Goal: Communication & Community: Answer question/provide support

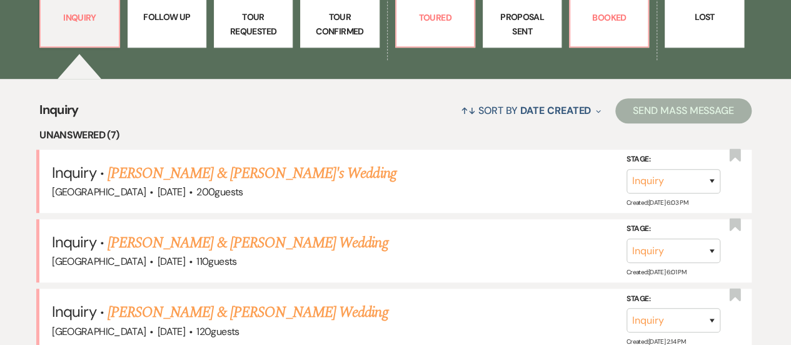
scroll to position [500, 0]
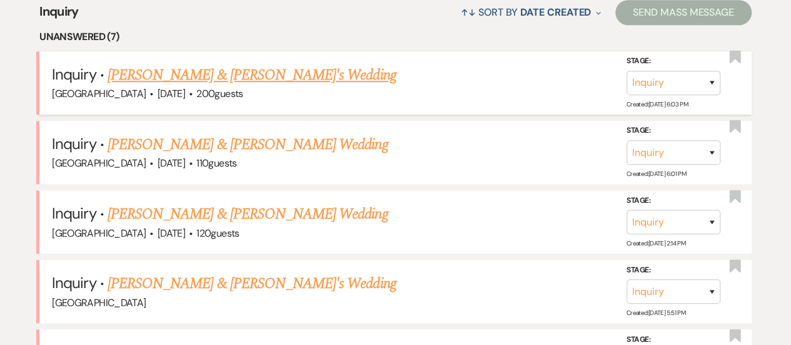
click at [248, 74] on link "[PERSON_NAME] & [PERSON_NAME]'s Wedding" at bounding box center [252, 75] width 289 height 23
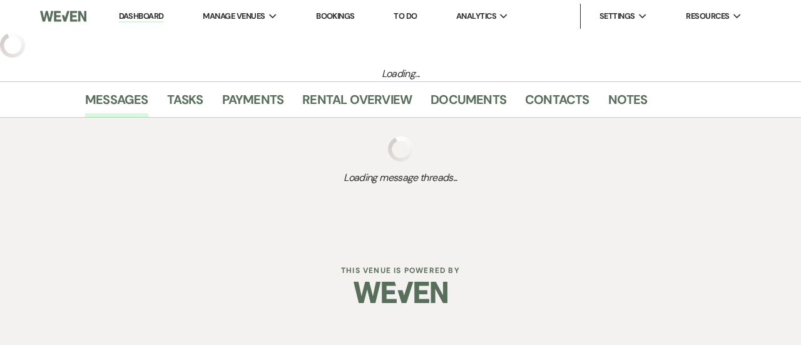
select select "5"
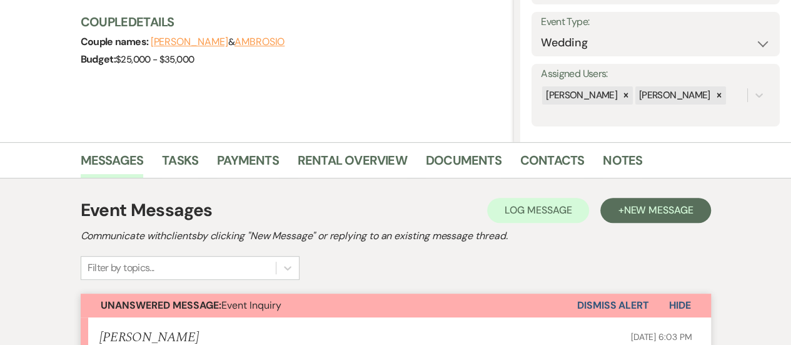
scroll to position [500, 0]
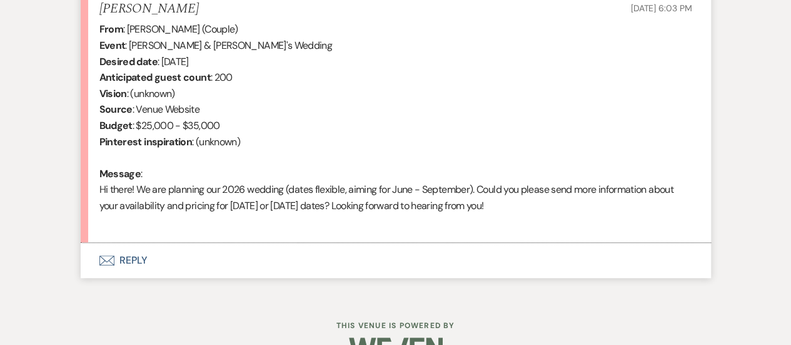
click at [428, 255] on button "Envelope Reply" at bounding box center [396, 260] width 630 height 35
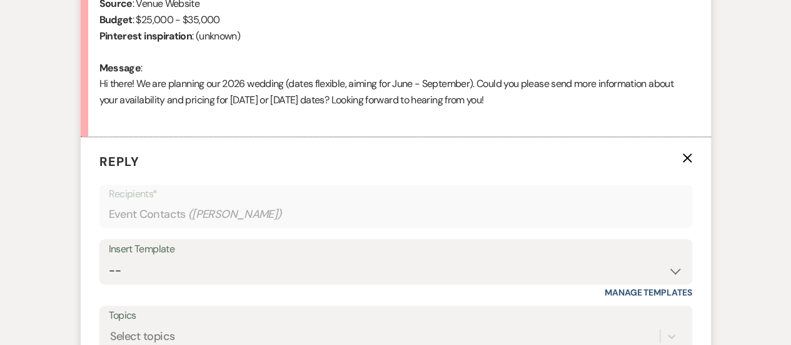
scroll to position [625, 0]
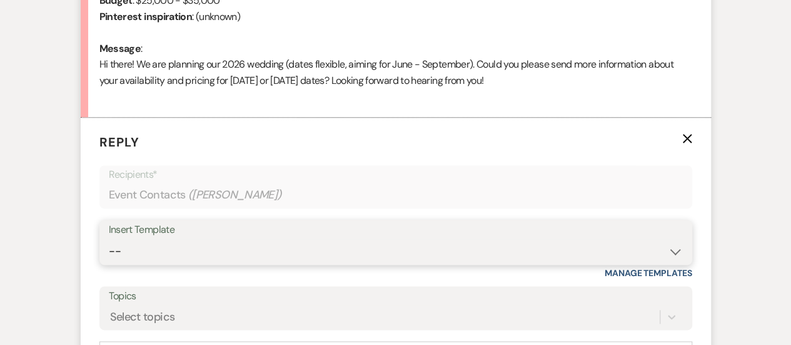
click at [294, 256] on select "-- INQUIRY: Response - WEDDING INQUIRY: Response - NON-WEDDING TOUR: Confirming…" at bounding box center [396, 251] width 574 height 24
select select "2956"
click at [109, 239] on select "-- INQUIRY: Response - WEDDING INQUIRY: Response - NON-WEDDING TOUR: Confirming…" at bounding box center [396, 251] width 574 height 24
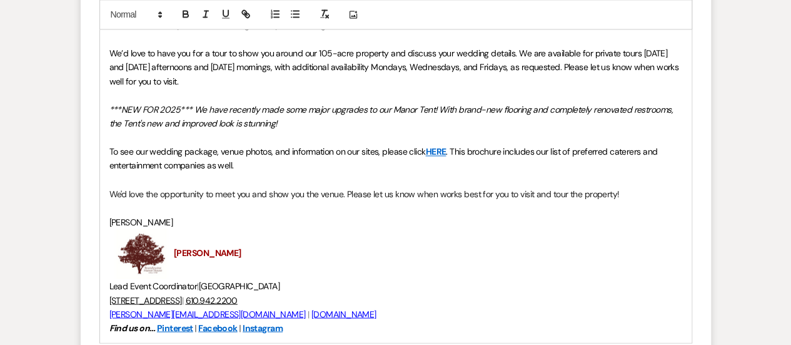
scroll to position [1001, 0]
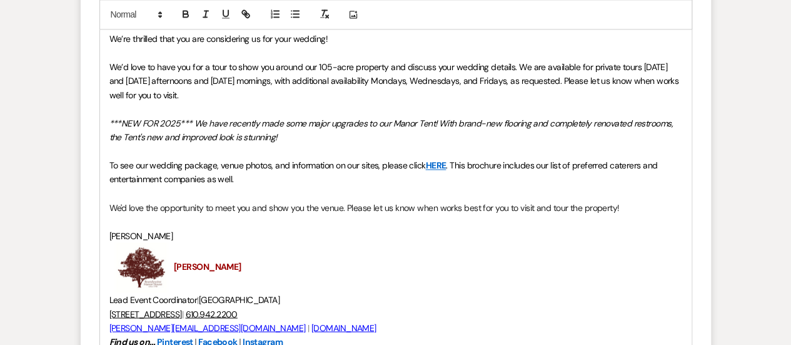
click at [338, 97] on p "We’d love to have you for a tour to show you around our 105-acre property and d…" at bounding box center [395, 81] width 573 height 42
click at [403, 47] on p at bounding box center [395, 53] width 573 height 14
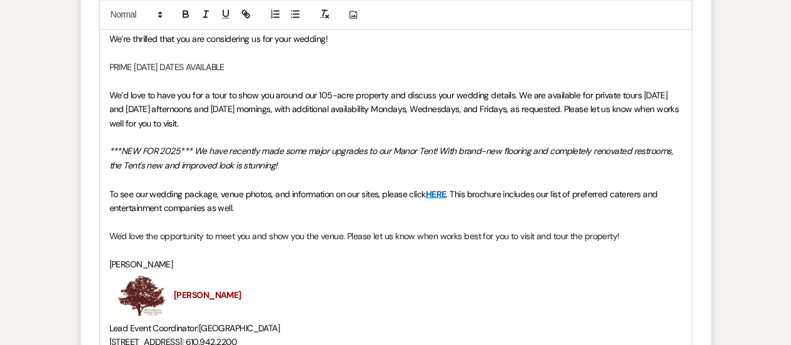
click at [230, 58] on p at bounding box center [395, 53] width 573 height 14
click at [224, 68] on p "PRIME SATURDAY DATES AVAILABLE" at bounding box center [395, 67] width 573 height 14
click at [213, 78] on p at bounding box center [395, 81] width 573 height 14
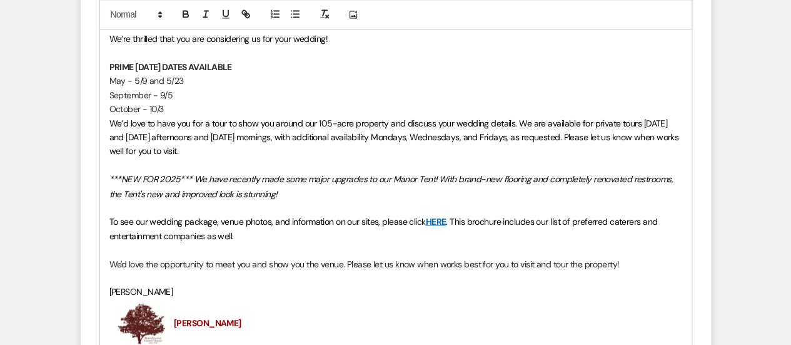
click at [271, 63] on p "PRIME SATURDAY DATES AVAILABLE" at bounding box center [395, 67] width 573 height 14
click at [198, 111] on p "October - 10/3" at bounding box center [395, 109] width 573 height 14
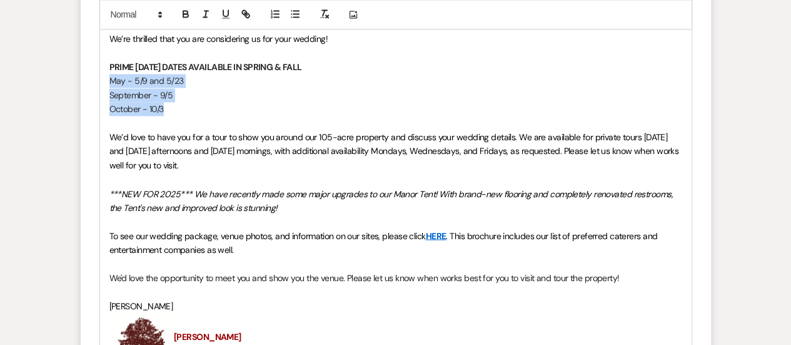
drag, startPoint x: 196, startPoint y: 111, endPoint x: 97, endPoint y: 73, distance: 106.3
click at [97, 73] on form "Reply X Saving draft... Recipients* Event Contacts ( MANUEL ALBAN ) Insert Temp…" at bounding box center [396, 127] width 630 height 771
click at [149, 91] on p "September - 9/5" at bounding box center [395, 95] width 573 height 14
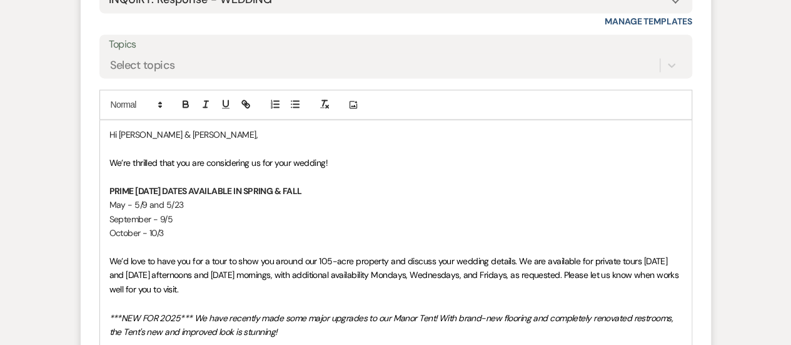
scroll to position [876, 0]
drag, startPoint x: 187, startPoint y: 204, endPoint x: 133, endPoint y: 203, distance: 54.4
click at [133, 203] on p "May - 5/9 and 5/23" at bounding box center [395, 206] width 573 height 14
drag, startPoint x: 175, startPoint y: 218, endPoint x: 159, endPoint y: 218, distance: 15.6
click at [159, 218] on p "September - 9/5" at bounding box center [395, 220] width 573 height 14
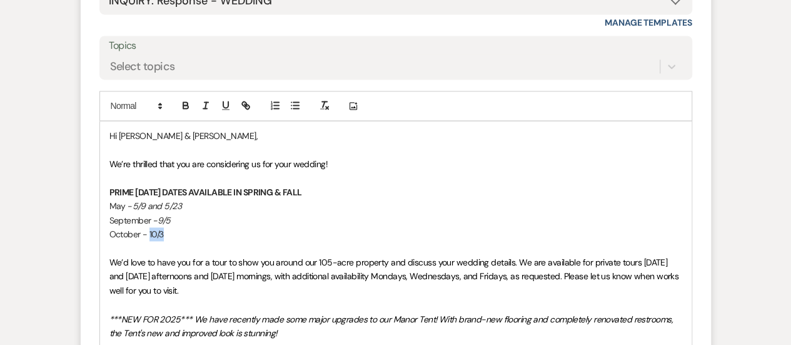
drag, startPoint x: 169, startPoint y: 231, endPoint x: 149, endPoint y: 231, distance: 19.4
click at [149, 231] on p "October - 10/3" at bounding box center [395, 234] width 573 height 14
click at [171, 231] on p "October - 10/3" at bounding box center [395, 234] width 573 height 14
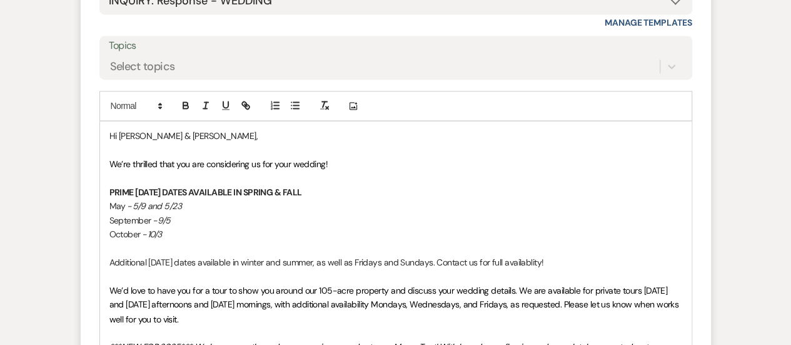
drag, startPoint x: 569, startPoint y: 261, endPoint x: 238, endPoint y: 205, distance: 336.3
click at [236, 203] on div "Hi ARIANA & AMBROSIO, We’re thrilled that you are considering us for your weddi…" at bounding box center [396, 349] width 592 height 457
click at [529, 269] on p at bounding box center [395, 276] width 573 height 14
drag, startPoint x: 582, startPoint y: 261, endPoint x: 99, endPoint y: 192, distance: 488.4
click at [99, 192] on div "Hi ARIANA & AMBROSIO, We’re thrilled that you are considering us for your weddi…" at bounding box center [395, 350] width 593 height 458
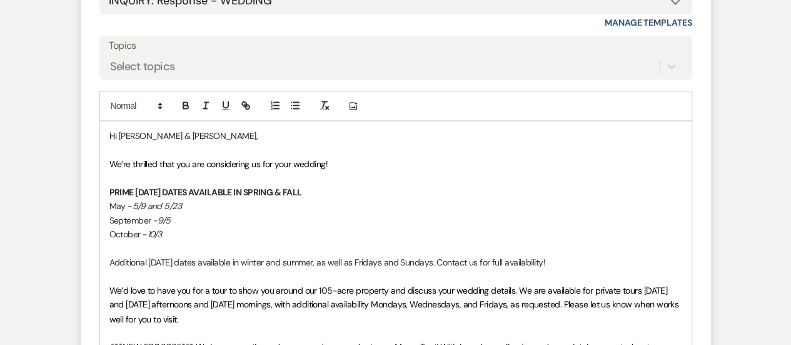
copy div "PRIME SATURDAY DATES AVAILABLE IN SPRING & FALL May - 5/9 and 5/23 September - …"
click at [197, 228] on p "October - 10/3" at bounding box center [395, 234] width 573 height 14
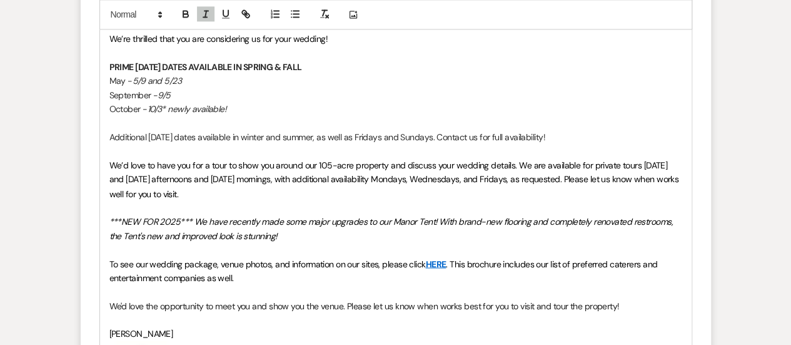
scroll to position [938, 0]
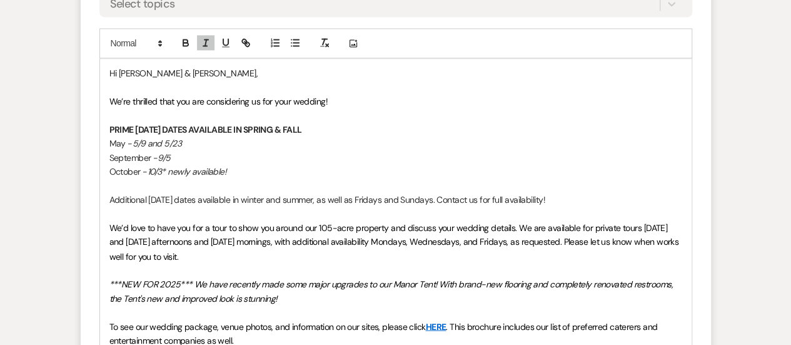
drag, startPoint x: 564, startPoint y: 196, endPoint x: 98, endPoint y: 133, distance: 470.3
click at [98, 133] on form "Reply X Draft Recipients* Event Contacts ( MANUEL ALBAN ) Insert Template -- IN…" at bounding box center [396, 204] width 630 height 798
click at [218, 191] on p at bounding box center [395, 186] width 573 height 14
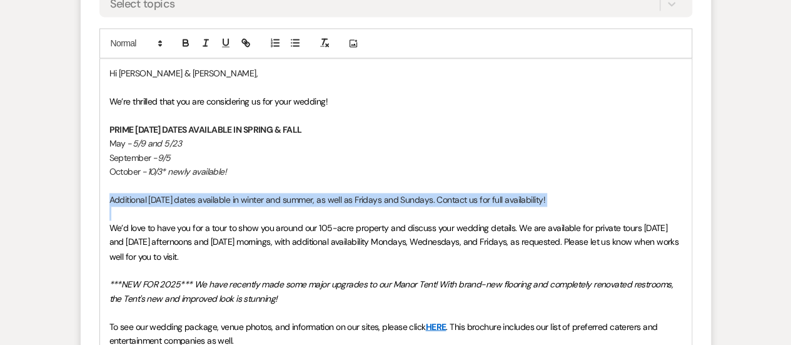
click at [218, 193] on p "Additional Saturday dates available in winter and summer, as well as Fridays an…" at bounding box center [395, 200] width 573 height 14
click at [318, 197] on strong "Additional Saturday dates available in winter and summer, as well as Fridays an…" at bounding box center [337, 199] width 457 height 11
drag, startPoint x: 616, startPoint y: 200, endPoint x: 101, endPoint y: 126, distance: 520.7
click at [101, 126] on div "Hi ARIANA & AMBROSIO, We’re thrilled that you are considering us for your weddi…" at bounding box center [396, 287] width 592 height 457
copy div "PRIME SATURDAY DATES AVAILABLE IN SPRING & FALL May - 5/9 and 5/23 September - …"
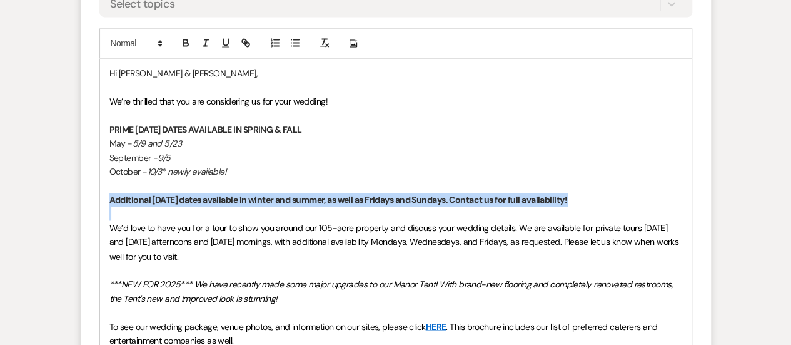
click at [212, 148] on p "May - 5/9 and 5/23" at bounding box center [395, 143] width 573 height 14
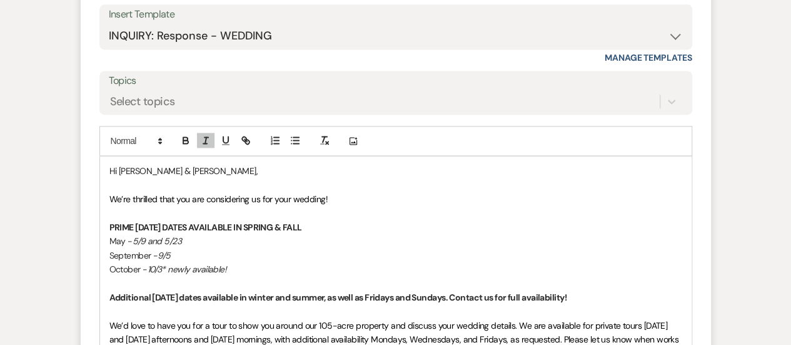
scroll to position [813, 0]
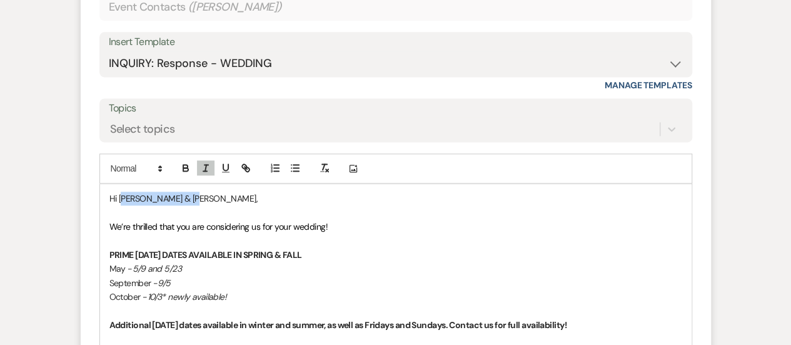
drag, startPoint x: 201, startPoint y: 200, endPoint x: 121, endPoint y: 197, distance: 80.1
click at [121, 197] on p "Hi ARIANA & AMBROSIO," at bounding box center [395, 198] width 573 height 14
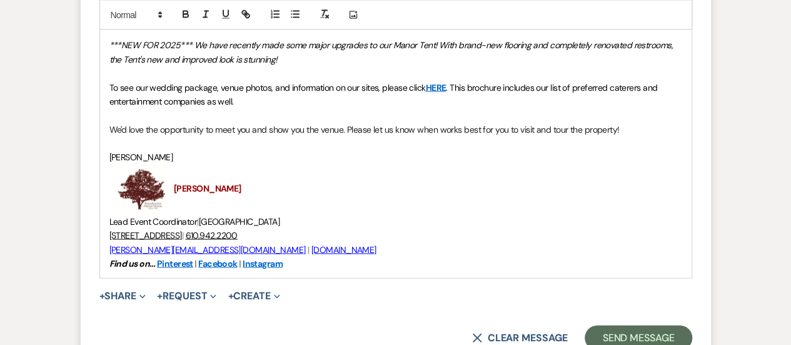
scroll to position [1188, 0]
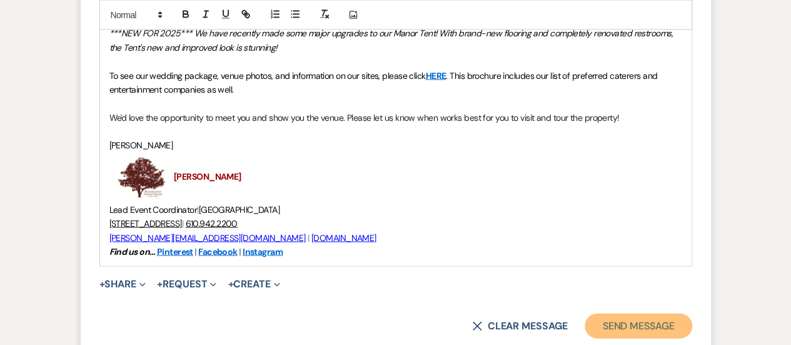
click at [661, 329] on button "Send Message" at bounding box center [638, 325] width 107 height 25
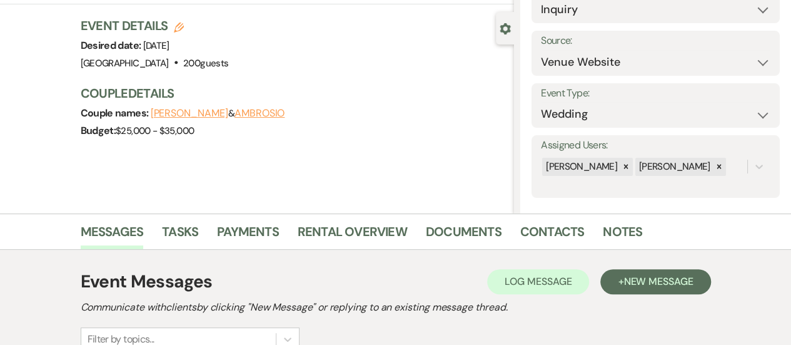
scroll to position [0, 0]
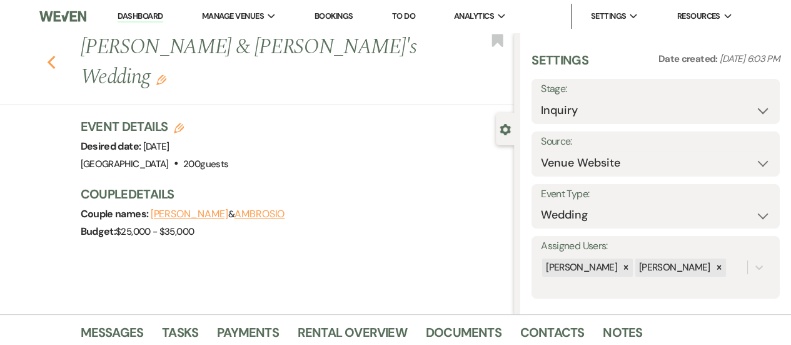
click at [56, 55] on icon "Previous" at bounding box center [51, 62] width 9 height 15
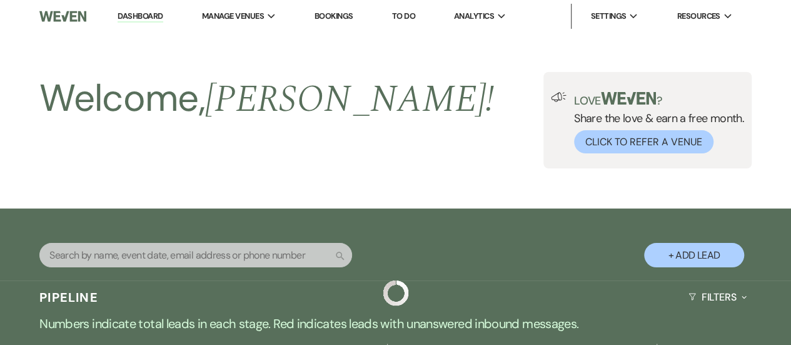
scroll to position [500, 0]
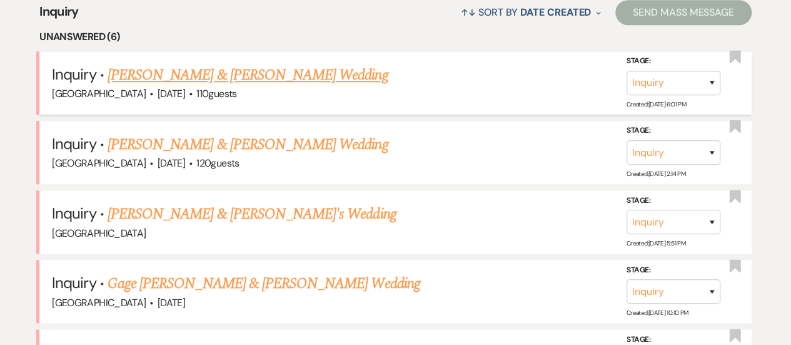
click at [231, 65] on link "[PERSON_NAME] & [PERSON_NAME] Wedding" at bounding box center [248, 75] width 280 height 23
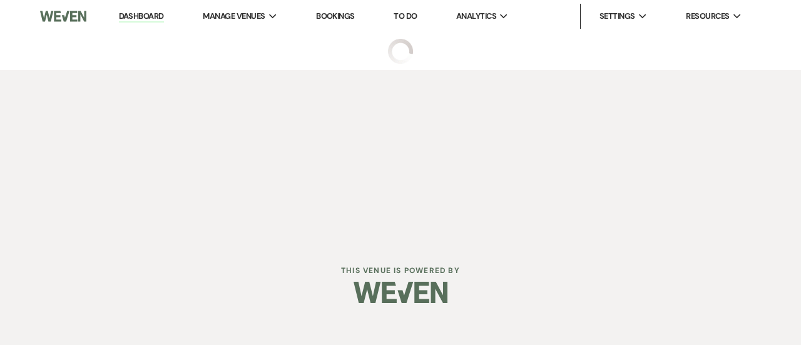
select select "5"
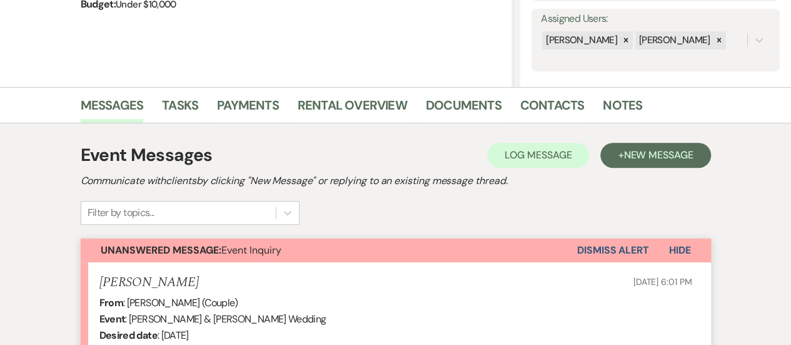
scroll to position [500, 0]
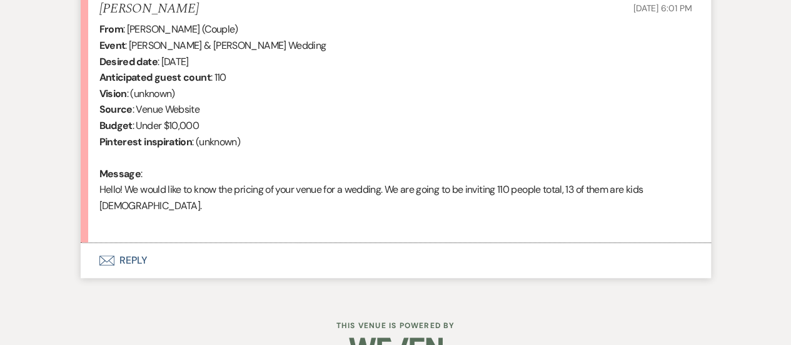
click at [438, 261] on button "Envelope Reply" at bounding box center [396, 260] width 630 height 35
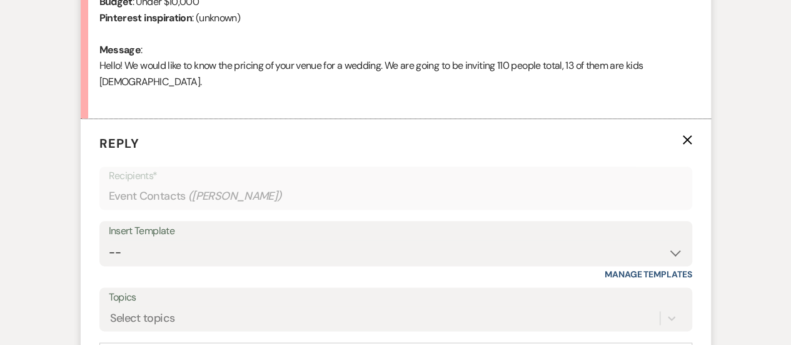
scroll to position [625, 0]
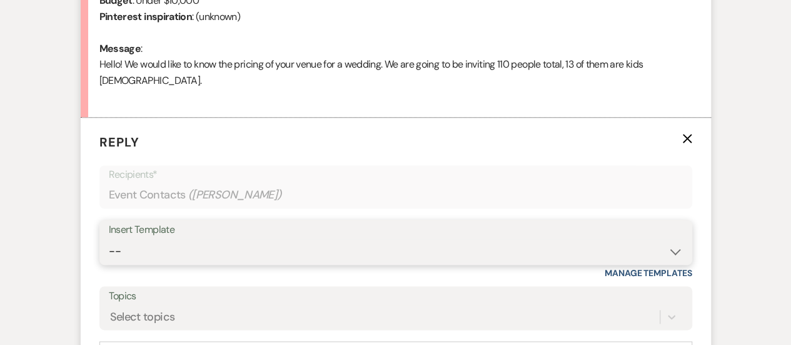
click at [282, 251] on select "-- INQUIRY: Response - WEDDING INQUIRY: Response - NON-WEDDING TOUR: Confirming…" at bounding box center [396, 251] width 574 height 24
click at [278, 260] on select "-- INQUIRY: Response - WEDDING INQUIRY: Response - NON-WEDDING TOUR: Confirming…" at bounding box center [396, 251] width 574 height 24
select select "2956"
click at [109, 239] on select "-- INQUIRY: Response - WEDDING INQUIRY: Response - NON-WEDDING TOUR: Confirming…" at bounding box center [396, 251] width 574 height 24
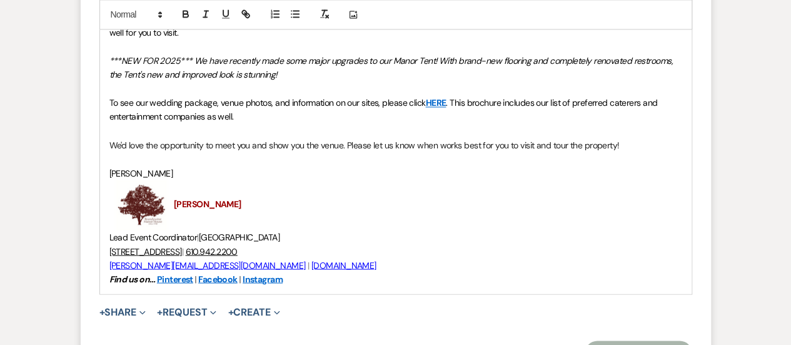
scroll to position [938, 0]
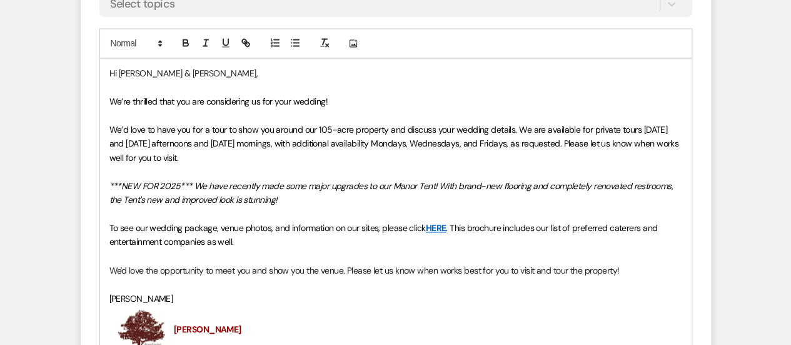
click at [372, 100] on p "We’re thrilled that you are considering us for your wedding!" at bounding box center [395, 101] width 573 height 14
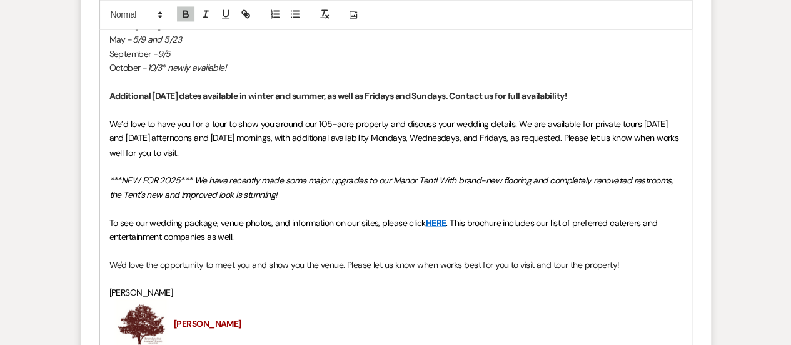
scroll to position [1310, 0]
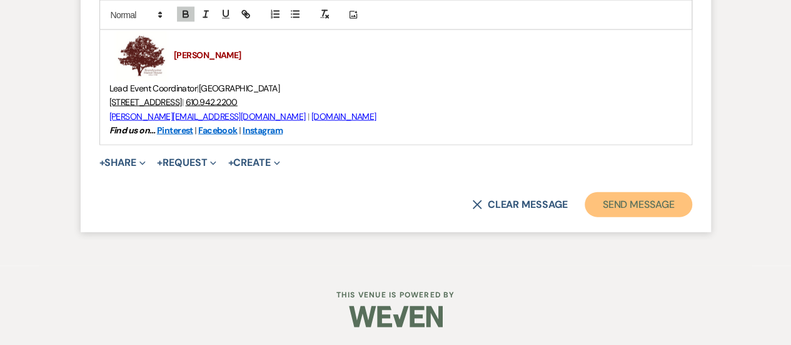
click at [637, 213] on button "Send Message" at bounding box center [638, 204] width 107 height 25
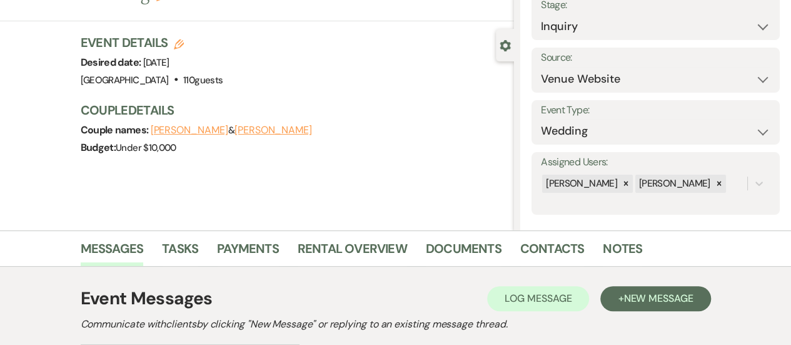
scroll to position [0, 0]
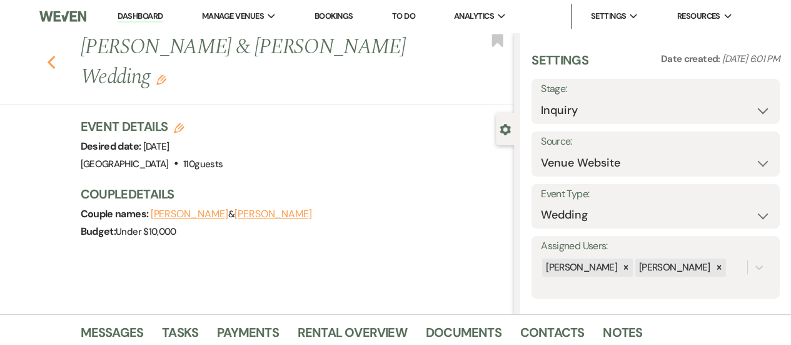
click at [55, 61] on use "button" at bounding box center [51, 63] width 8 height 14
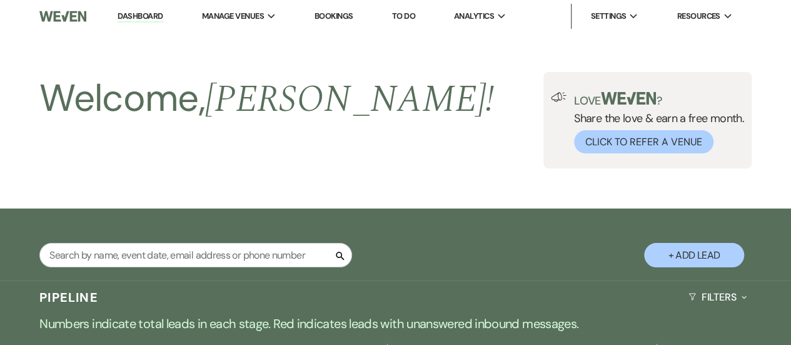
scroll to position [500, 0]
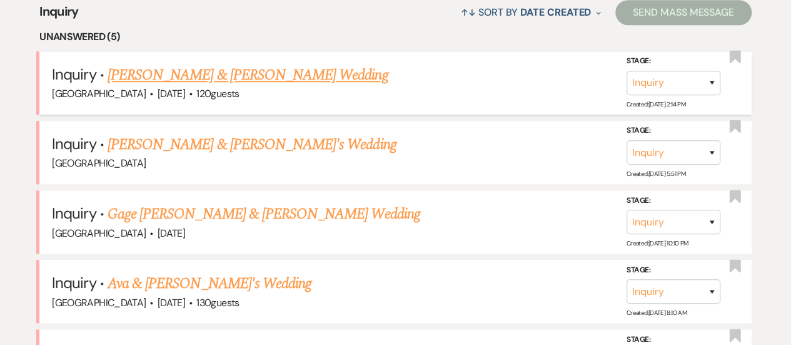
click at [245, 72] on link "[PERSON_NAME] & [PERSON_NAME] Wedding" at bounding box center [248, 75] width 280 height 23
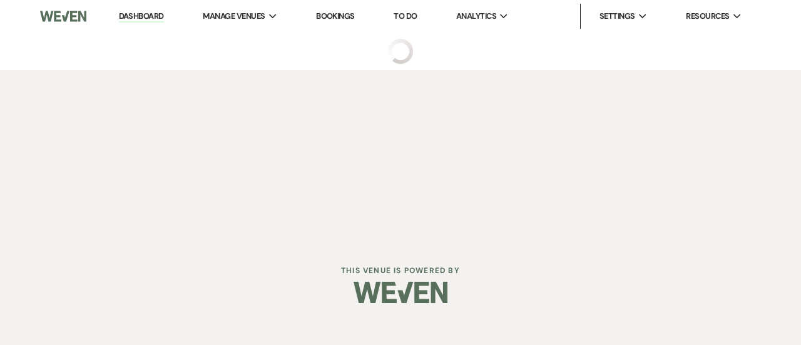
select select "5"
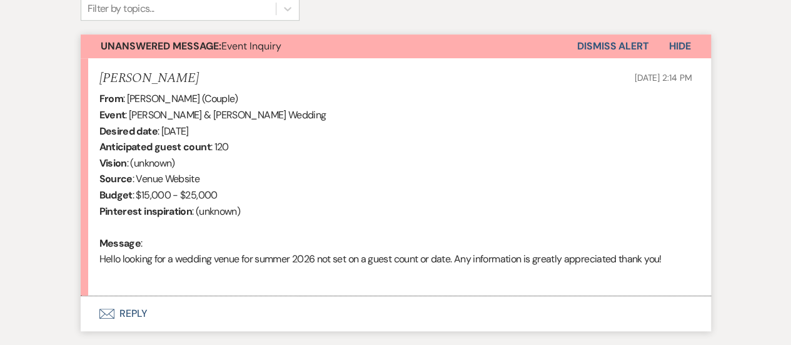
scroll to position [438, 0]
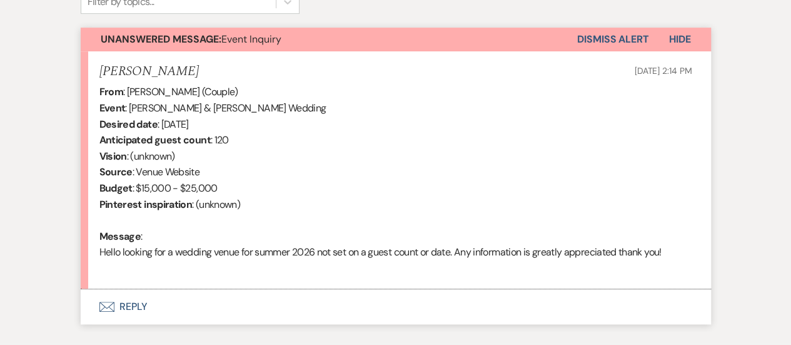
click at [457, 305] on button "Envelope Reply" at bounding box center [396, 306] width 630 height 35
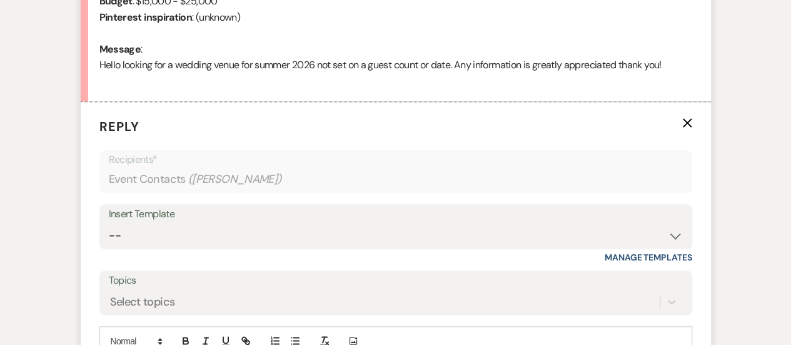
scroll to position [625, 0]
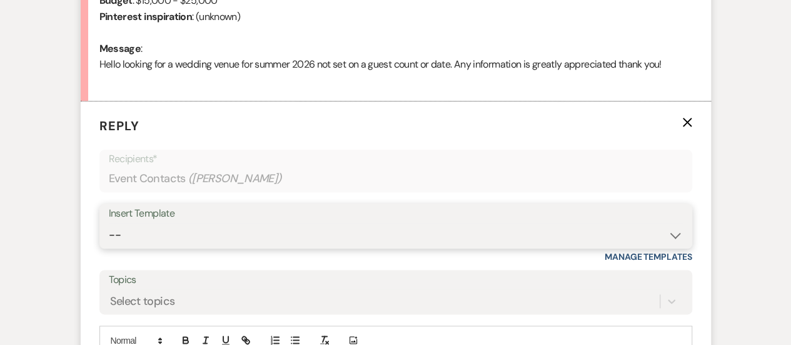
click at [348, 237] on select "-- INQUIRY: Response - WEDDING INQUIRY: Response - NON-WEDDING TOUR: Confirming…" at bounding box center [396, 235] width 574 height 24
select select "2956"
click at [109, 223] on select "-- INQUIRY: Response - WEDDING INQUIRY: Response - NON-WEDDING TOUR: Confirming…" at bounding box center [396, 235] width 574 height 24
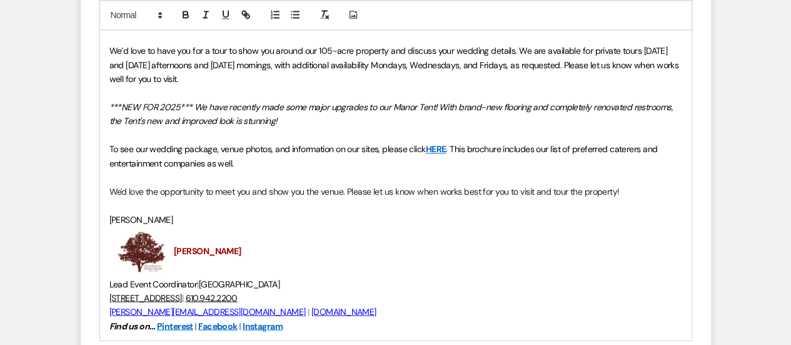
scroll to position [876, 0]
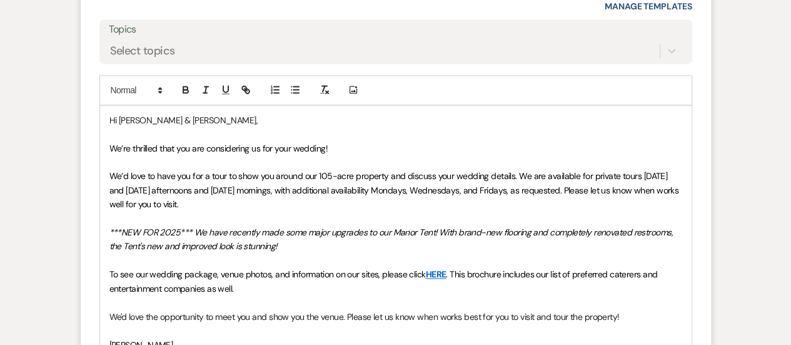
click at [364, 157] on p at bounding box center [395, 162] width 573 height 14
click at [369, 144] on p "We’re thrilled that you are considering us for your wedding!" at bounding box center [395, 148] width 573 height 14
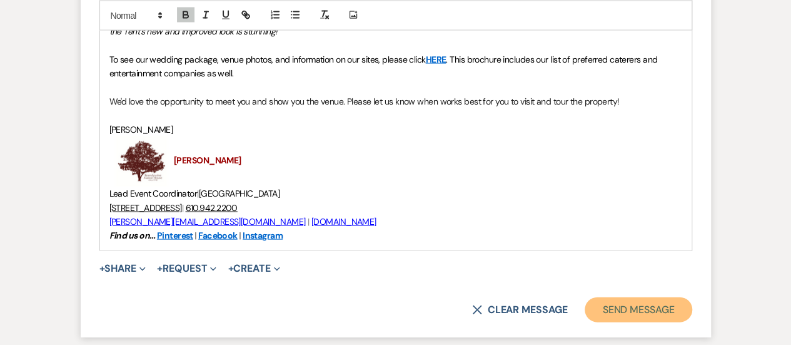
click at [620, 316] on button "Send Message" at bounding box center [638, 309] width 107 height 25
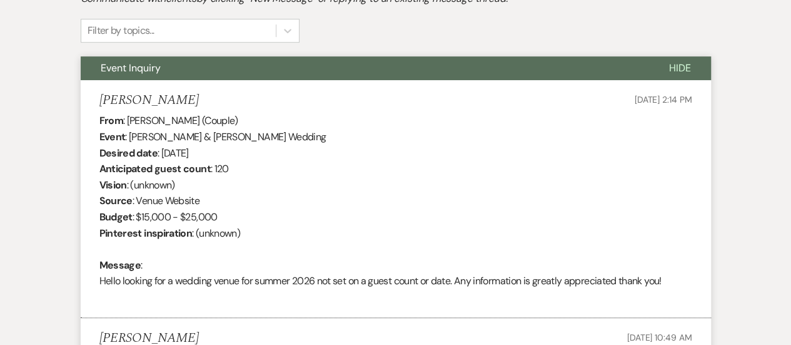
scroll to position [0, 0]
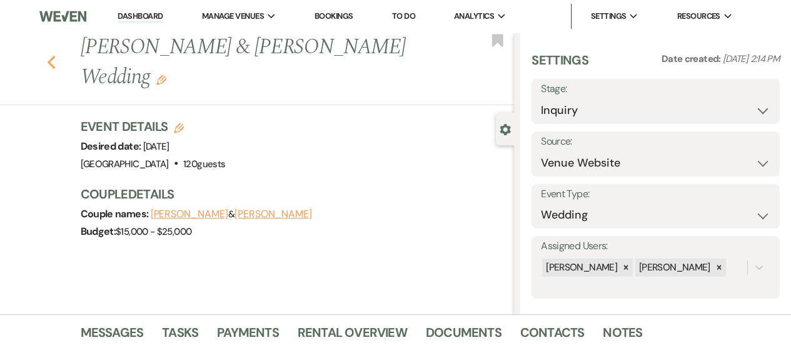
click at [55, 56] on use "button" at bounding box center [51, 63] width 8 height 14
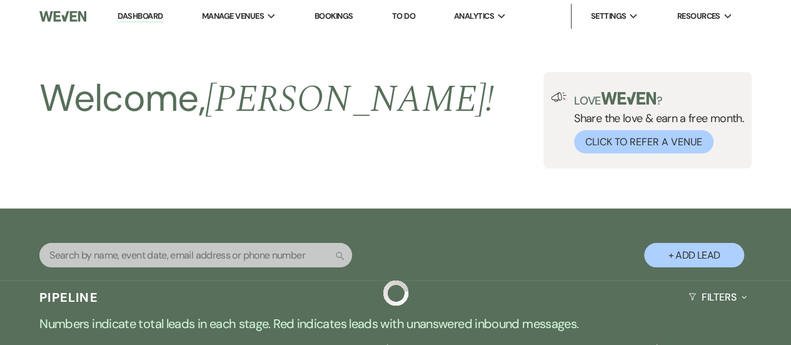
scroll to position [500, 0]
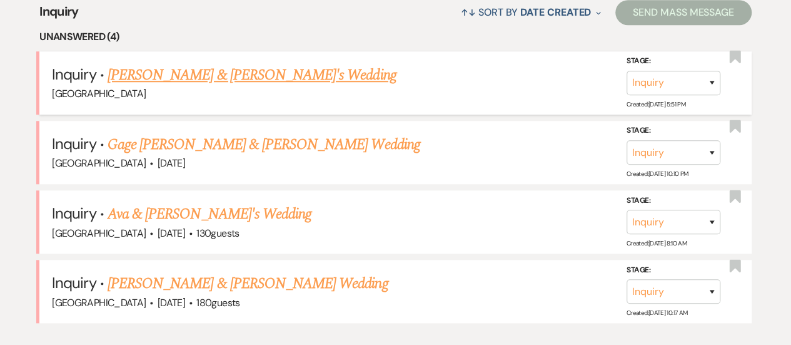
click at [243, 73] on link "Mary Mollichella & Fiance's Wedding" at bounding box center [252, 75] width 289 height 23
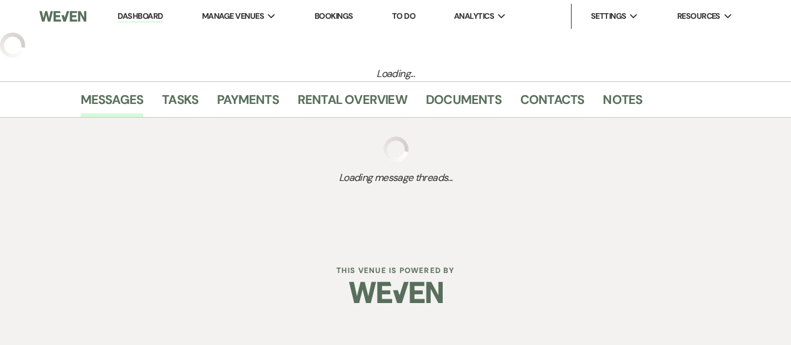
select select "5"
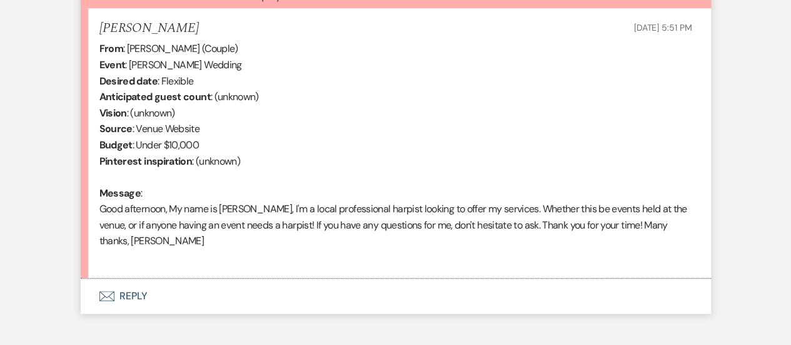
scroll to position [500, 0]
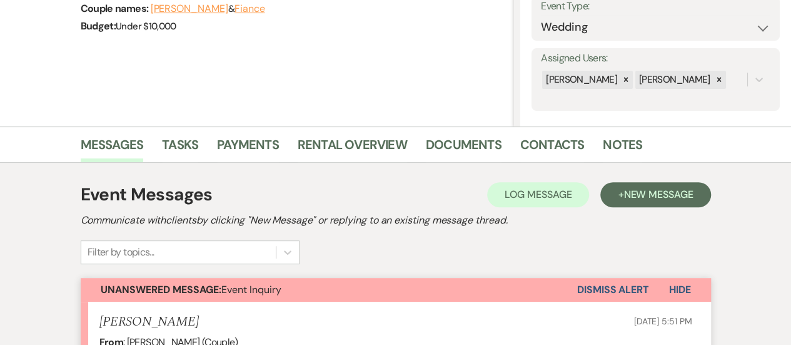
click at [588, 285] on button "Dismiss Alert" at bounding box center [613, 290] width 72 height 24
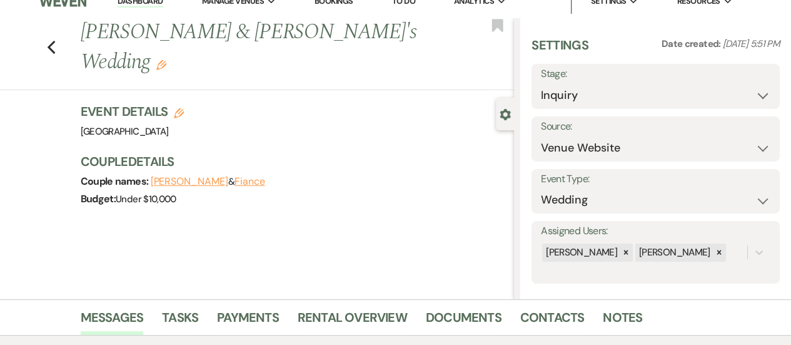
scroll to position [0, 0]
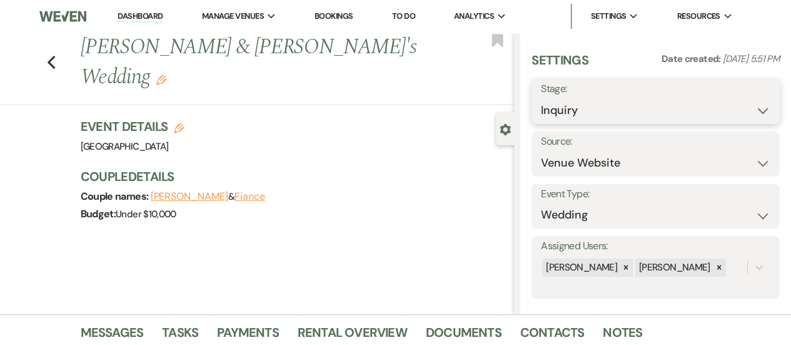
click at [617, 111] on select "Inquiry Follow Up Tour Requested Tour Confirmed Toured Proposal Sent Booked Lost" at bounding box center [656, 110] width 230 height 24
select select "8"
click at [541, 98] on select "Inquiry Follow Up Tour Requested Tour Confirmed Toured Proposal Sent Booked Lost" at bounding box center [656, 110] width 230 height 24
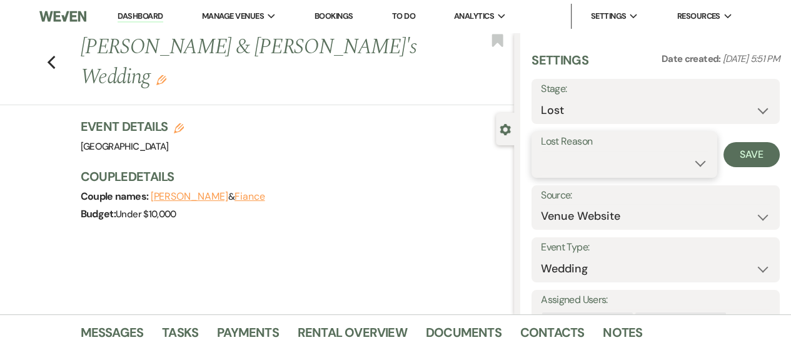
click at [636, 164] on select "Booked Elsewhere Budget Date Unavailable No Response Not a Good Match Capacity …" at bounding box center [624, 163] width 167 height 24
select select "2"
click at [541, 151] on select "Booked Elsewhere Budget Date Unavailable No Response Not a Good Match Capacity …" at bounding box center [624, 163] width 167 height 24
click at [666, 158] on input "Other" at bounding box center [688, 163] width 65 height 24
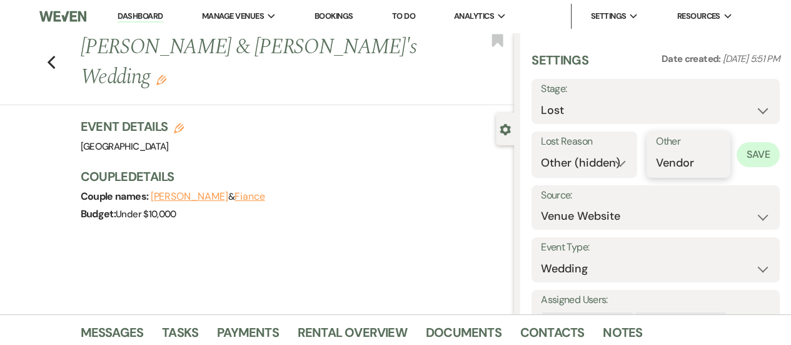
type input "Vendor"
click at [752, 158] on button "Save" at bounding box center [758, 154] width 43 height 25
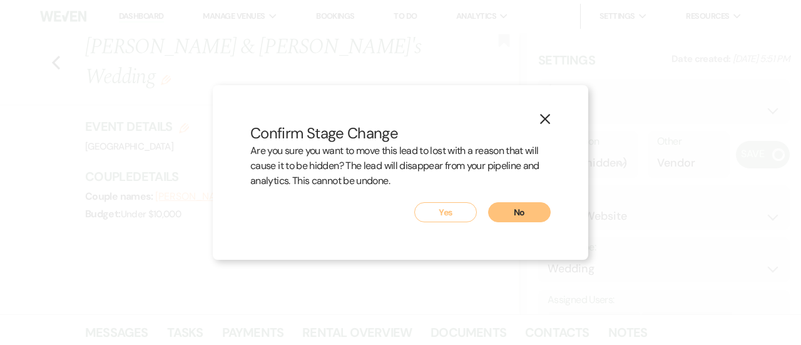
click at [439, 212] on button "Yes" at bounding box center [445, 212] width 63 height 20
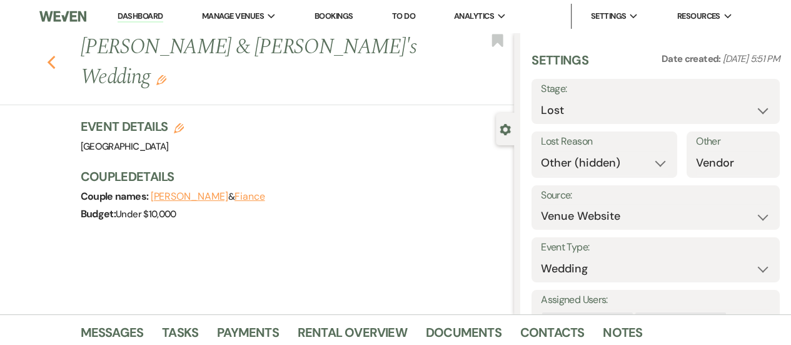
click at [53, 55] on icon "Previous" at bounding box center [51, 62] width 9 height 15
select select "8"
select select "2"
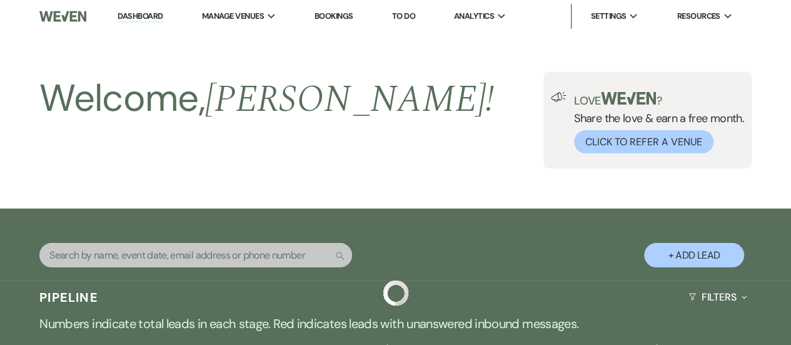
scroll to position [500, 0]
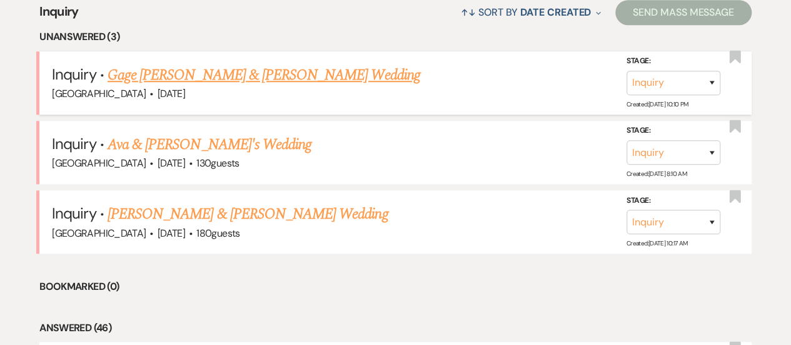
click at [190, 79] on link "Gage [PERSON_NAME] & [PERSON_NAME] Wedding" at bounding box center [264, 75] width 313 height 23
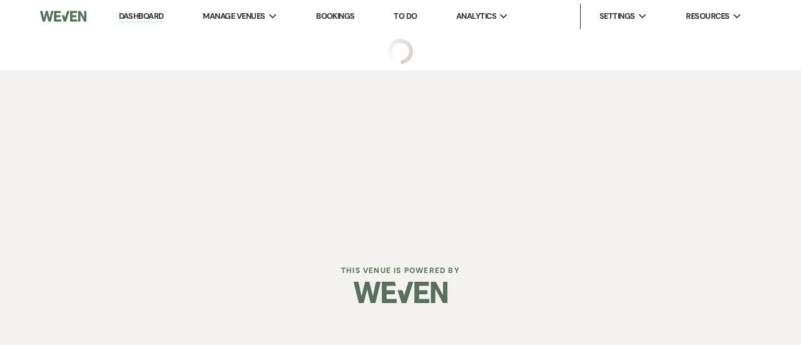
select select "5"
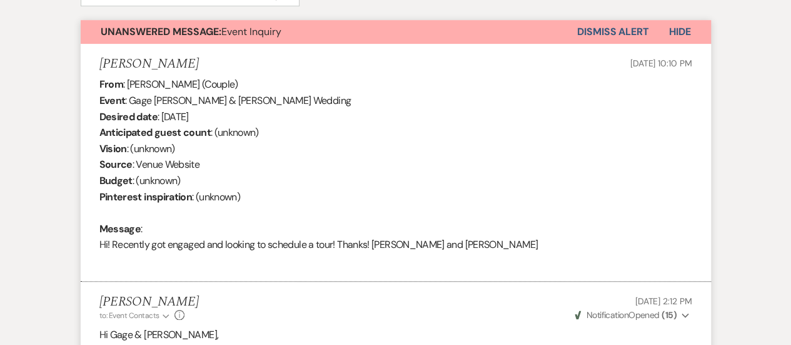
scroll to position [438, 0]
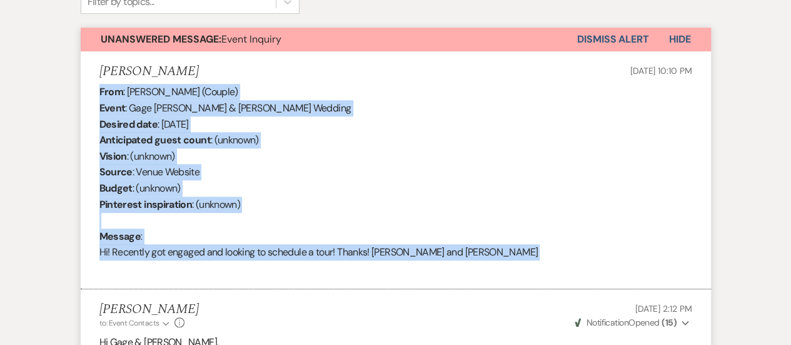
drag, startPoint x: 464, startPoint y: 261, endPoint x: 90, endPoint y: 94, distance: 409.4
click at [90, 94] on li "Gracie Williams Aug 13, 2025, 10:10 PM From : Gracie Williams (Couple) Event : …" at bounding box center [396, 170] width 630 height 238
copy div "From : Gracie Williams (Couple) Event : Gage Foote & Gracie Williams's Wedding …"
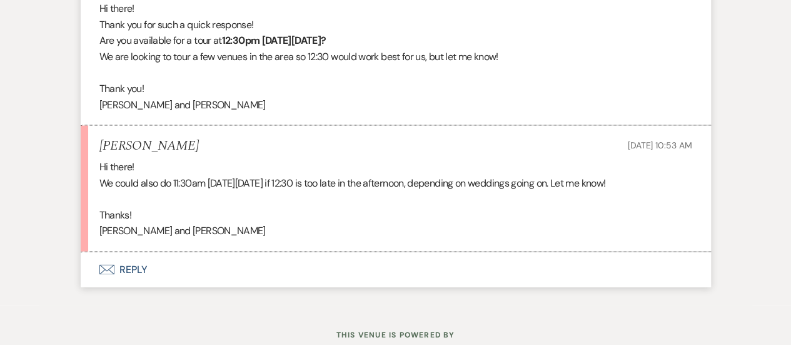
scroll to position [1243, 0]
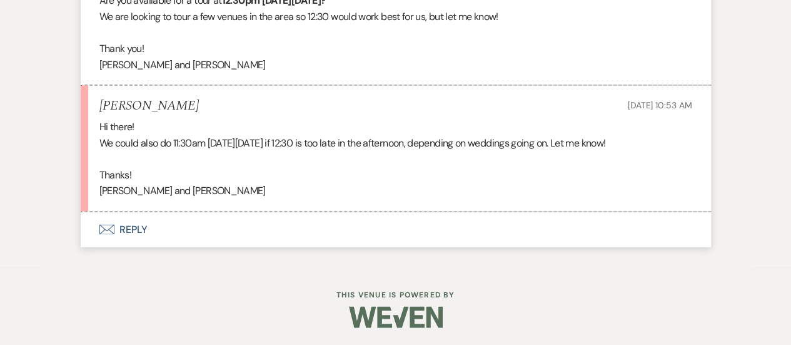
click at [344, 233] on button "Envelope Reply" at bounding box center [396, 229] width 630 height 35
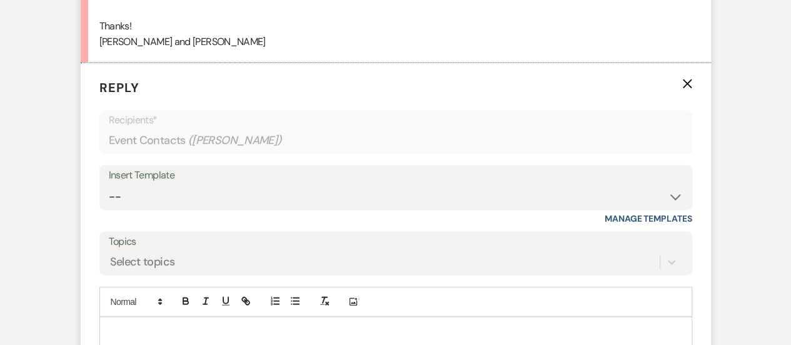
scroll to position [1431, 0]
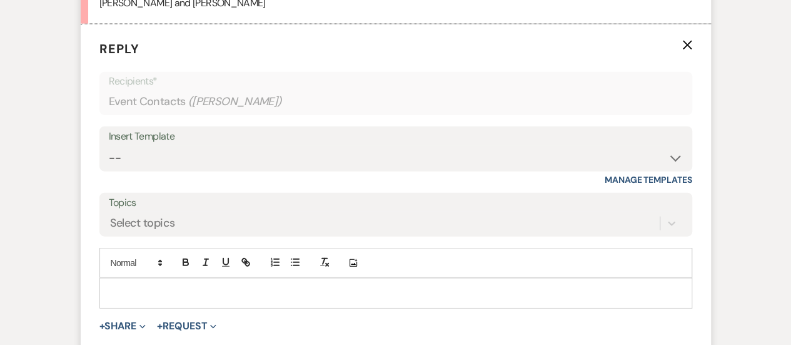
click at [332, 286] on p at bounding box center [395, 293] width 573 height 14
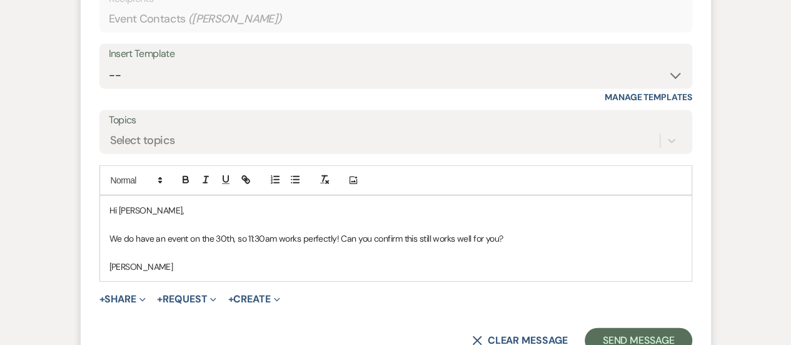
scroll to position [1627, 0]
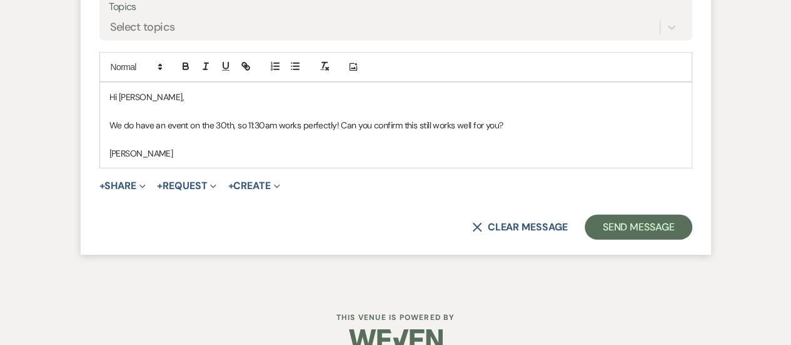
click at [607, 239] on form "Reply X Saving draft... Recipients* Event Contacts ( Gracie Williams ) Insert T…" at bounding box center [396, 42] width 630 height 426
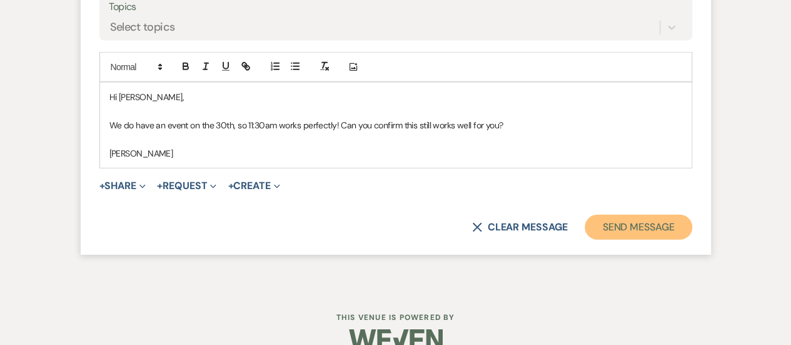
click at [613, 233] on button "Send Message" at bounding box center [638, 227] width 107 height 25
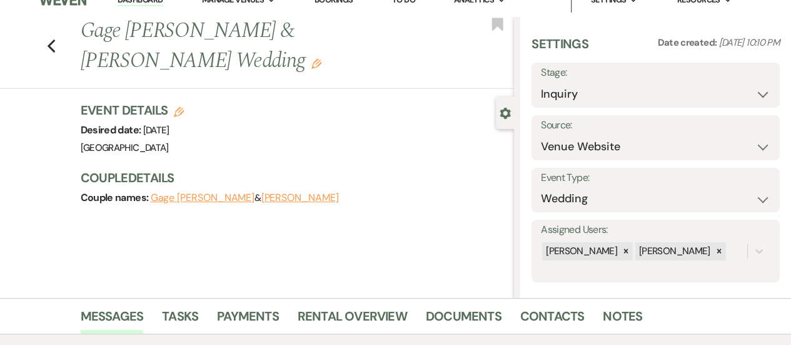
scroll to position [0, 0]
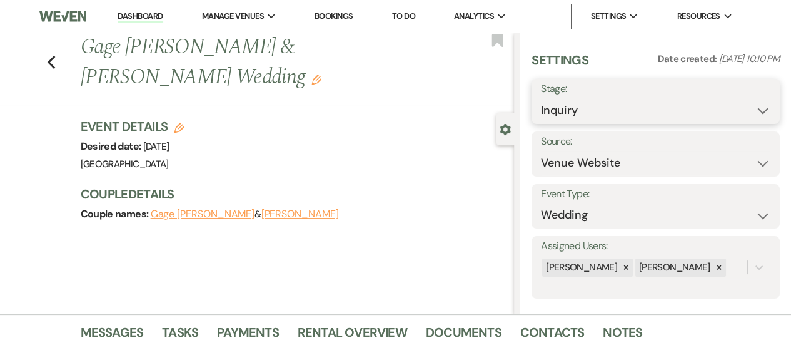
click at [705, 104] on select "Inquiry Follow Up Tour Requested Tour Confirmed Toured Proposal Sent Booked Lost" at bounding box center [656, 110] width 230 height 24
select select "2"
click at [541, 98] on select "Inquiry Follow Up Tour Requested Tour Confirmed Toured Proposal Sent Booked Lost" at bounding box center [656, 110] width 230 height 24
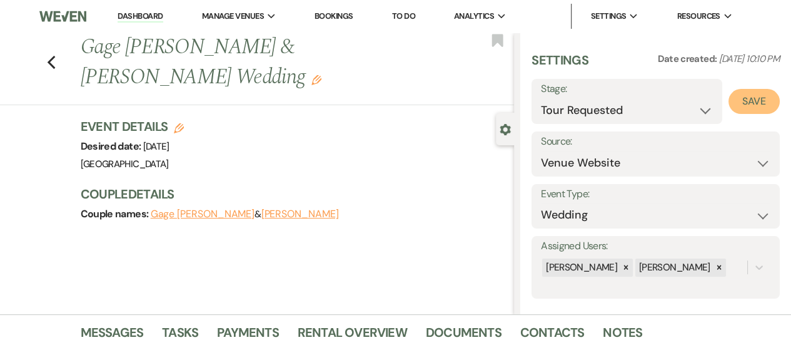
click at [756, 102] on button "Save" at bounding box center [754, 101] width 51 height 25
click at [51, 55] on icon "Previous" at bounding box center [51, 62] width 9 height 15
select select "2"
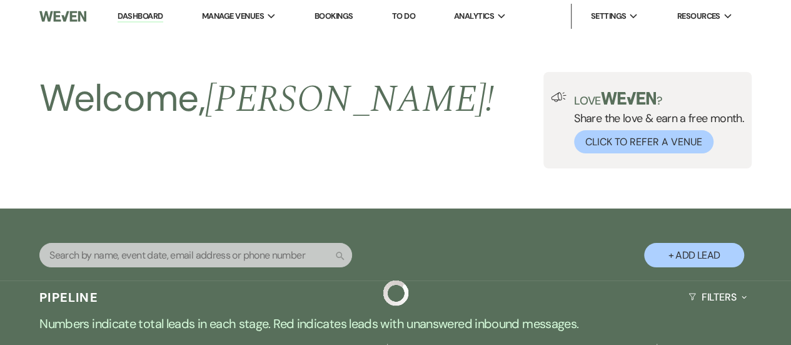
scroll to position [500, 0]
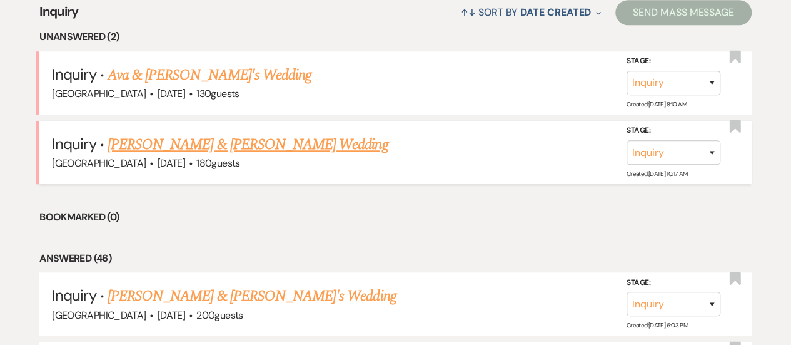
click at [231, 142] on link "[PERSON_NAME] & [PERSON_NAME] Wedding" at bounding box center [248, 144] width 280 height 23
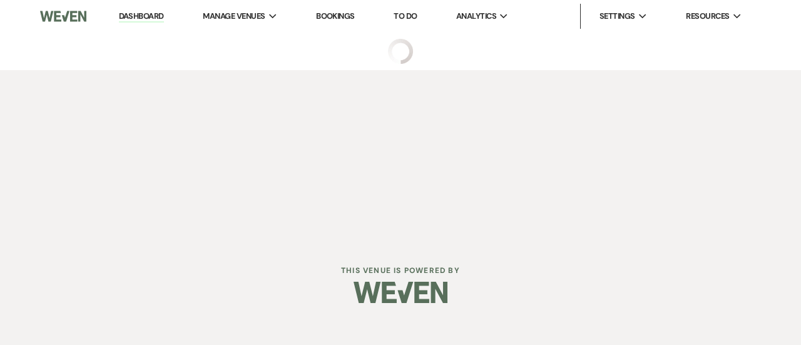
select select "5"
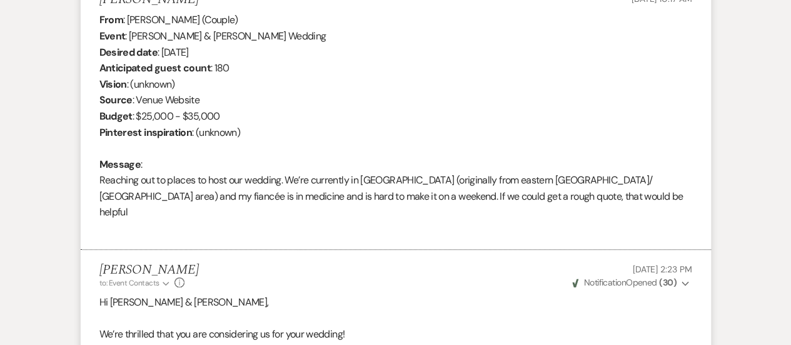
scroll to position [438, 0]
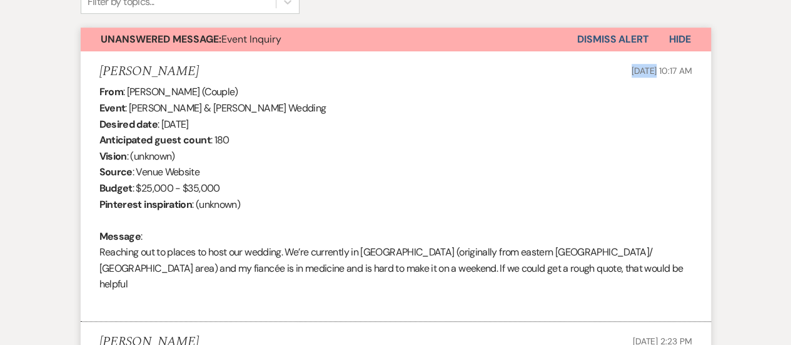
drag, startPoint x: 600, startPoint y: 74, endPoint x: 630, endPoint y: 67, distance: 31.6
click at [630, 67] on div "Aidan Flynn Jul 05, 2025, 10:17 AM" at bounding box center [395, 72] width 593 height 16
click at [632, 68] on span "[DATE] 10:17 AM" at bounding box center [662, 70] width 61 height 11
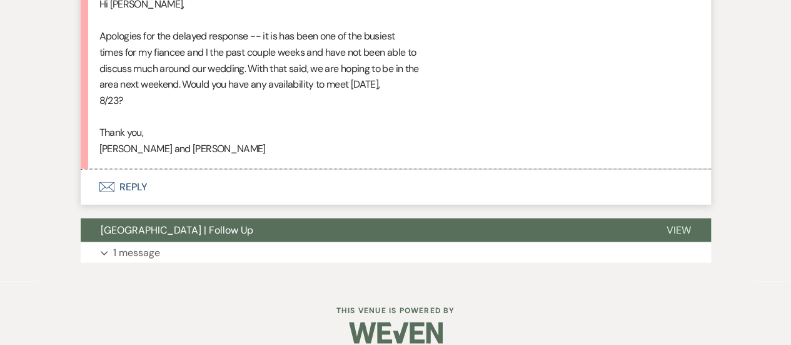
scroll to position [1177, 0]
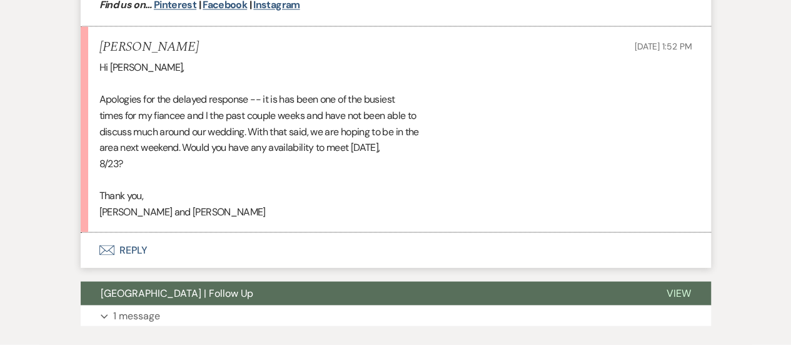
click at [433, 232] on button "Envelope Reply" at bounding box center [396, 249] width 630 height 35
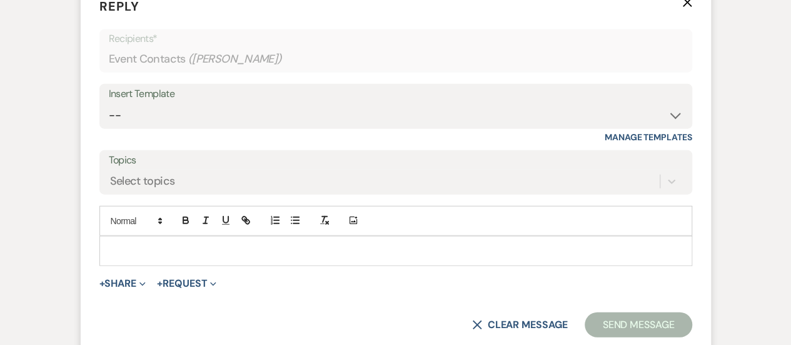
click at [337, 218] on div "Add Photo" at bounding box center [395, 221] width 593 height 30
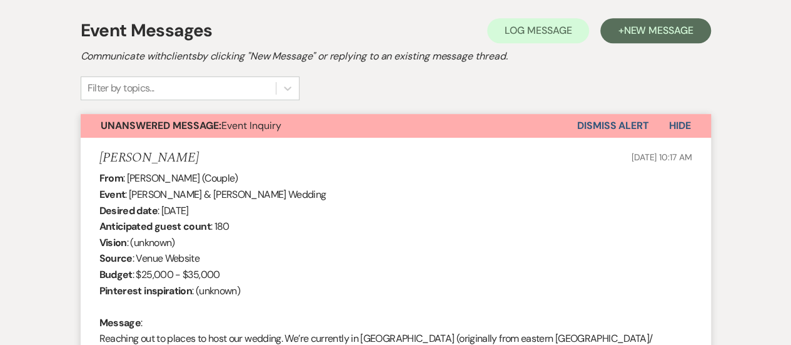
scroll to position [427, 0]
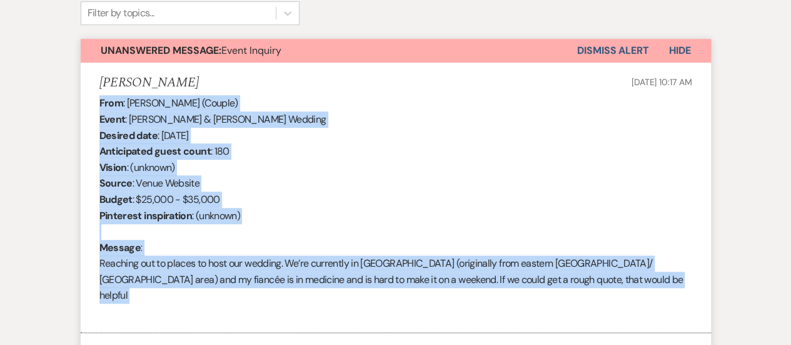
drag, startPoint x: 552, startPoint y: 287, endPoint x: 69, endPoint y: 108, distance: 515.2
copy div "From : Aidan Flynn (Couple) Event : Emily Davidson & Aidan Flynn's Wedding Desi…"
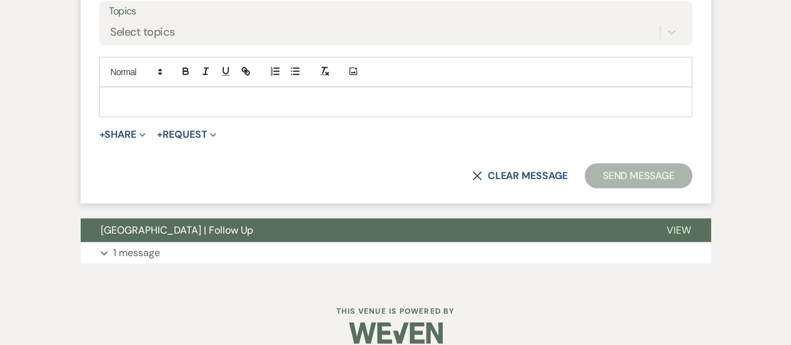
scroll to position [1451, 0]
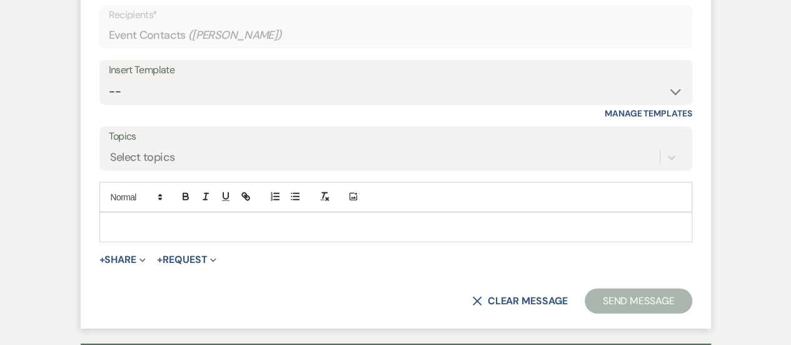
click at [324, 220] on p at bounding box center [395, 227] width 573 height 14
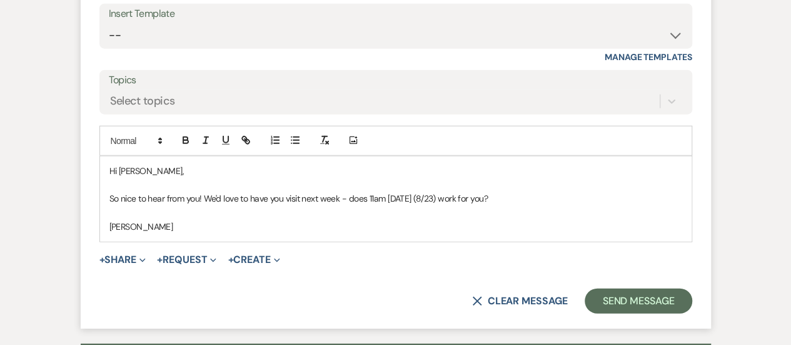
scroll to position [1514, 0]
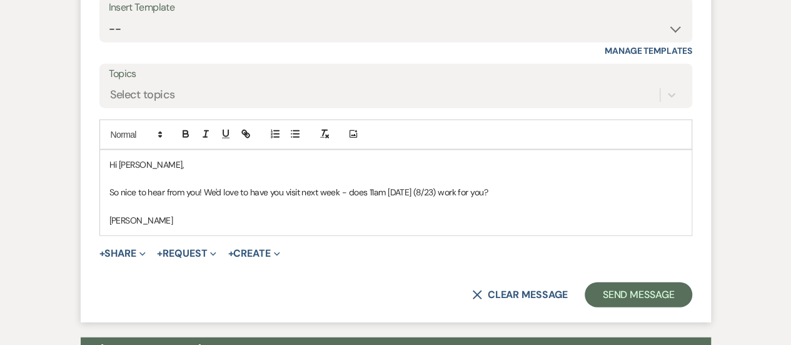
click at [204, 185] on p "So nice to hear from you! We'd love to have you visit next week - does 11am on …" at bounding box center [395, 192] width 573 height 14
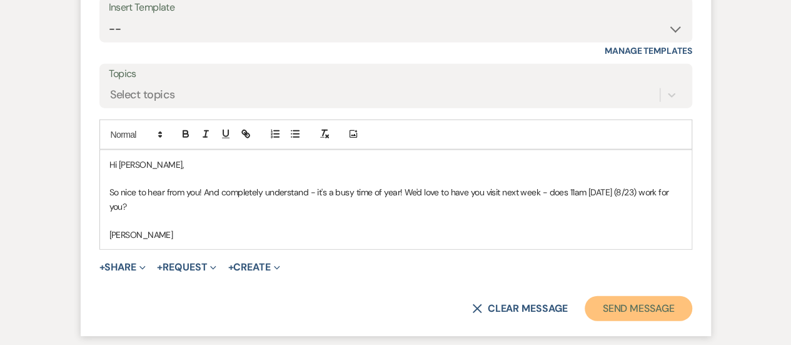
click at [649, 296] on button "Send Message" at bounding box center [638, 308] width 107 height 25
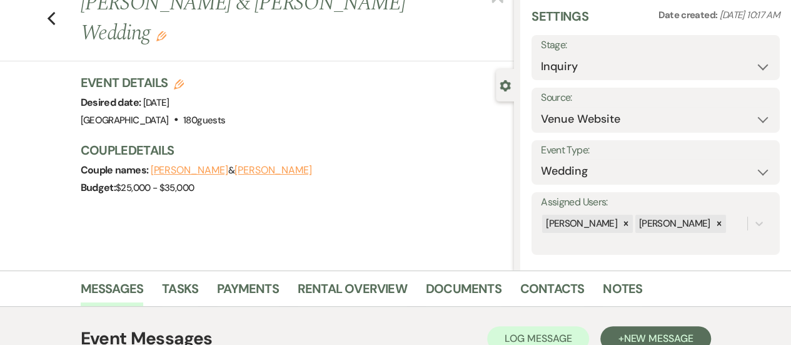
scroll to position [0, 0]
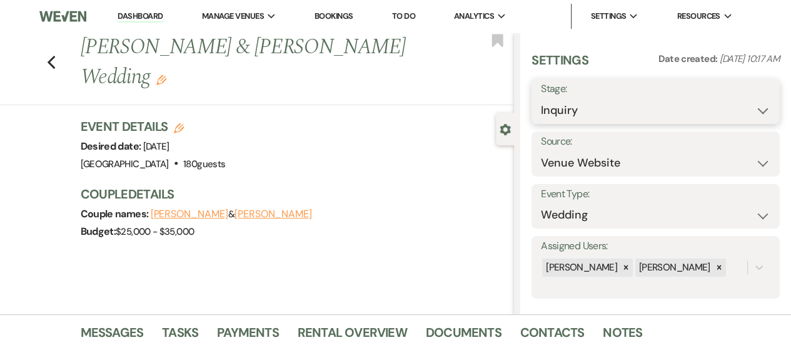
click at [584, 114] on select "Inquiry Follow Up Tour Requested Tour Confirmed Toured Proposal Sent Booked Lost" at bounding box center [656, 110] width 230 height 24
select select "2"
click at [541, 98] on select "Inquiry Follow Up Tour Requested Tour Confirmed Toured Proposal Sent Booked Lost" at bounding box center [656, 110] width 230 height 24
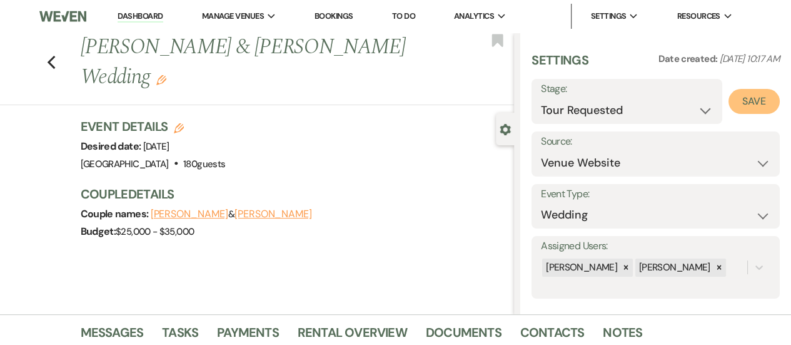
click at [738, 92] on button "Save" at bounding box center [754, 101] width 51 height 25
click at [49, 62] on div "Previous Emily Davidson & Aidan Flynn's Wedding Edit Bookmark" at bounding box center [254, 69] width 520 height 73
click at [55, 62] on icon "Previous" at bounding box center [51, 62] width 9 height 15
select select "2"
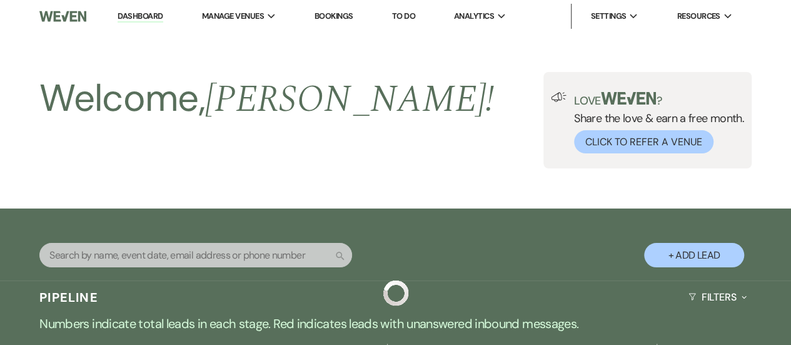
scroll to position [500, 0]
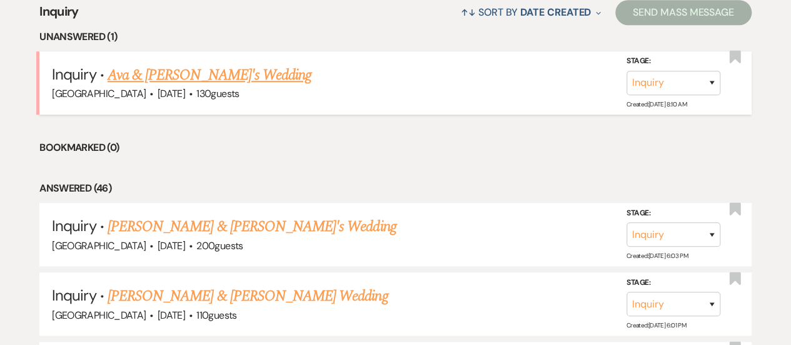
click at [148, 71] on link "Ava & [PERSON_NAME]'s Wedding" at bounding box center [210, 75] width 204 height 23
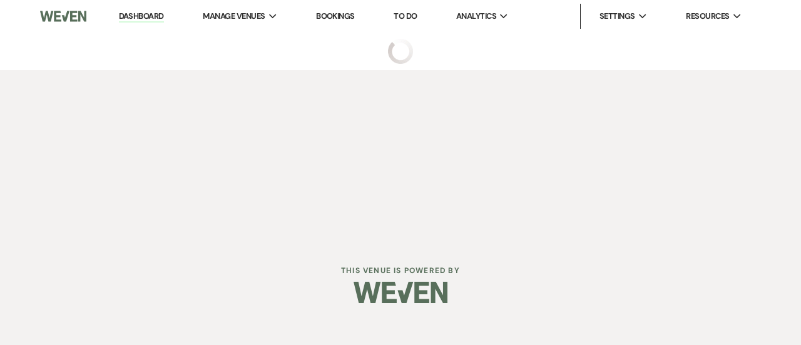
select select "5"
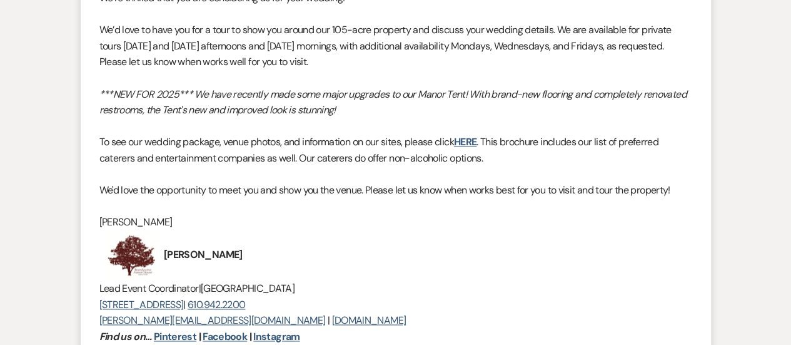
scroll to position [1060, 0]
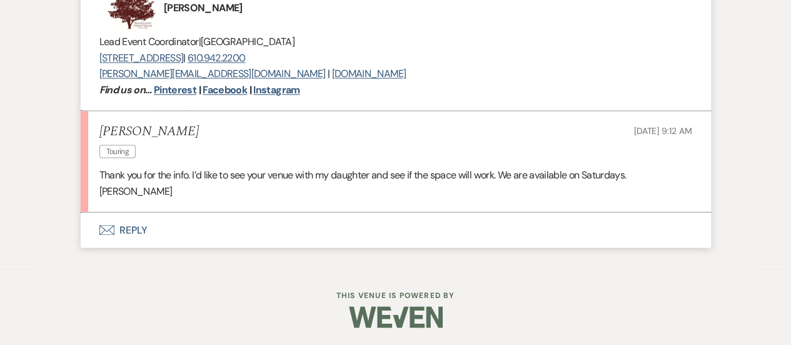
click at [375, 224] on button "Envelope Reply" at bounding box center [396, 229] width 630 height 35
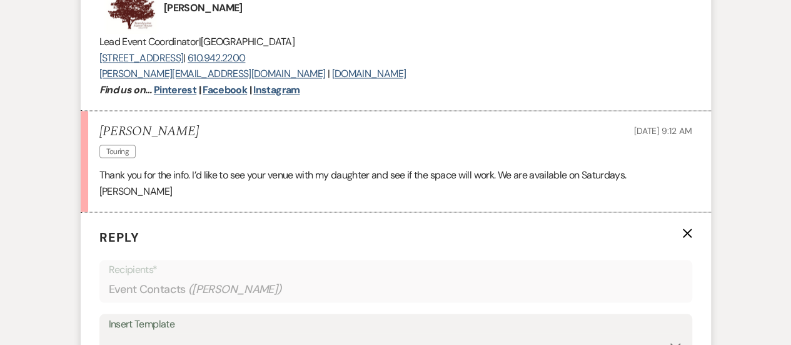
scroll to position [1248, 0]
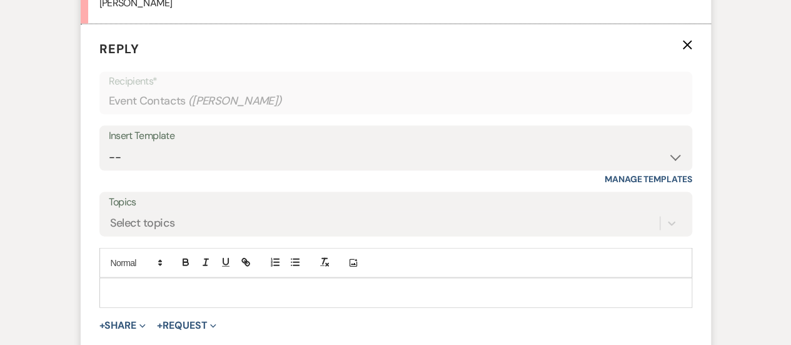
click at [344, 280] on div at bounding box center [396, 292] width 592 height 29
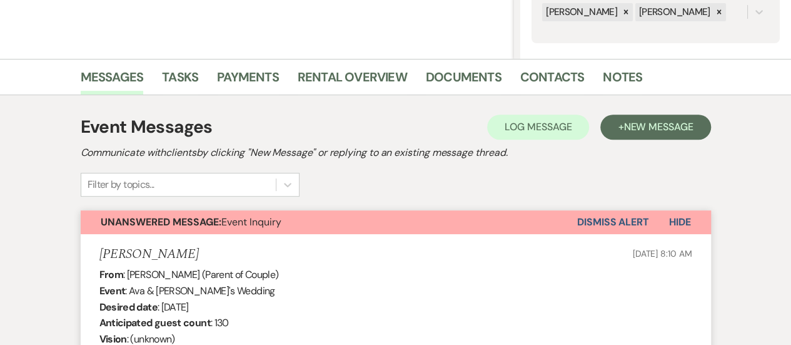
scroll to position [505, 0]
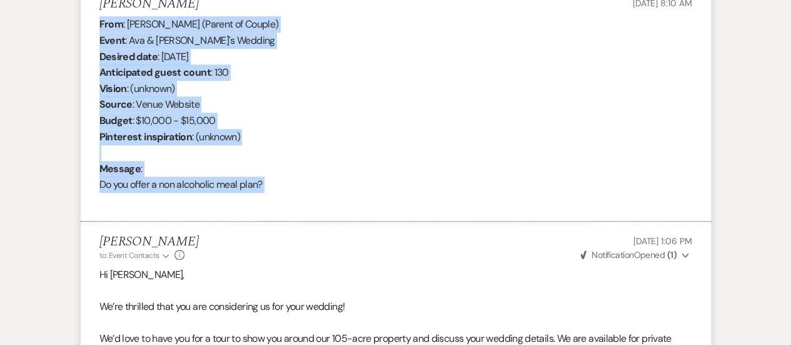
drag, startPoint x: 311, startPoint y: 201, endPoint x: 78, endPoint y: 21, distance: 295.3
copy div "From : Ruthann Stites (Parent of Couple) Event : Ava & Jack's Wedding Desired d…"
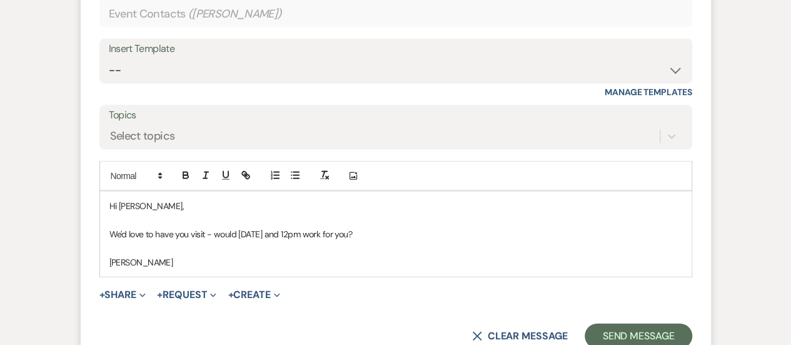
scroll to position [1466, 0]
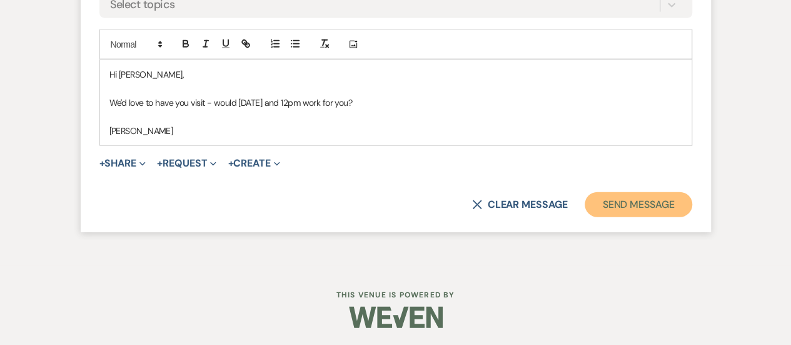
click at [605, 206] on button "Send Message" at bounding box center [638, 204] width 107 height 25
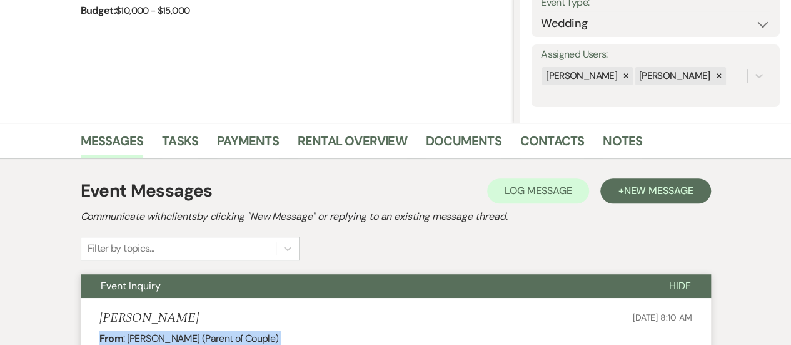
scroll to position [0, 0]
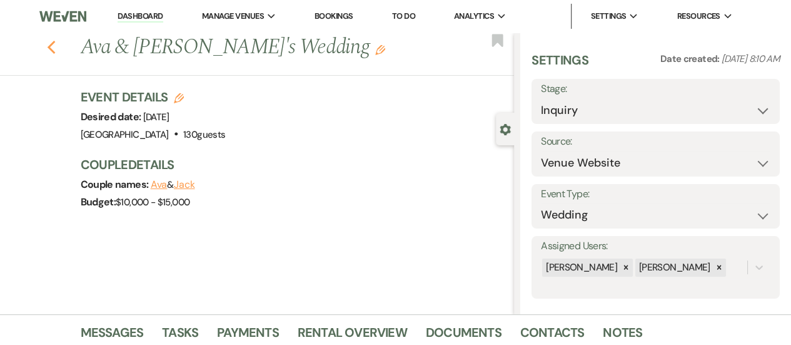
click at [55, 53] on use "button" at bounding box center [51, 48] width 8 height 14
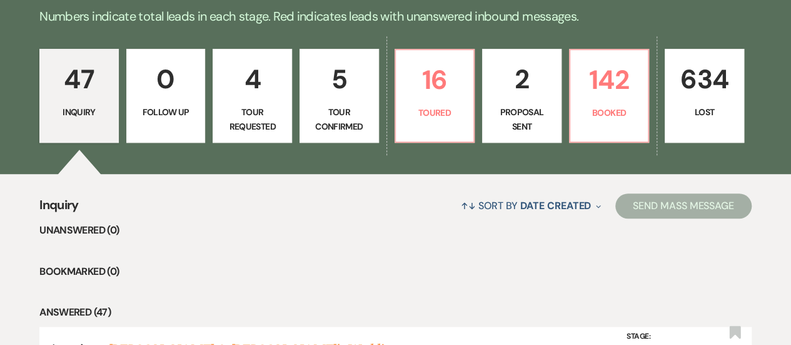
scroll to position [188, 0]
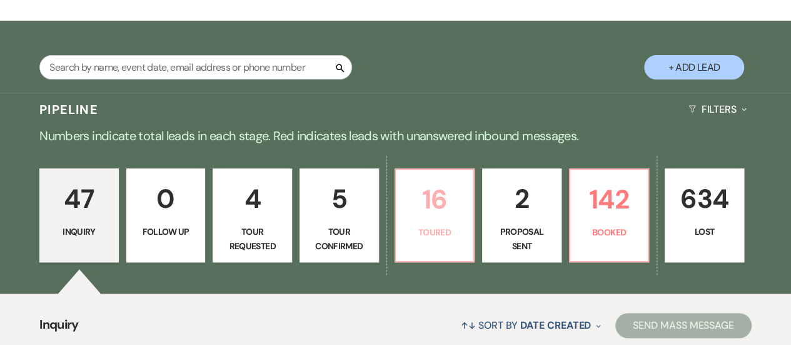
click at [448, 205] on p "16" at bounding box center [434, 199] width 63 height 42
select select "5"
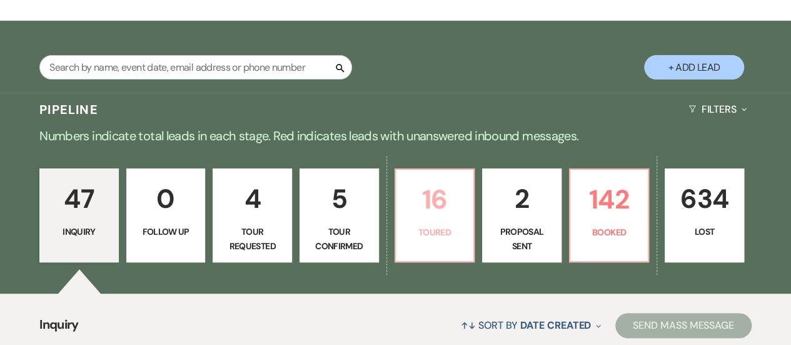
select select "5"
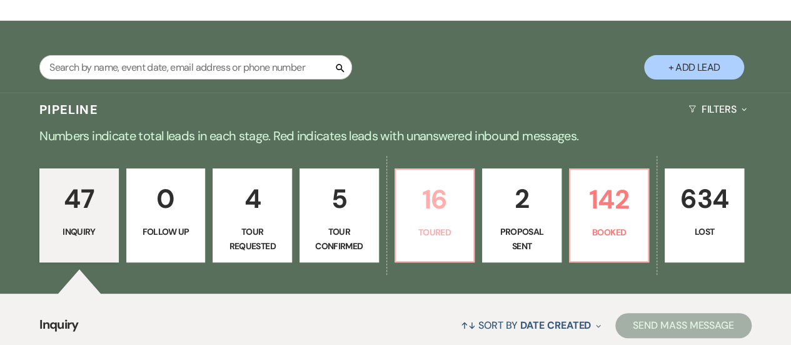
select select "5"
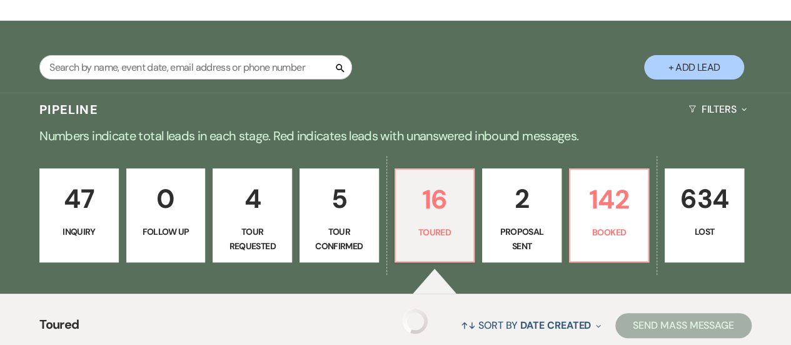
select select "5"
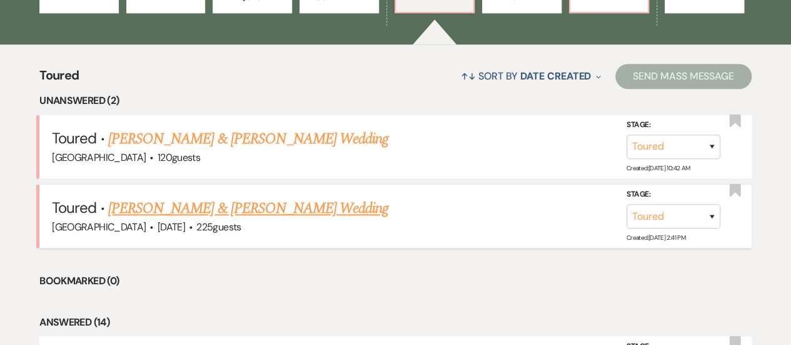
scroll to position [438, 0]
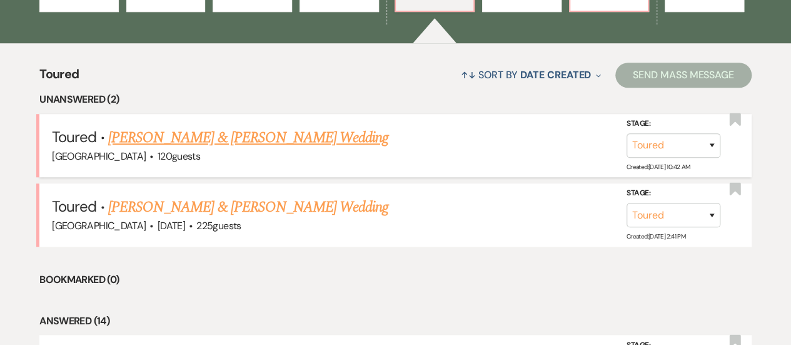
click at [265, 127] on link "Don Kessler & Naomi Brown's Wedding" at bounding box center [248, 137] width 280 height 23
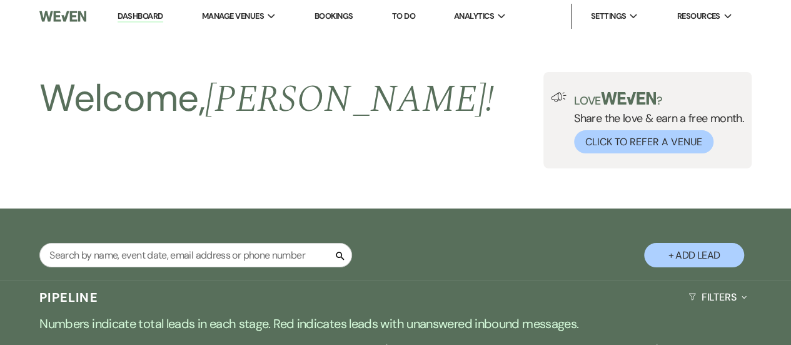
select select "5"
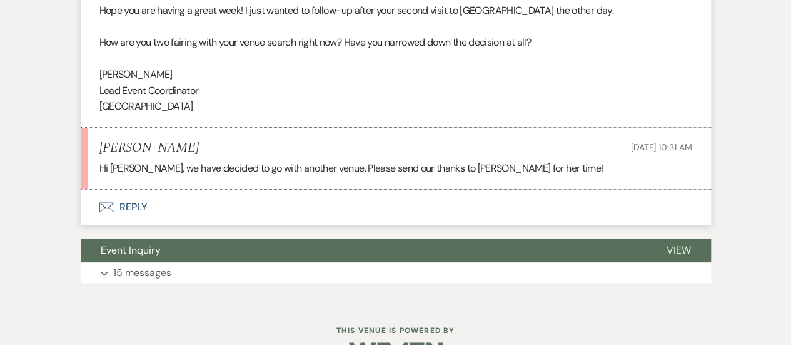
click at [349, 202] on button "Envelope Reply" at bounding box center [396, 207] width 630 height 35
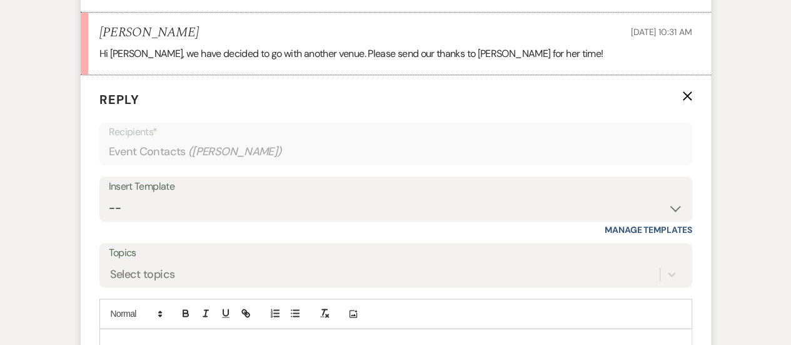
scroll to position [688, 0]
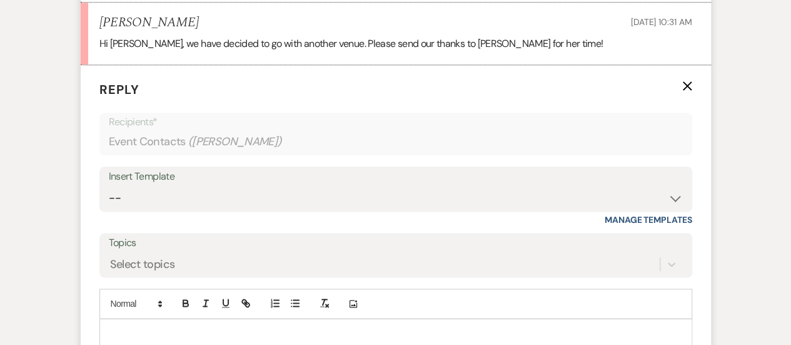
click at [322, 180] on div "Insert Template" at bounding box center [396, 177] width 574 height 18
click at [312, 190] on select "-- INQUIRY: Response - WEDDING INQUIRY: Response - NON-WEDDING TOUR: Confirming…" at bounding box center [396, 198] width 574 height 24
select select "3947"
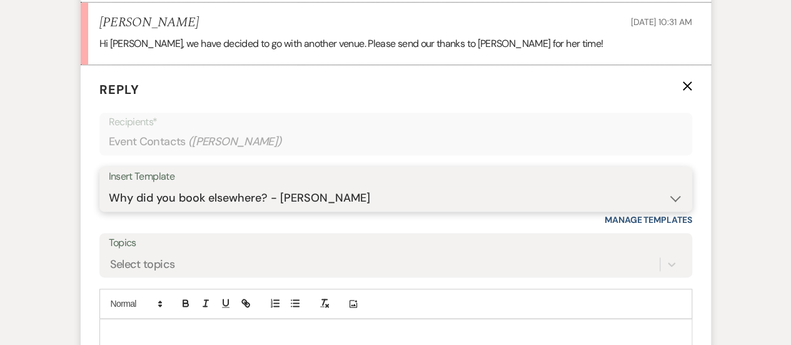
click at [109, 186] on select "-- INQUIRY: Response - WEDDING INQUIRY: Response - NON-WEDDING TOUR: Confirming…" at bounding box center [396, 198] width 574 height 24
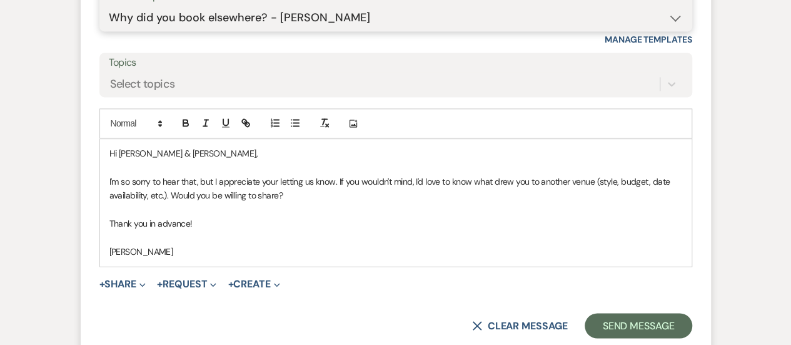
scroll to position [876, 0]
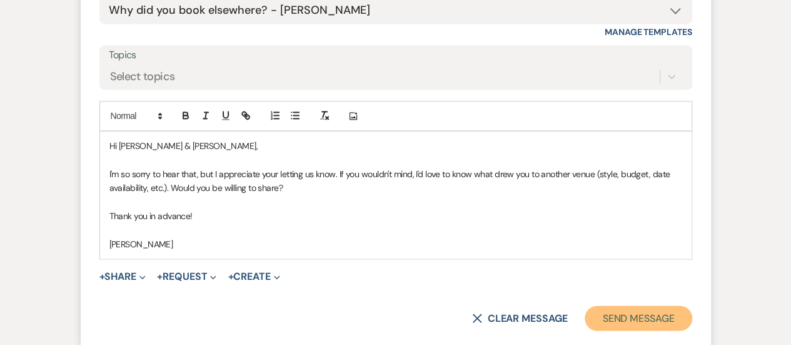
click at [597, 307] on button "Send Message" at bounding box center [638, 317] width 107 height 25
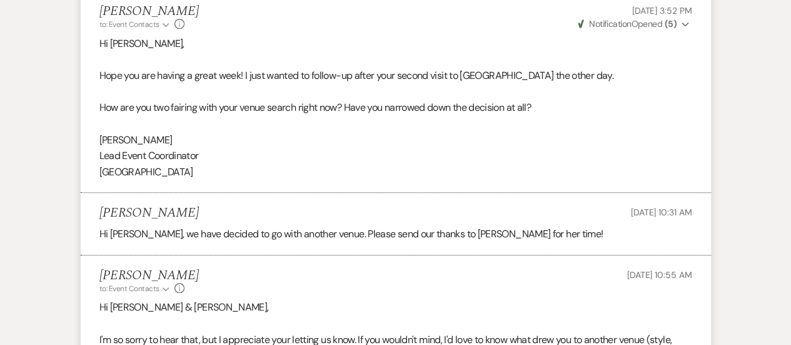
scroll to position [0, 0]
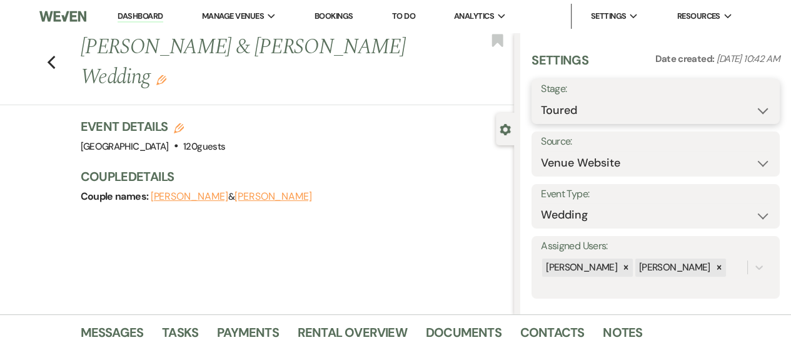
click at [563, 122] on select "Inquiry Follow Up Tour Requested Tour Confirmed Toured Proposal Sent Booked Lost" at bounding box center [656, 110] width 230 height 24
select select "8"
click at [541, 98] on select "Inquiry Follow Up Tour Requested Tour Confirmed Toured Proposal Sent Booked Lost" at bounding box center [656, 110] width 230 height 24
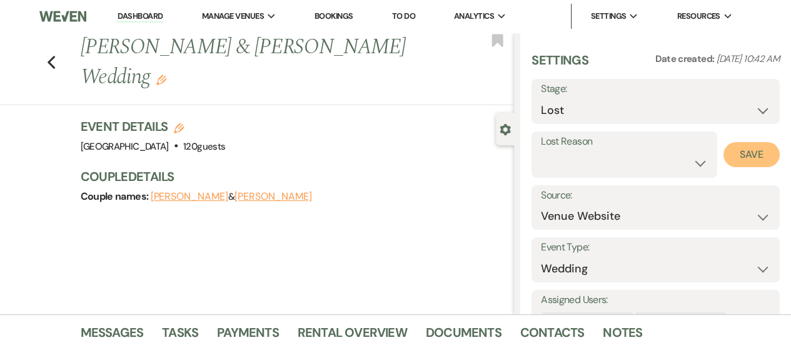
click at [747, 166] on button "Save" at bounding box center [752, 154] width 56 height 25
click at [53, 56] on use "button" at bounding box center [51, 63] width 8 height 14
select select "5"
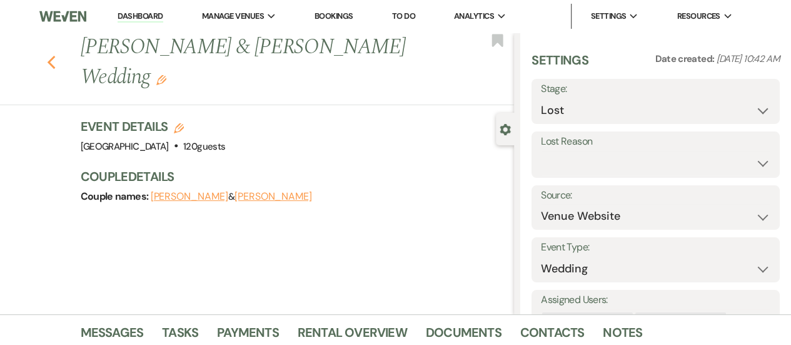
select select "5"
select select "8"
select select "5"
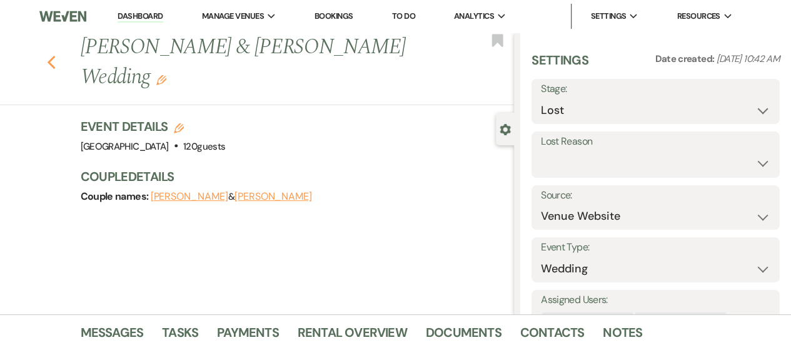
select select "5"
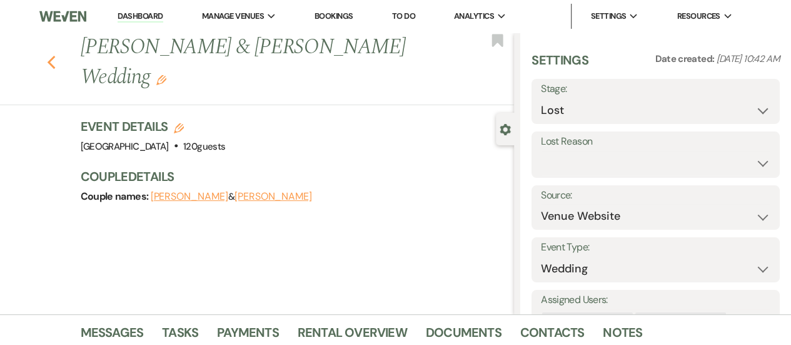
select select "5"
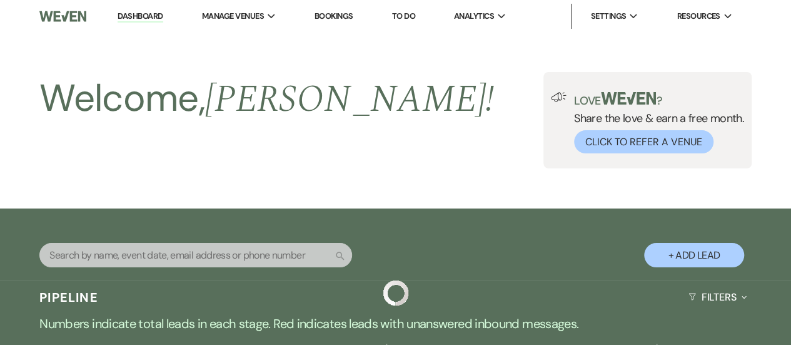
scroll to position [438, 0]
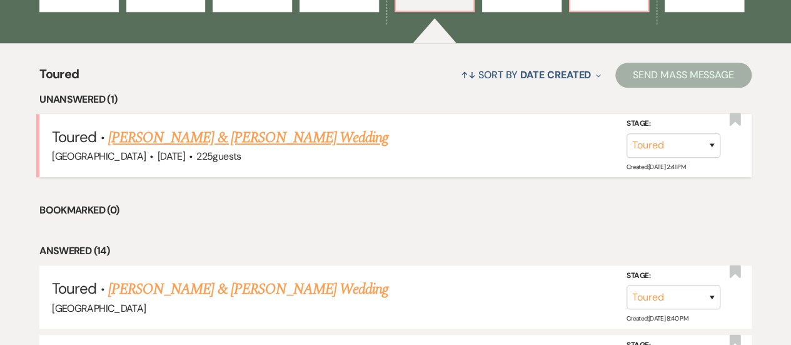
click at [230, 129] on link "Mike Gantert & Brooke Scott's Wedding" at bounding box center [248, 137] width 280 height 23
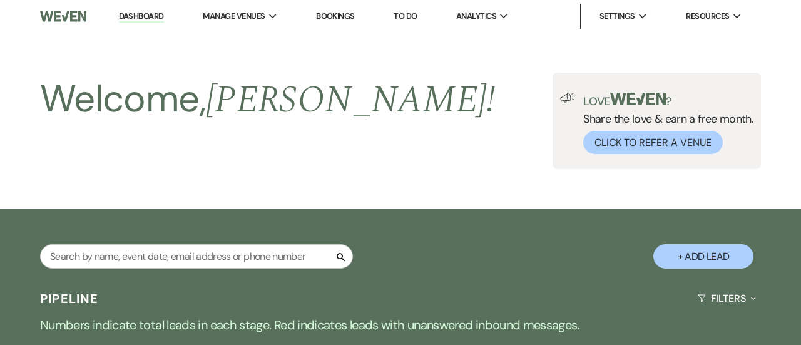
select select "5"
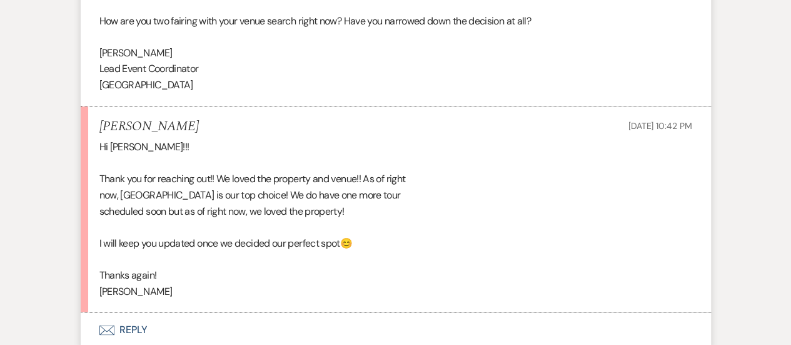
scroll to position [625, 0]
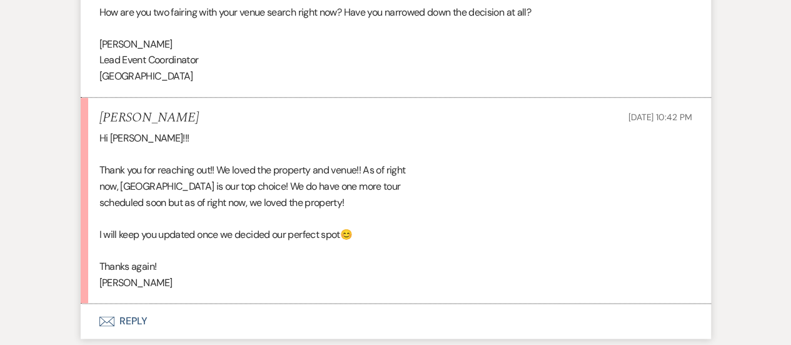
click at [424, 302] on li "Brooke Scott Aug 13, 2025, 10:42 PM Hi Aimee!!! Thank you for reaching out!! We…" at bounding box center [396, 201] width 630 height 206
click at [383, 323] on button "Envelope Reply" at bounding box center [396, 320] width 630 height 35
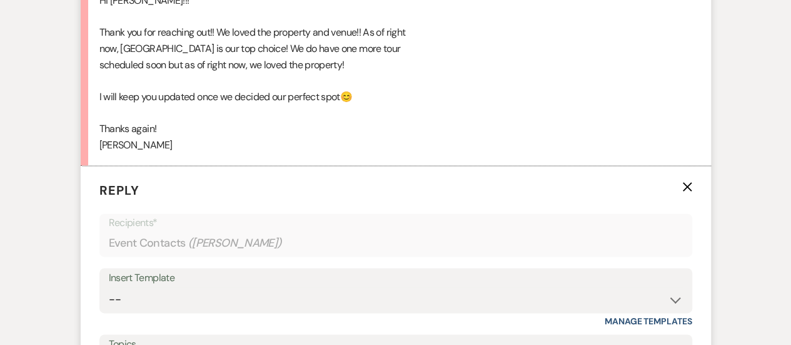
scroll to position [876, 0]
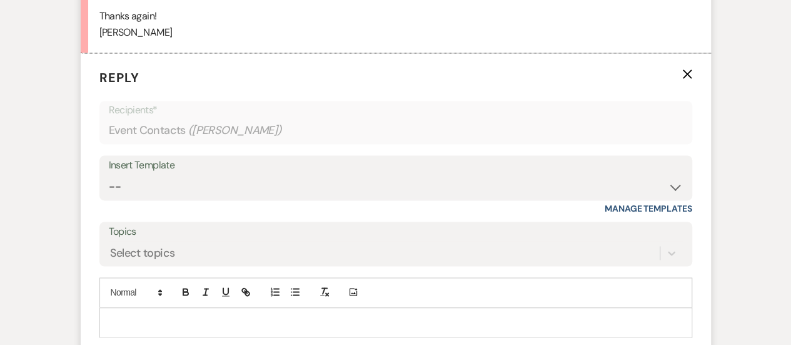
click at [327, 316] on p at bounding box center [395, 322] width 573 height 14
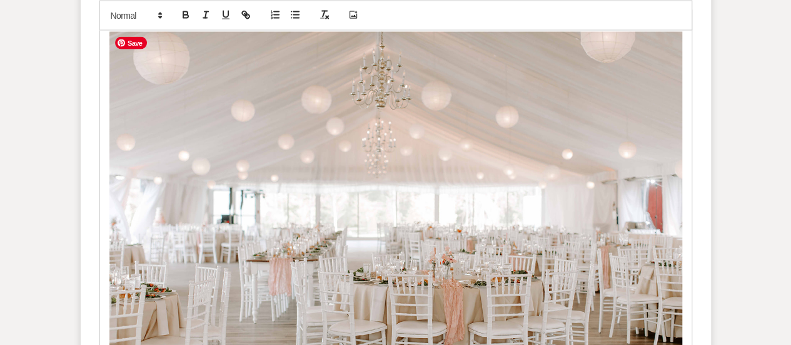
scroll to position [1198, 0]
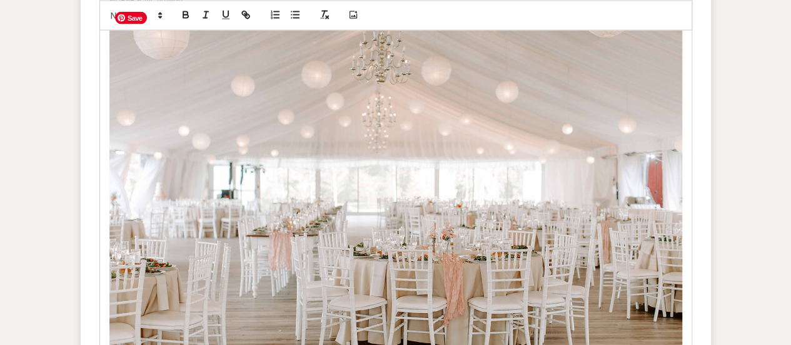
click at [272, 171] on img at bounding box center [395, 198] width 573 height 382
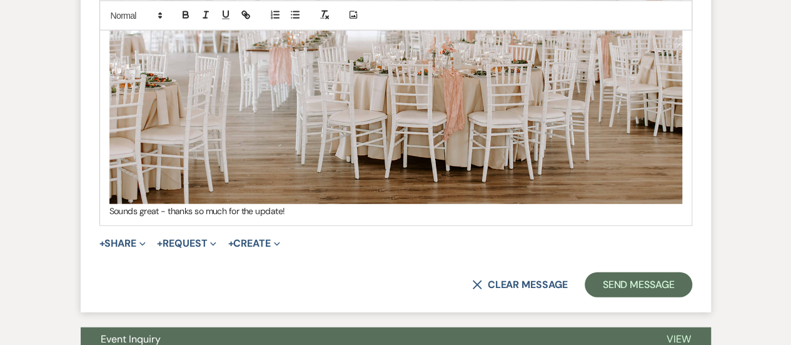
scroll to position [1385, 0]
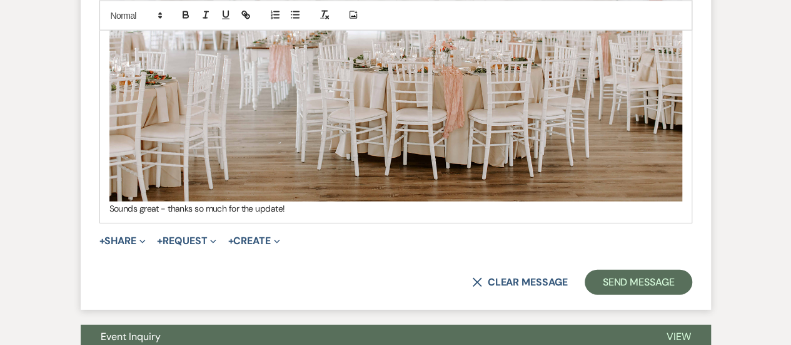
click at [686, 167] on div "Hi Brooke, Sounds great - thanks so much for the update!" at bounding box center [396, 10] width 592 height 425
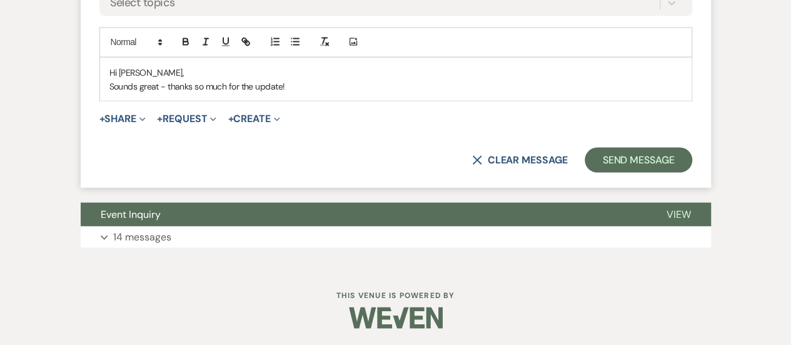
scroll to position [1140, 0]
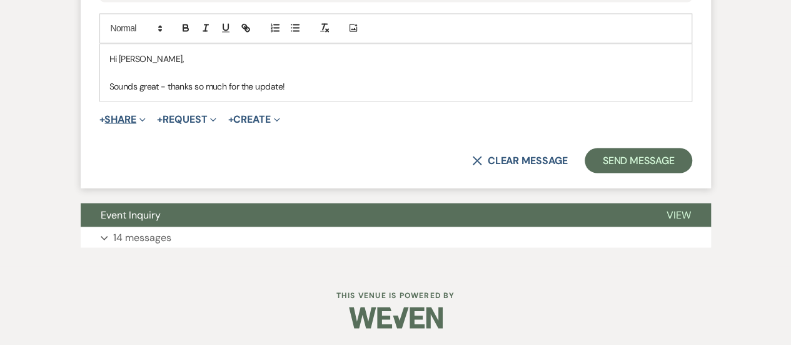
click at [136, 118] on button "+ Share Expand" at bounding box center [122, 119] width 47 height 10
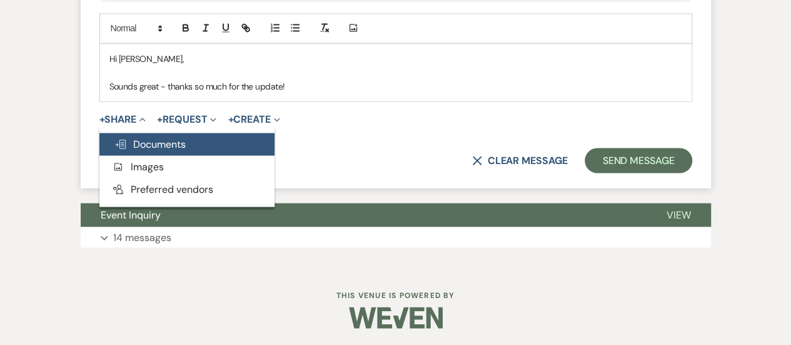
click at [138, 137] on span "Doc Upload Documents" at bounding box center [149, 143] width 71 height 13
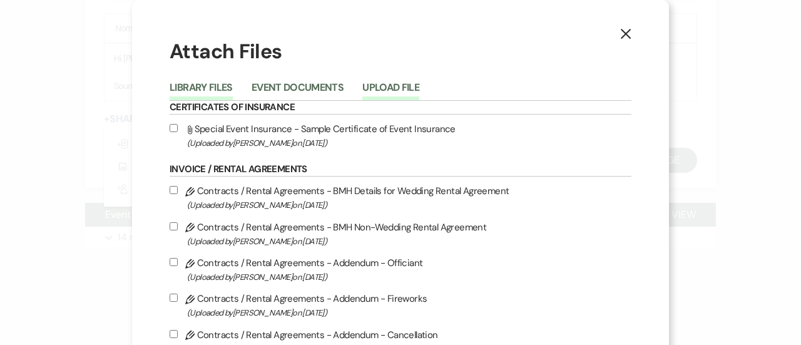
click at [389, 91] on button "Upload File" at bounding box center [390, 92] width 57 height 18
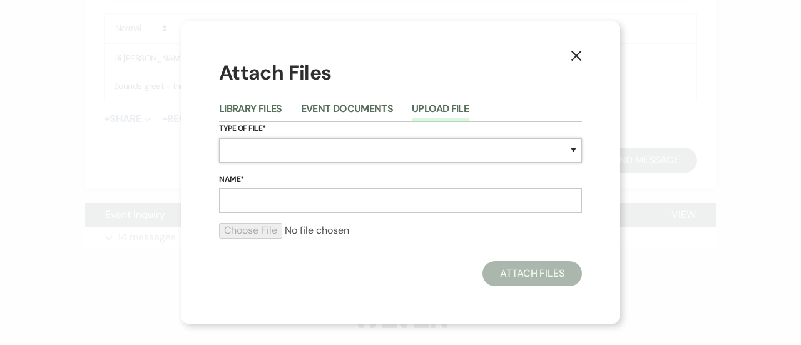
click at [391, 153] on select "Special Event Insurance Vendor Certificate of Insurance Contracts / Rental Agre…" at bounding box center [400, 150] width 363 height 24
select select "55"
click at [219, 138] on select "Special Event Insurance Vendor Certificate of Insurance Contracts / Rental Agre…" at bounding box center [400, 150] width 363 height 24
click at [290, 200] on input "Name*" at bounding box center [400, 200] width 363 height 24
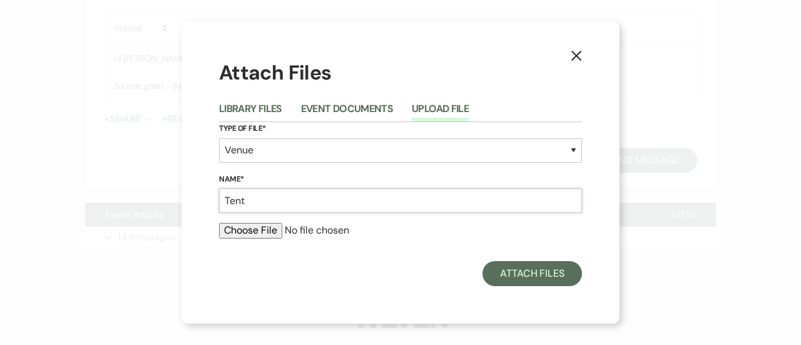
type input "Tent"
click at [253, 226] on input "file" at bounding box center [400, 230] width 363 height 15
type input "C:\fakepath\Tent new.jpg"
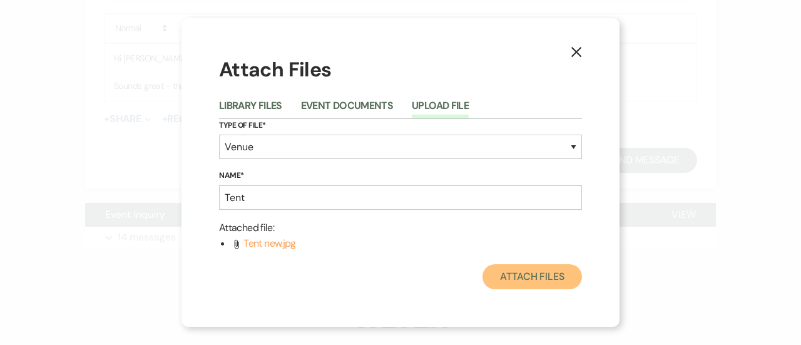
click at [523, 277] on button "Attach Files" at bounding box center [531, 276] width 99 height 25
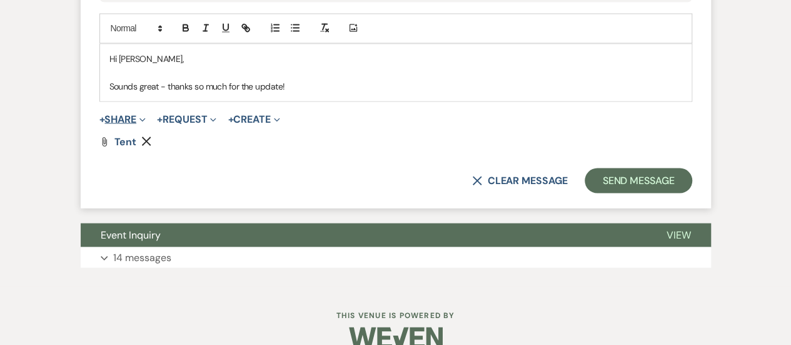
click at [135, 118] on button "+ Share Expand" at bounding box center [122, 119] width 47 height 10
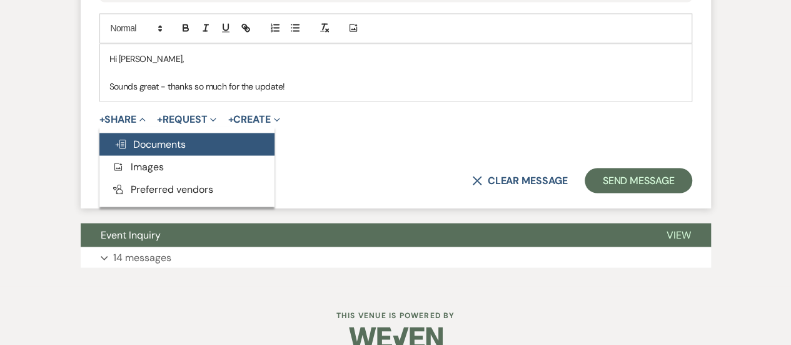
click at [135, 142] on span "Doc Upload Documents" at bounding box center [149, 143] width 71 height 13
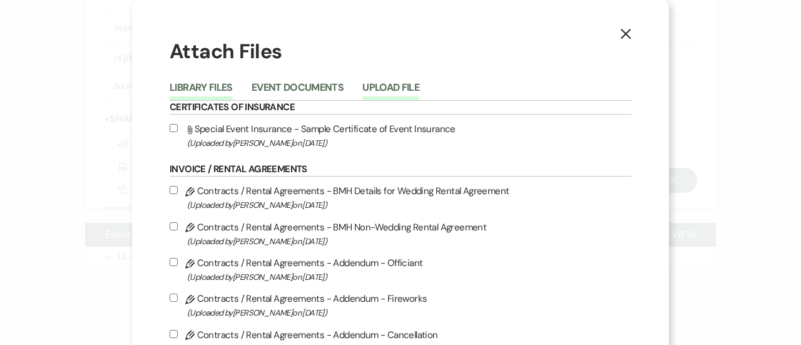
click at [385, 87] on button "Upload File" at bounding box center [390, 92] width 57 height 18
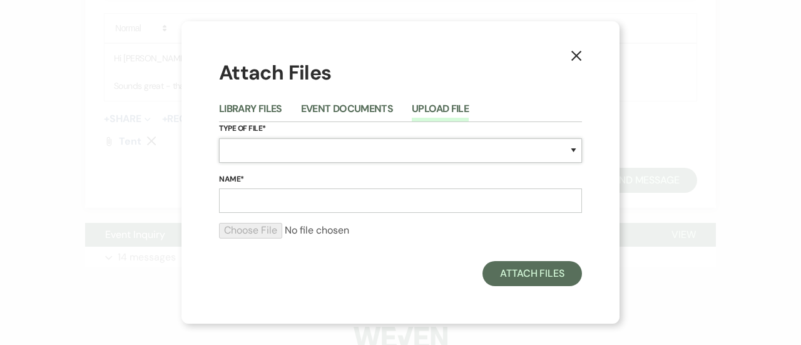
click at [324, 143] on select "Special Event Insurance Vendor Certificate of Insurance Contracts / Rental Agre…" at bounding box center [400, 150] width 363 height 24
select select "55"
click at [219, 138] on select "Special Event Insurance Vendor Certificate of Insurance Contracts / Rental Agre…" at bounding box center [400, 150] width 363 height 24
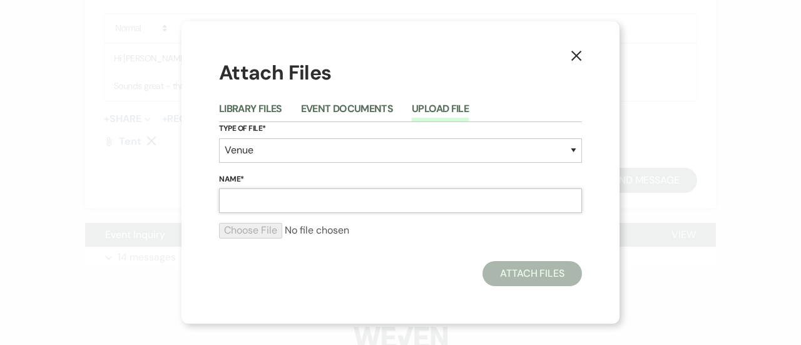
click at [278, 197] on input "Name*" at bounding box center [400, 200] width 363 height 24
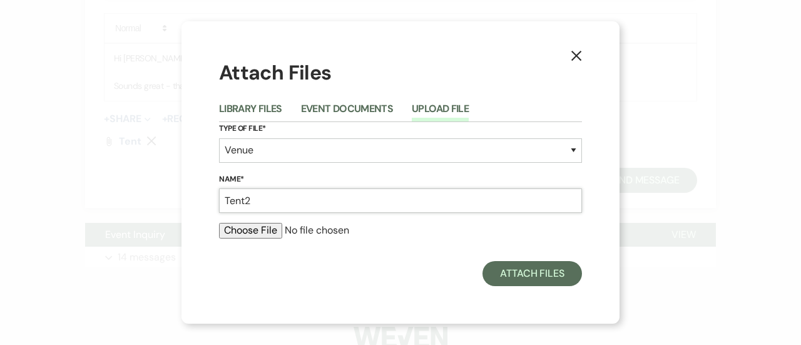
type input "Tent2"
click at [266, 233] on input "file" at bounding box center [400, 230] width 363 height 15
type input "C:\fakepath\2025-06-07 Matteo-Lamb Wedding-0833.JPG"
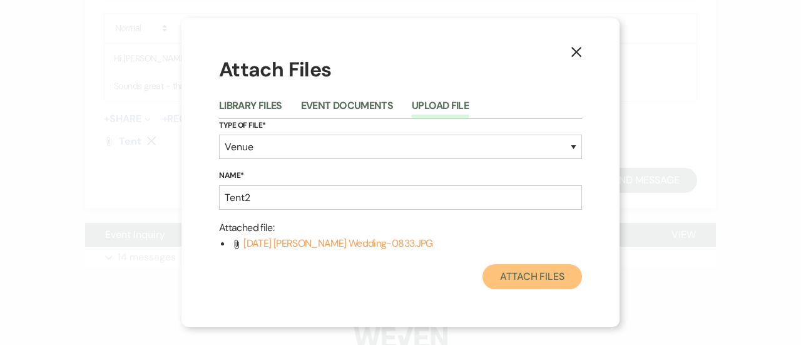
click at [531, 280] on button "Attach Files" at bounding box center [531, 276] width 99 height 25
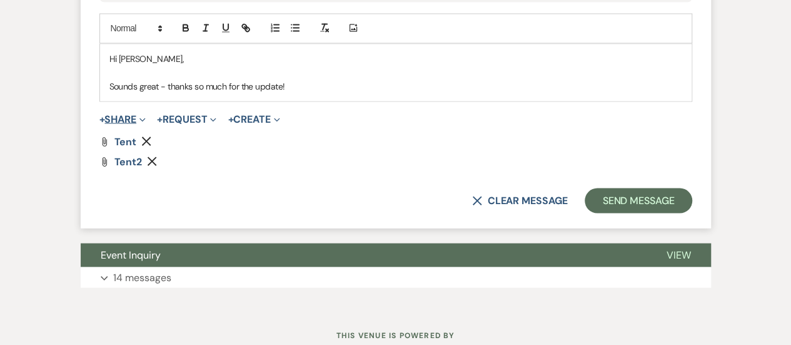
click at [128, 114] on button "+ Share Expand" at bounding box center [122, 119] width 47 height 10
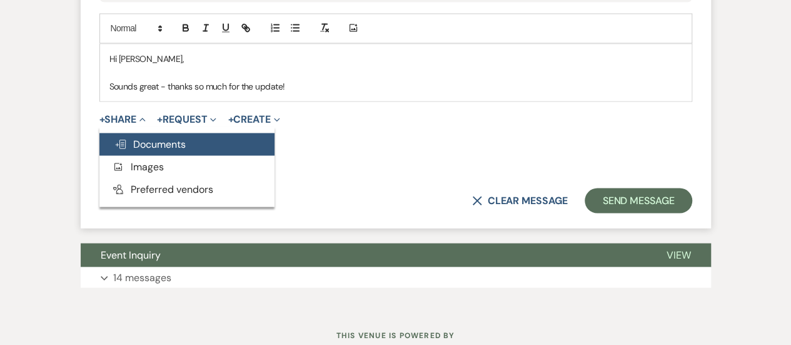
click at [129, 137] on span "Doc Upload Documents" at bounding box center [149, 143] width 71 height 13
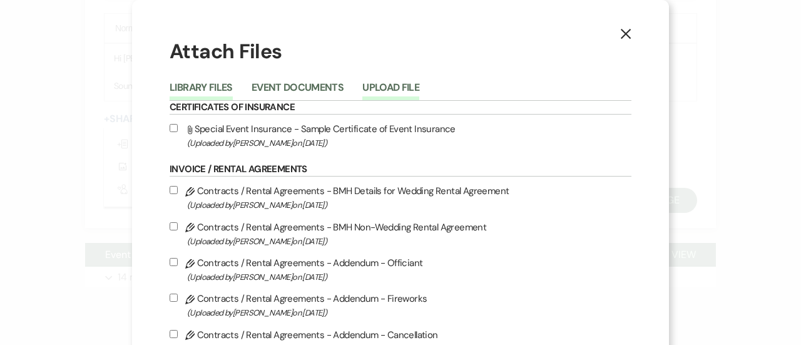
click at [385, 84] on button "Upload File" at bounding box center [390, 92] width 57 height 18
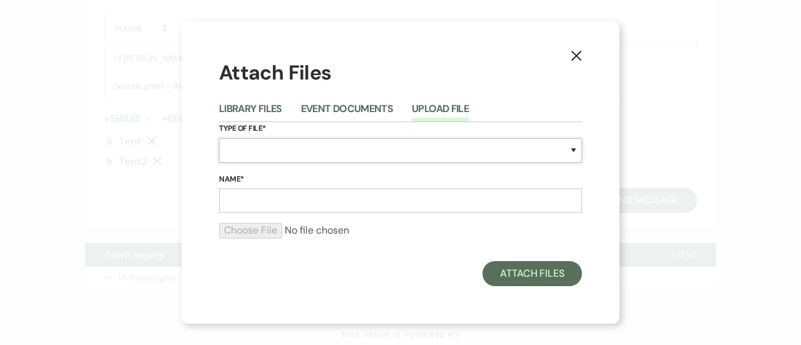
click at [326, 146] on select "Special Event Insurance Vendor Certificate of Insurance Contracts / Rental Agre…" at bounding box center [400, 150] width 363 height 24
select select "55"
click at [219, 138] on select "Special Event Insurance Vendor Certificate of Insurance Contracts / Rental Agre…" at bounding box center [400, 150] width 363 height 24
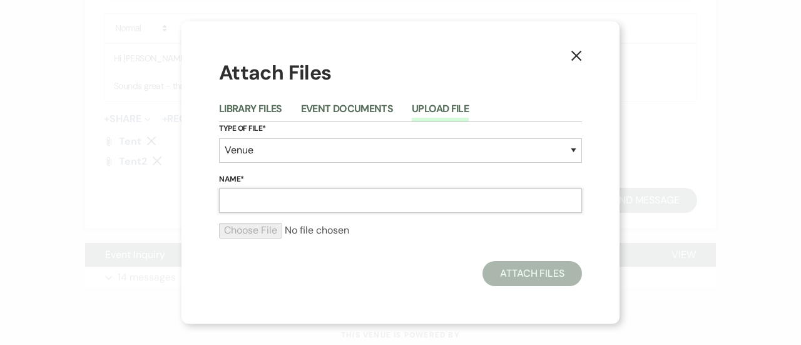
click at [289, 200] on input "Name*" at bounding box center [400, 200] width 363 height 24
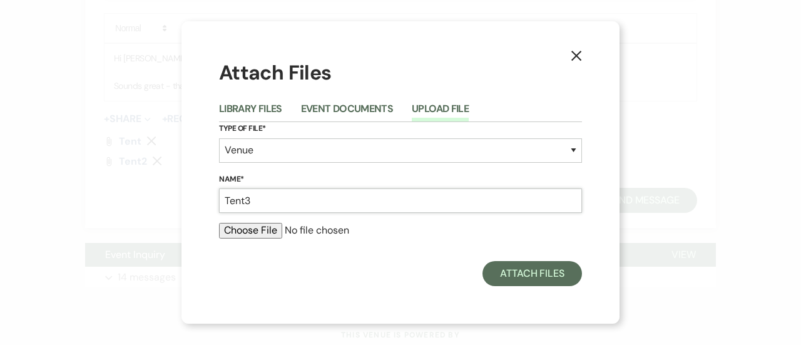
type input "Tent3"
click at [274, 235] on input "file" at bounding box center [400, 230] width 363 height 15
type input "C:\fakepath\2025-06-07 Matteo-Lamb Wedding-0957.JPG"
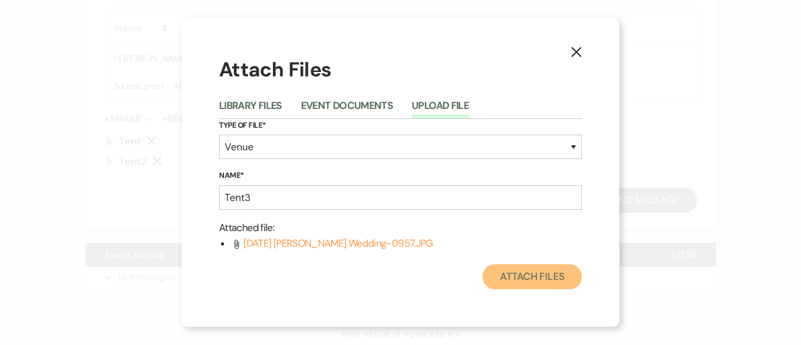
click at [540, 276] on button "Attach Files" at bounding box center [531, 276] width 99 height 25
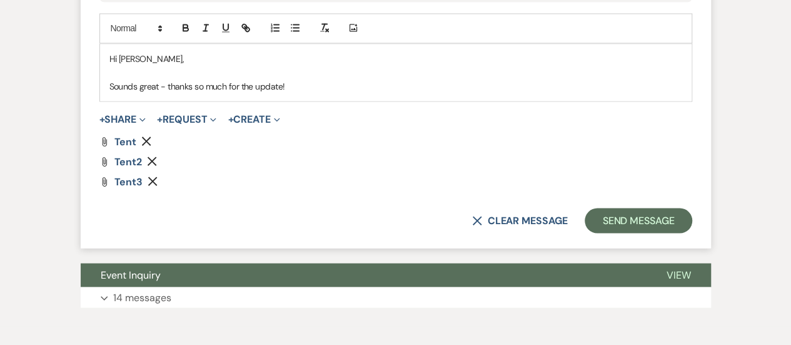
click at [318, 86] on p "Sounds great - thanks so much for the update!" at bounding box center [395, 86] width 573 height 14
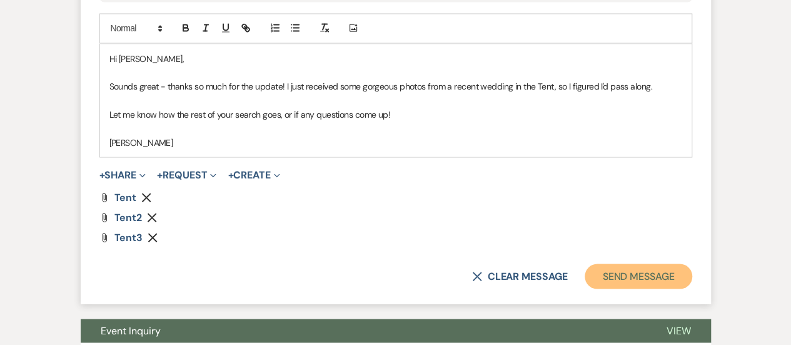
click at [610, 272] on button "Send Message" at bounding box center [638, 275] width 107 height 25
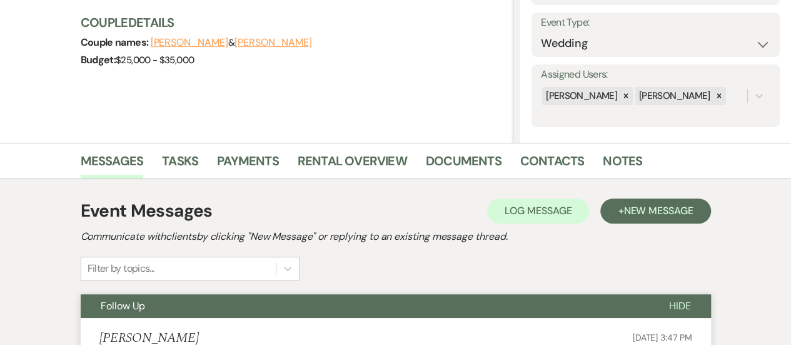
scroll to position [0, 0]
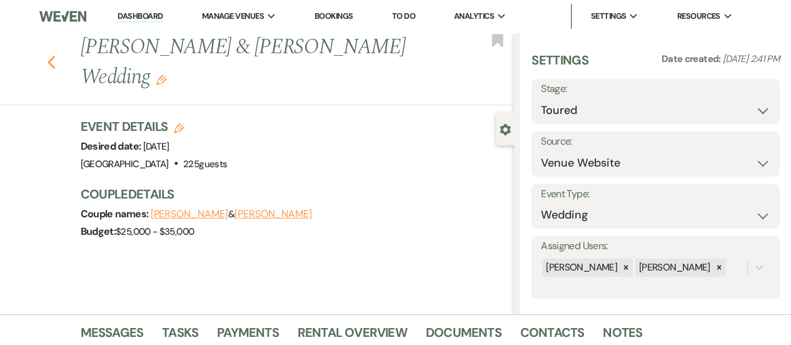
click at [56, 55] on icon "Previous" at bounding box center [51, 62] width 9 height 15
select select "5"
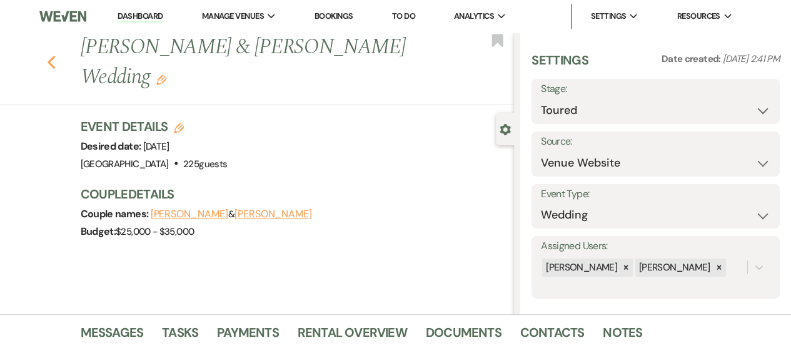
select select "5"
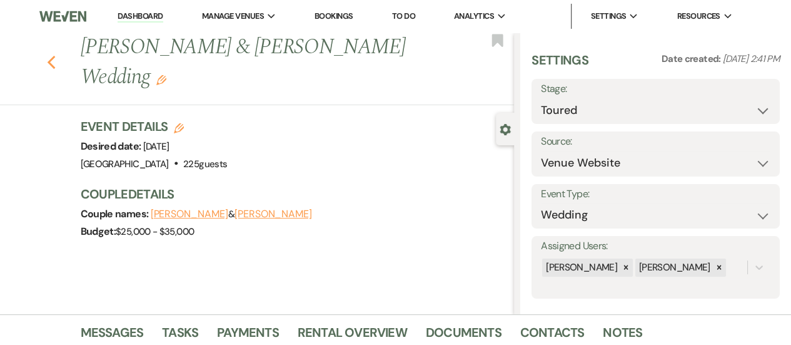
select select "5"
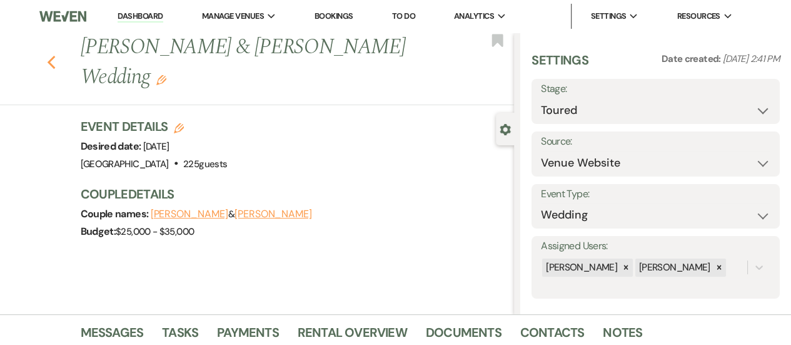
select select "5"
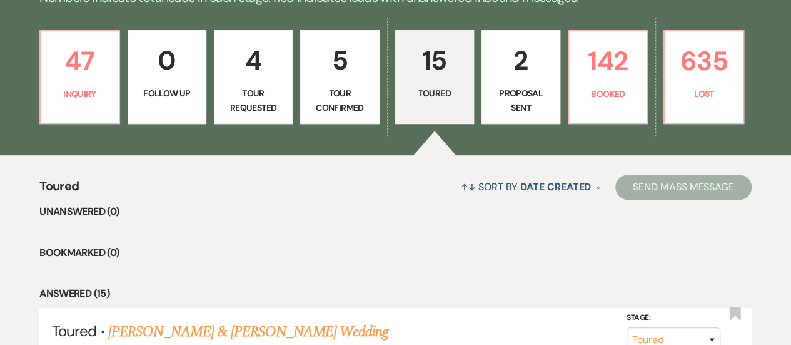
scroll to position [250, 0]
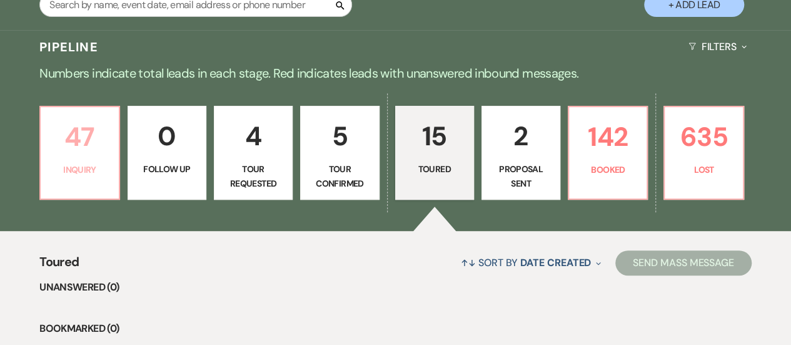
click at [60, 151] on p "47" at bounding box center [79, 137] width 63 height 42
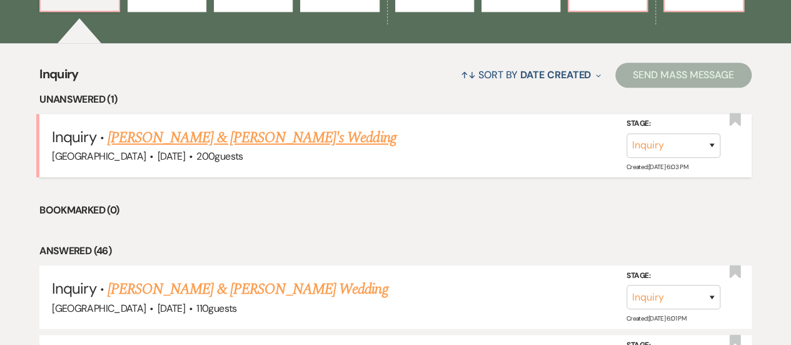
click at [260, 140] on link "[PERSON_NAME] & [PERSON_NAME]'s Wedding" at bounding box center [252, 137] width 289 height 23
select select "5"
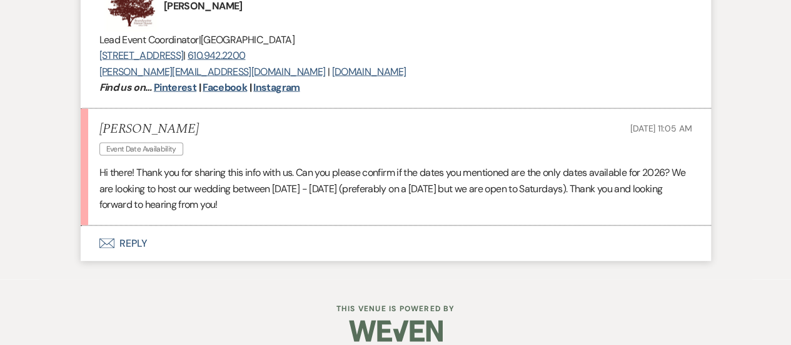
scroll to position [1205, 0]
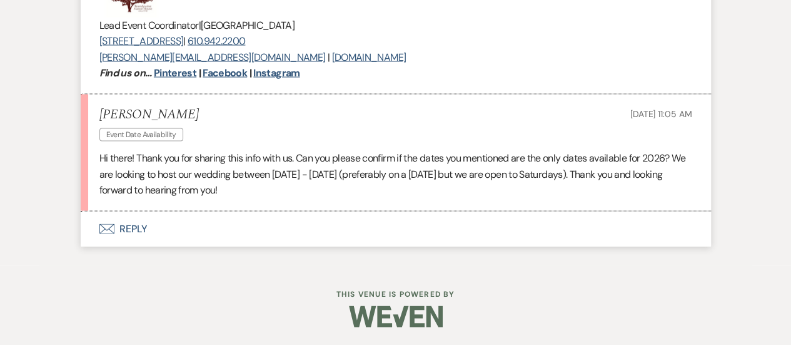
click at [369, 230] on button "Envelope Reply" at bounding box center [396, 228] width 630 height 35
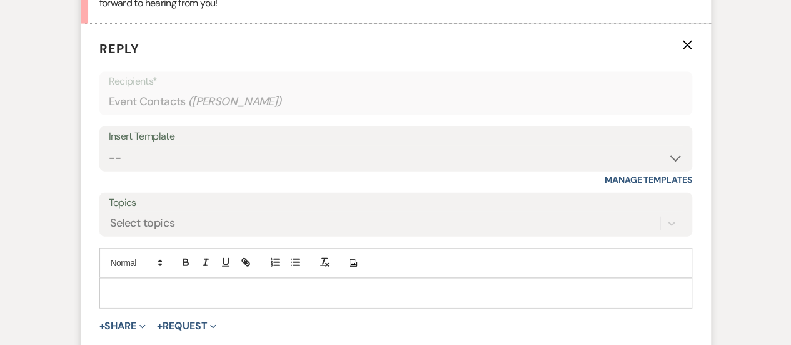
scroll to position [1392, 0]
click at [355, 281] on div at bounding box center [396, 292] width 592 height 29
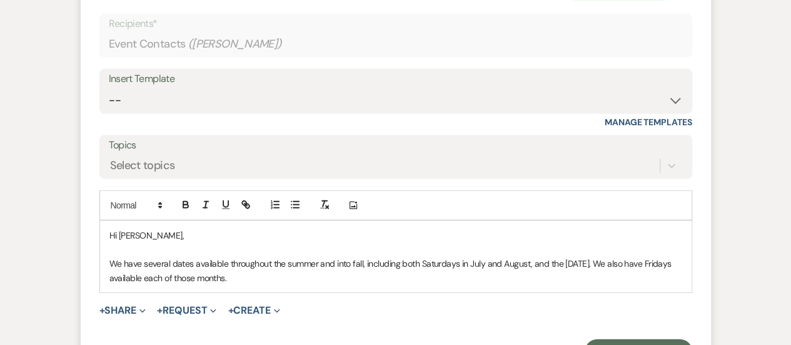
scroll to position [1455, 0]
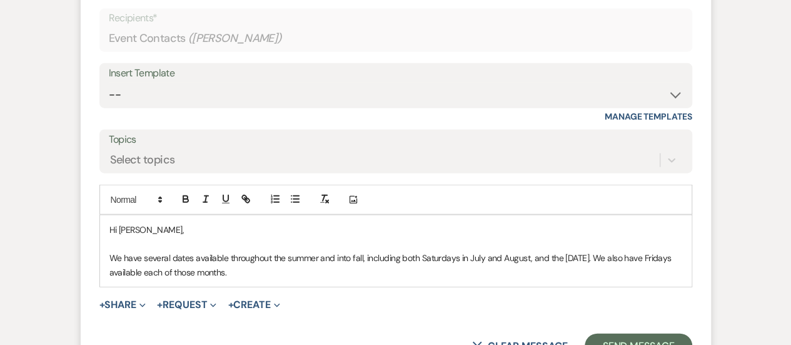
click at [419, 258] on p "We have several dates available throughout the summer and into fall, including …" at bounding box center [395, 265] width 573 height 28
drag, startPoint x: 430, startPoint y: 272, endPoint x: 211, endPoint y: 274, distance: 218.9
click at [211, 275] on p "We have several dates available throughout the summer and into fall, including …" at bounding box center [395, 265] width 573 height 28
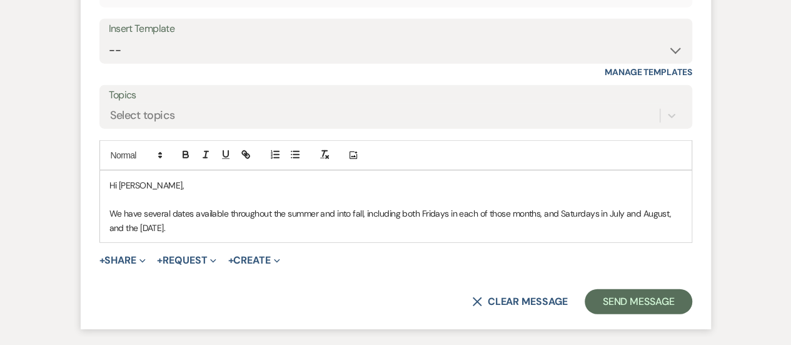
scroll to position [1517, 0]
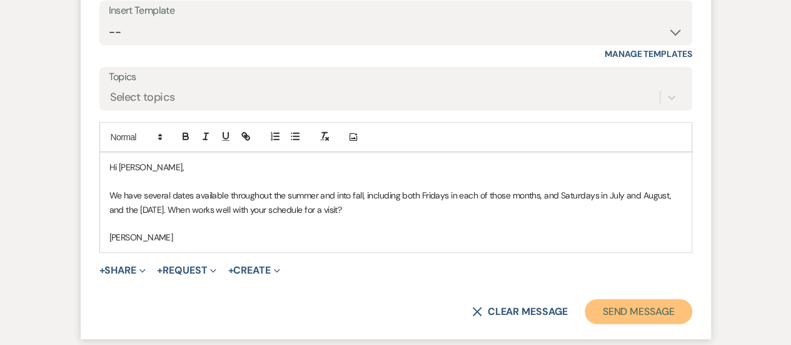
click at [607, 308] on button "Send Message" at bounding box center [638, 311] width 107 height 25
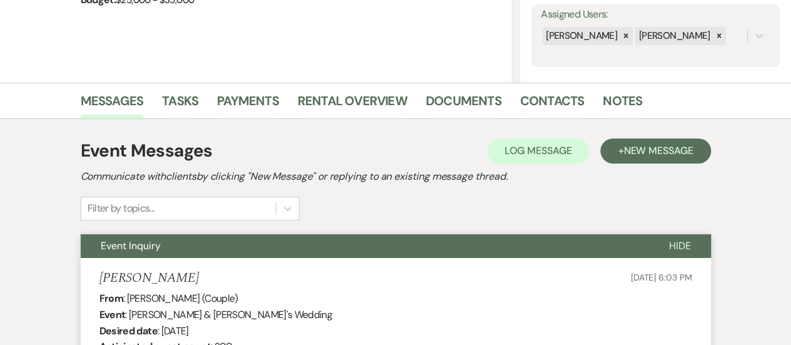
scroll to position [0, 0]
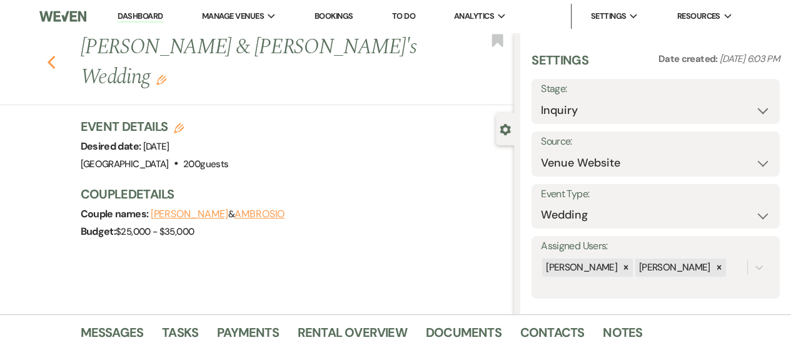
click at [51, 55] on icon "Previous" at bounding box center [51, 62] width 9 height 15
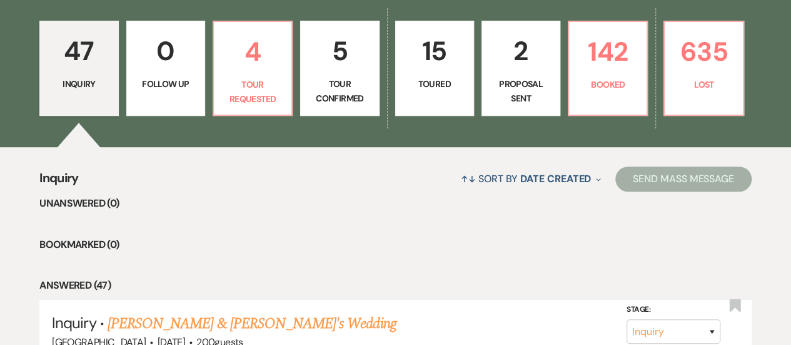
scroll to position [315, 0]
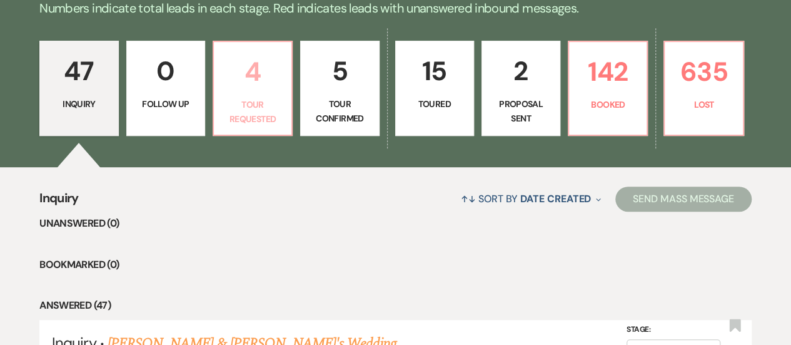
click at [245, 103] on p "Tour Requested" at bounding box center [252, 112] width 63 height 28
select select "2"
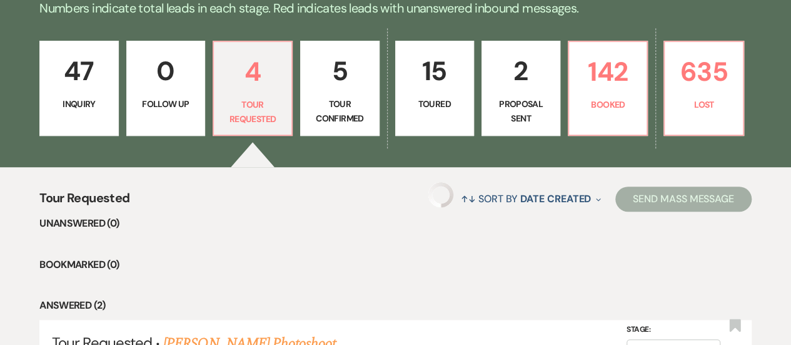
select select "2"
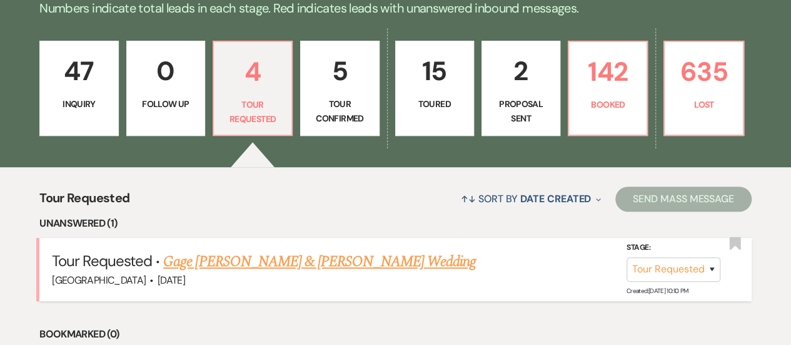
click at [290, 258] on link "Gage [PERSON_NAME] & [PERSON_NAME] Wedding" at bounding box center [319, 261] width 313 height 23
select select "2"
select select "5"
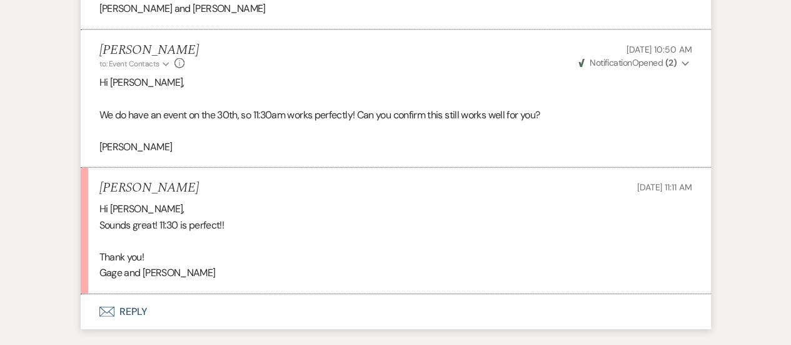
scroll to position [1507, 0]
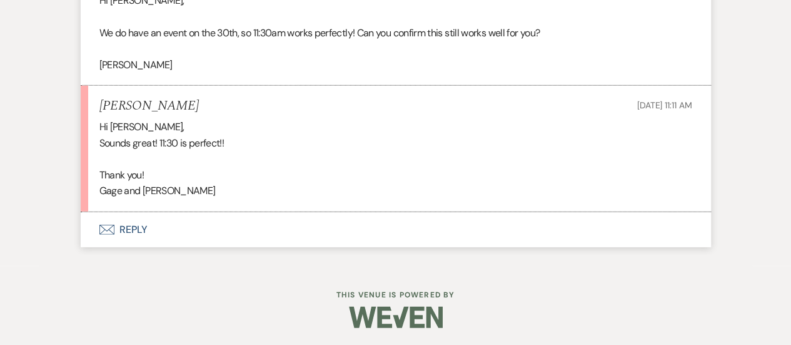
click at [264, 221] on button "Envelope Reply" at bounding box center [396, 229] width 630 height 35
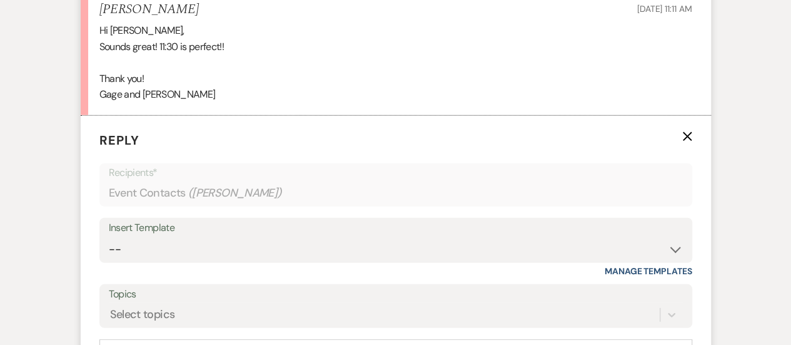
scroll to position [1695, 0]
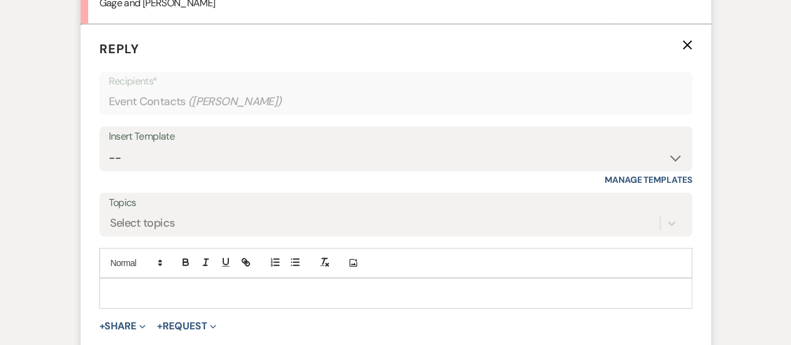
click at [256, 172] on div "Insert Template -- INQUIRY: Response - WEDDING INQUIRY: Response - NON-WEDDING …" at bounding box center [395, 155] width 593 height 59
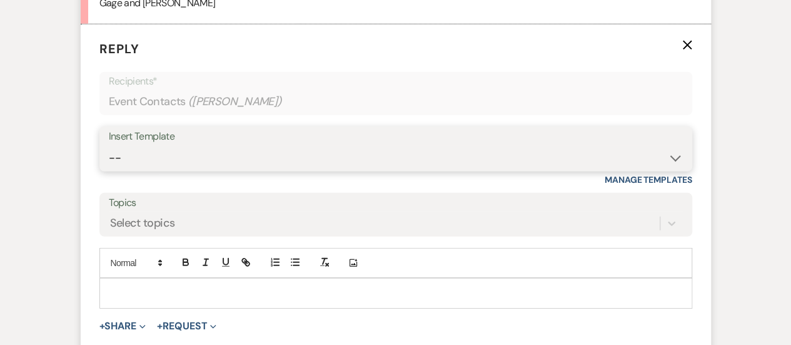
click at [260, 154] on select "-- INQUIRY: Response - WEDDING INQUIRY: Response - NON-WEDDING TOUR: Confirming…" at bounding box center [396, 158] width 574 height 24
select select "2958"
click at [109, 146] on select "-- INQUIRY: Response - WEDDING INQUIRY: Response - NON-WEDDING TOUR: Confirming…" at bounding box center [396, 158] width 574 height 24
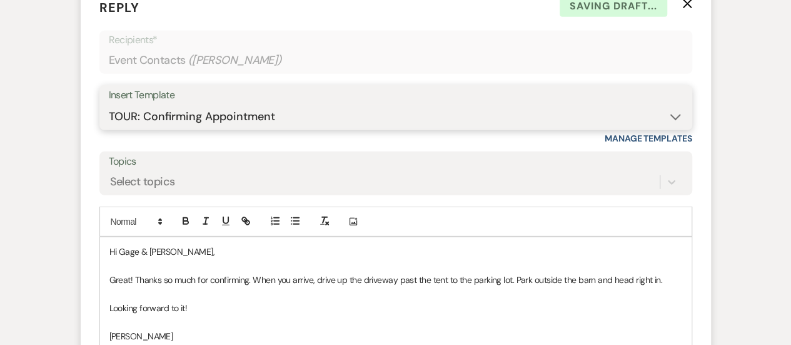
scroll to position [1758, 0]
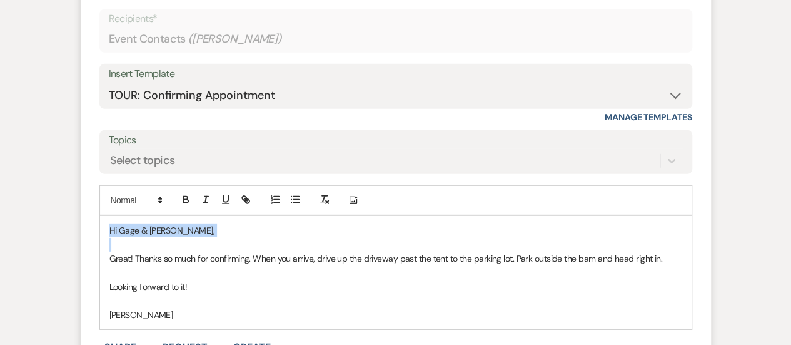
drag, startPoint x: 107, startPoint y: 258, endPoint x: 110, endPoint y: 209, distance: 49.5
click at [110, 209] on div "Add Photo Hi Gage & Gracie, Great! Thanks so much for confirming. When you arri…" at bounding box center [395, 257] width 593 height 144
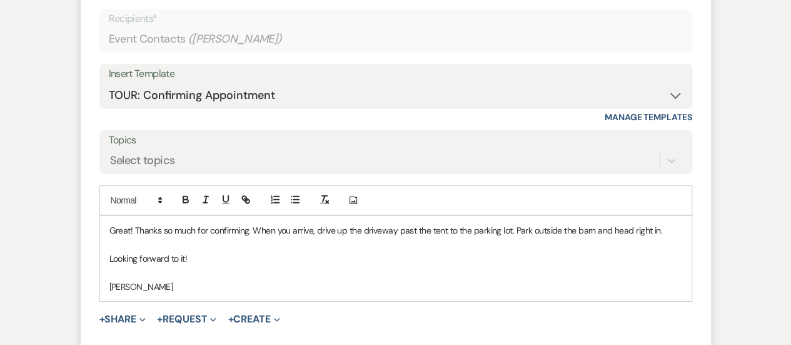
click at [245, 252] on p "Looking forward to it!" at bounding box center [395, 258] width 573 height 14
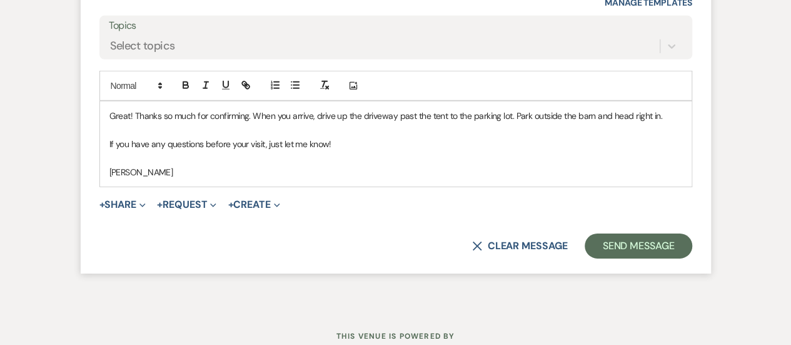
scroll to position [1913, 0]
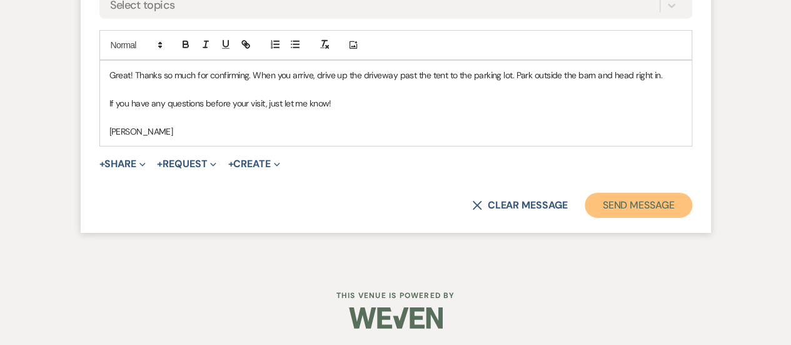
click at [650, 206] on button "Send Message" at bounding box center [638, 205] width 107 height 25
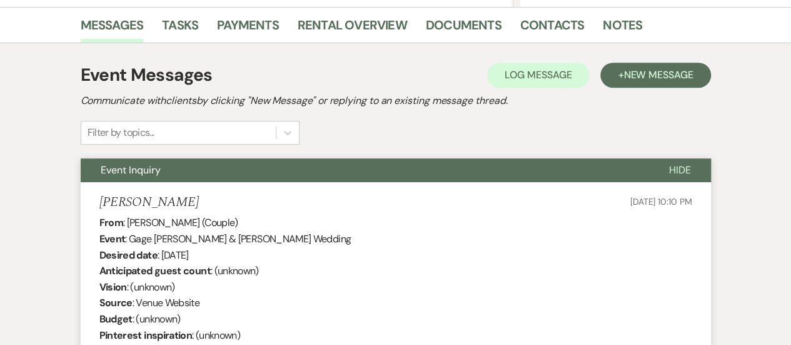
scroll to position [0, 0]
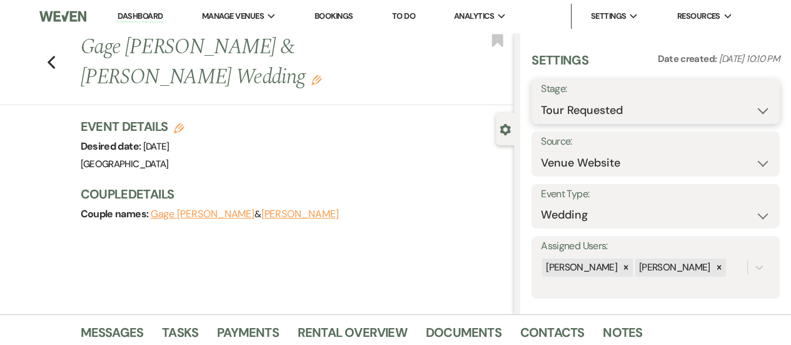
click at [634, 111] on select "Inquiry Follow Up Tour Requested Tour Confirmed Toured Proposal Sent Booked Lost" at bounding box center [656, 110] width 230 height 24
select select "4"
click at [541, 98] on select "Inquiry Follow Up Tour Requested Tour Confirmed Toured Proposal Sent Booked Lost" at bounding box center [656, 110] width 230 height 24
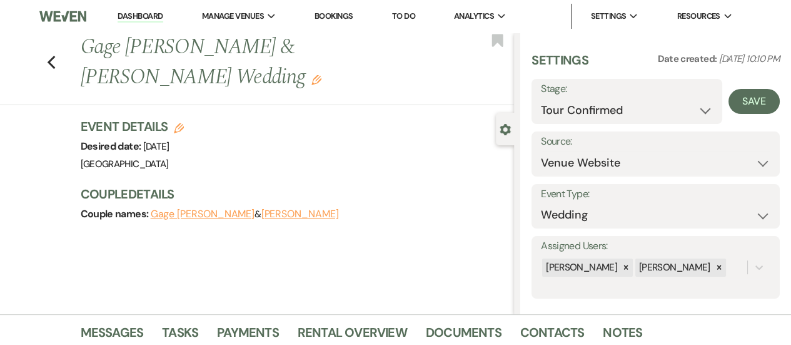
click at [743, 88] on div "Save" at bounding box center [751, 101] width 58 height 45
click at [740, 99] on button "Save" at bounding box center [754, 101] width 51 height 25
click at [63, 51] on div "Previous Gage Foote & Gracie Williams's Wedding Edit Bookmark" at bounding box center [254, 69] width 520 height 73
click at [56, 55] on icon "Previous" at bounding box center [51, 62] width 9 height 15
select select "4"
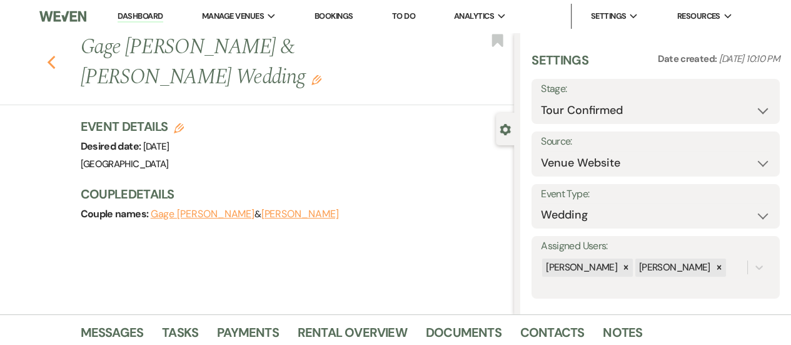
select select "2"
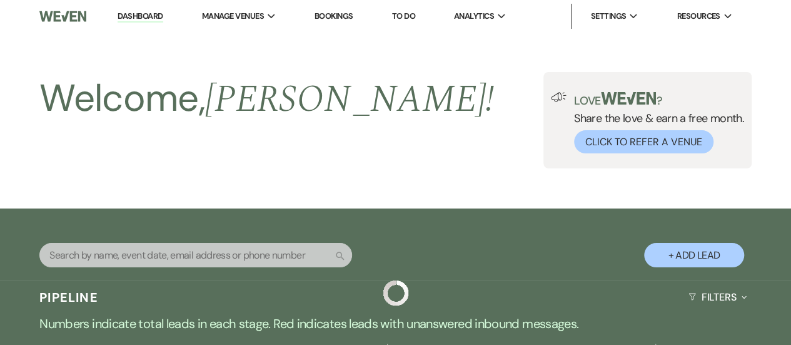
scroll to position [315, 0]
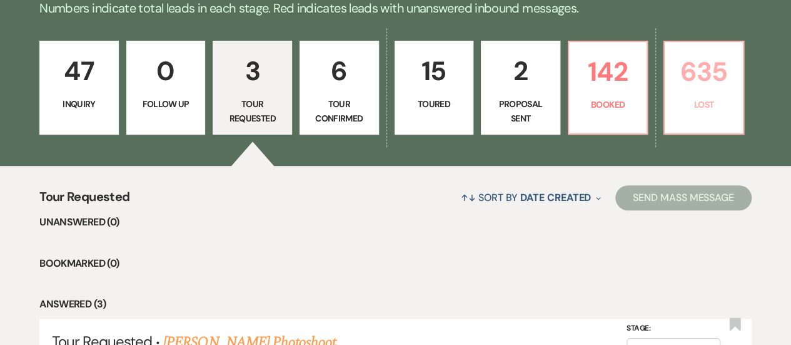
click at [686, 71] on p "635" at bounding box center [703, 72] width 63 height 42
select select "8"
select select "10"
select select "8"
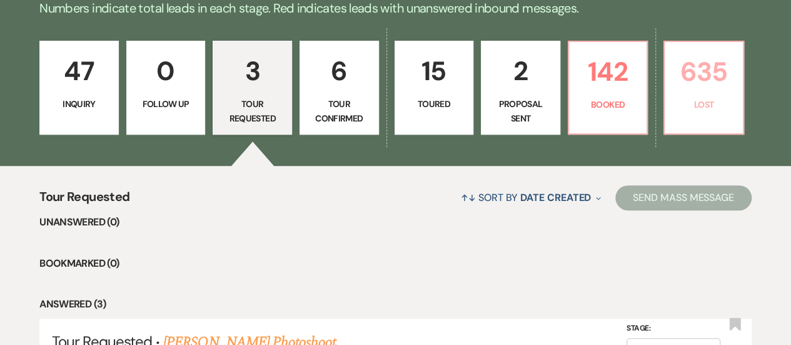
select select "8"
select select "1"
select select "8"
select select "5"
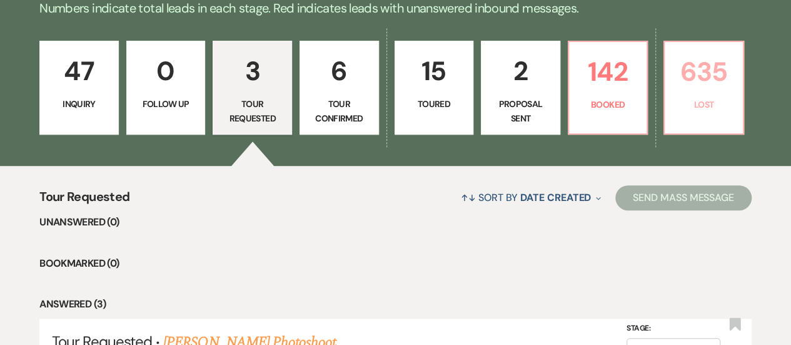
select select "8"
select select "10"
select select "8"
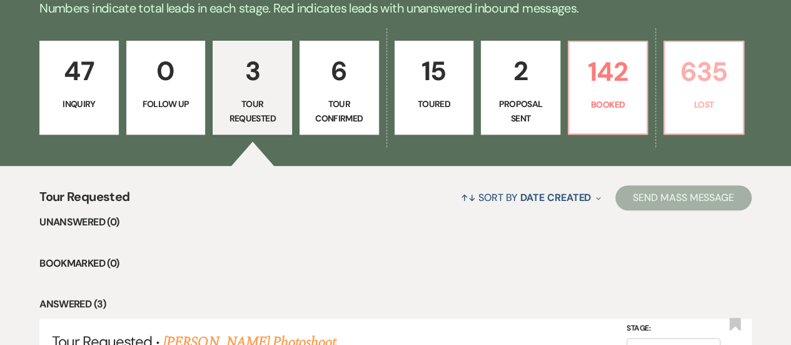
select select "6"
select select "8"
select select "1"
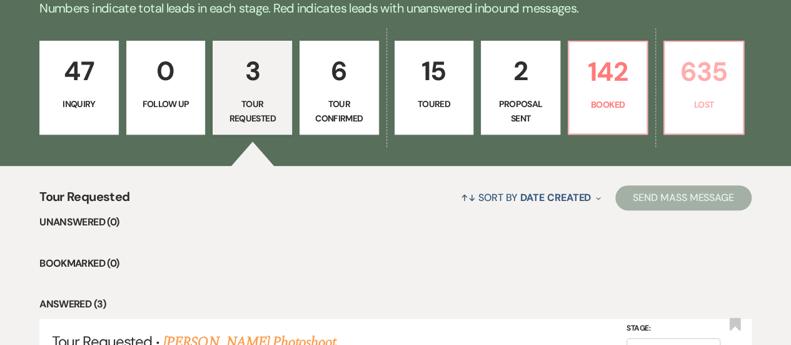
select select "8"
select select "1"
select select "8"
select select "10"
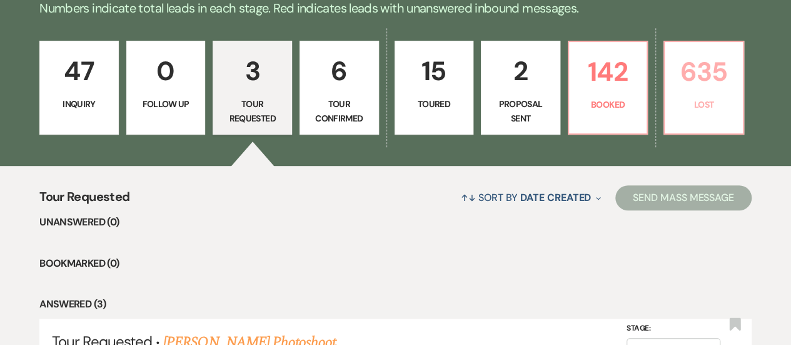
select select "8"
select select "6"
select select "8"
select select "1"
select select "8"
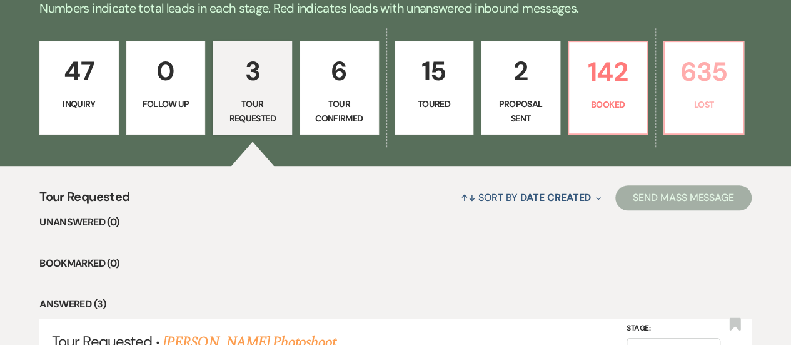
select select "10"
select select "8"
select select "5"
select select "8"
select select "1"
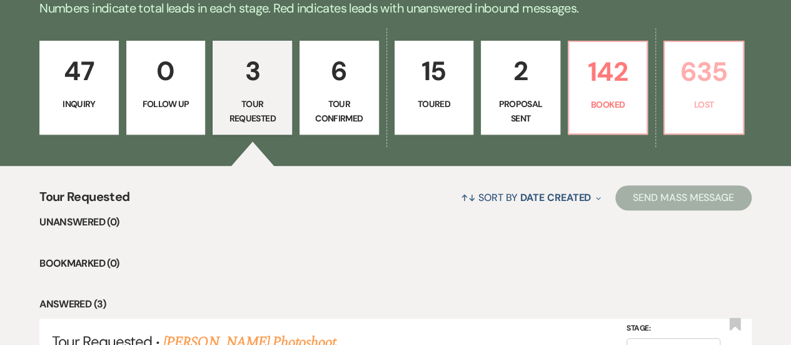
select select "8"
select select "10"
select select "8"
select select "5"
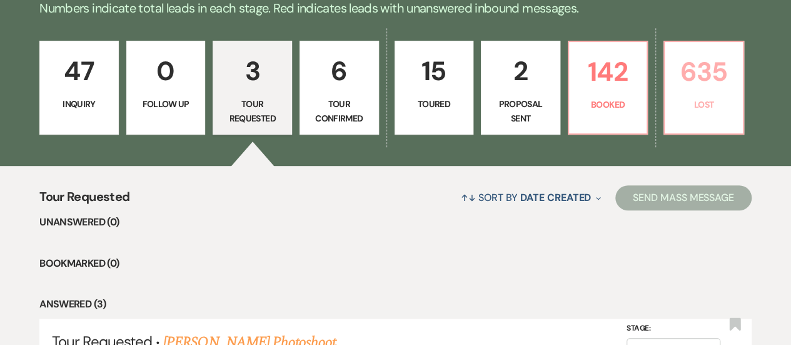
select select "8"
select select "6"
select select "8"
select select "5"
select select "8"
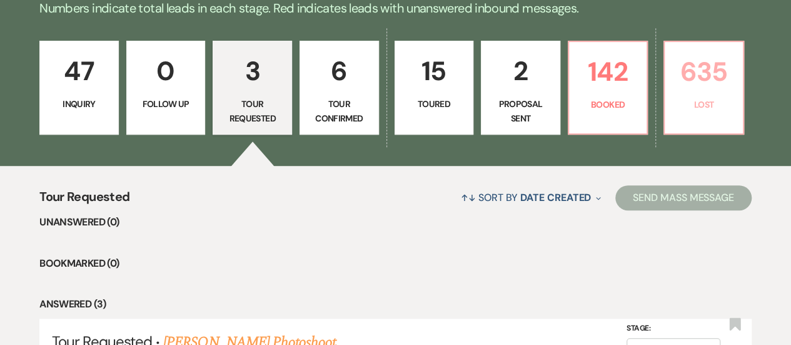
select select "5"
select select "8"
select select "10"
select select "8"
select select "5"
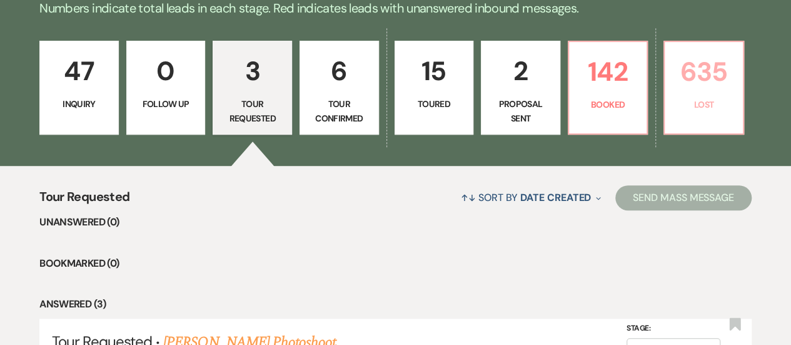
select select "8"
select select "10"
select select "8"
select select "10"
select select "8"
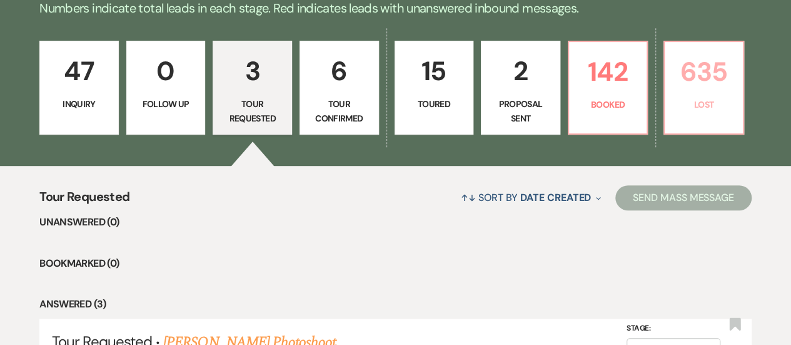
select select "6"
select select "8"
select select "5"
select select "8"
select select "5"
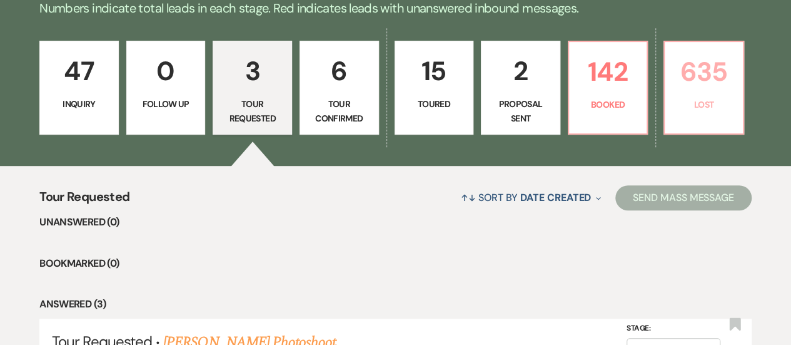
select select "8"
select select "1"
select select "8"
select select "7"
select select "8"
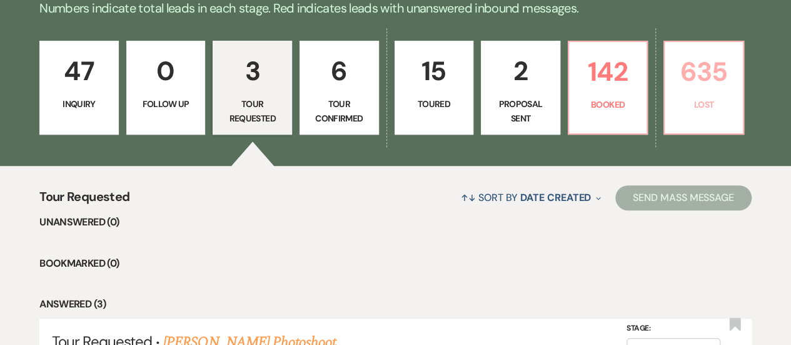
select select "8"
select select "5"
select select "8"
select select "5"
select select "8"
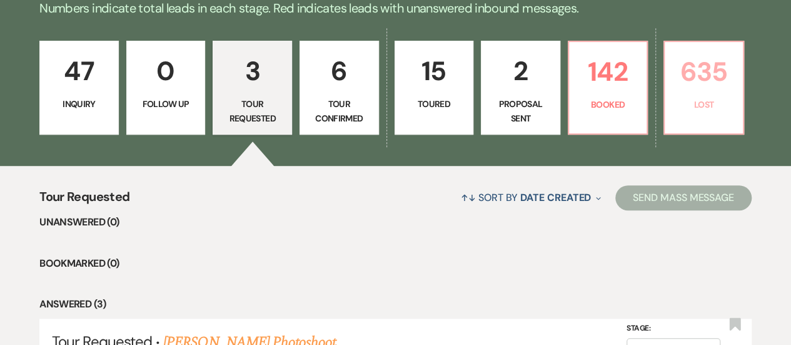
select select "8"
select select "5"
select select "8"
select select "5"
select select "8"
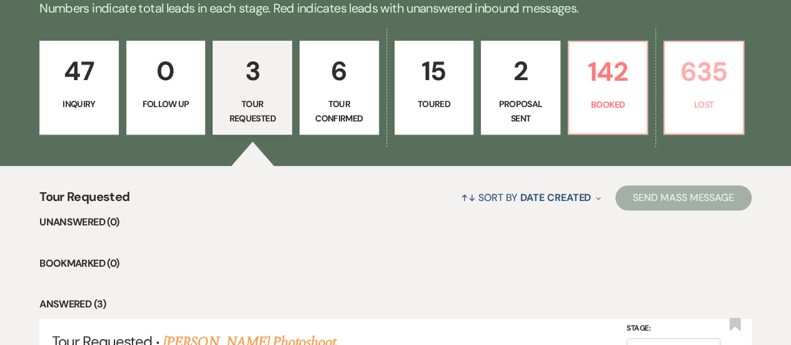
select select "5"
select select "8"
select select "5"
select select "8"
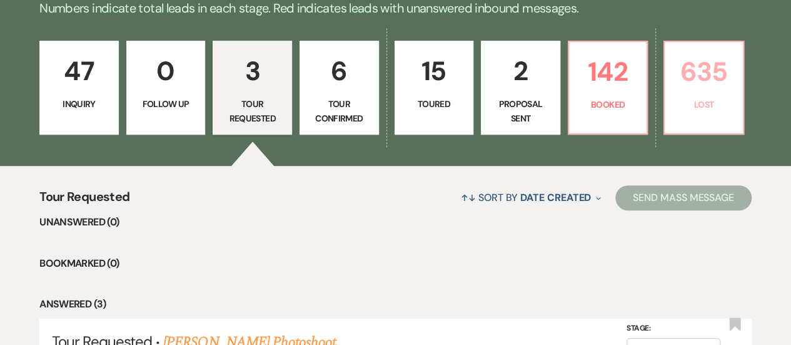
select select "5"
select select "8"
select select "5"
select select "8"
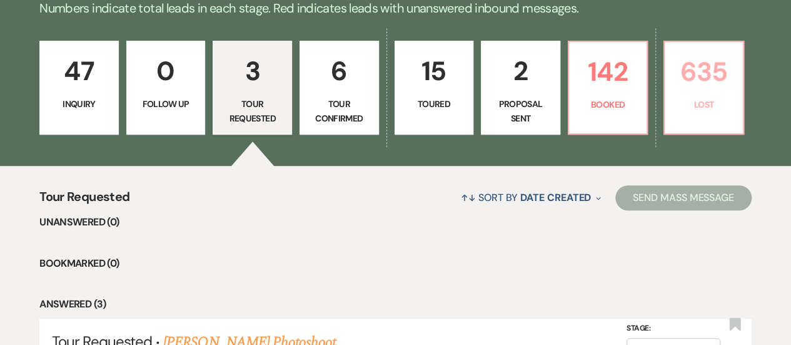
select select "8"
select select "5"
select select "8"
select select "1"
select select "8"
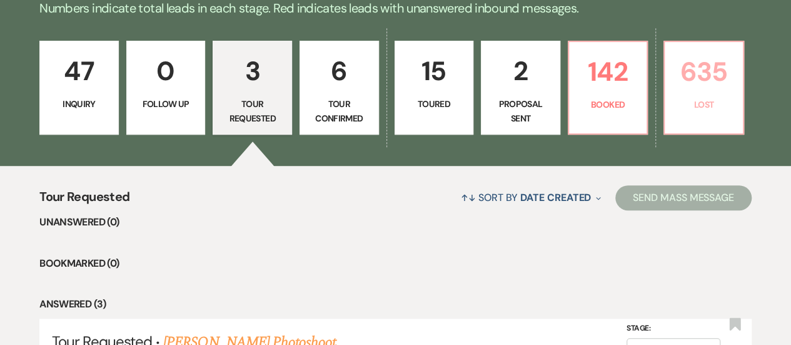
select select "10"
select select "8"
select select "1"
select select "8"
select select "5"
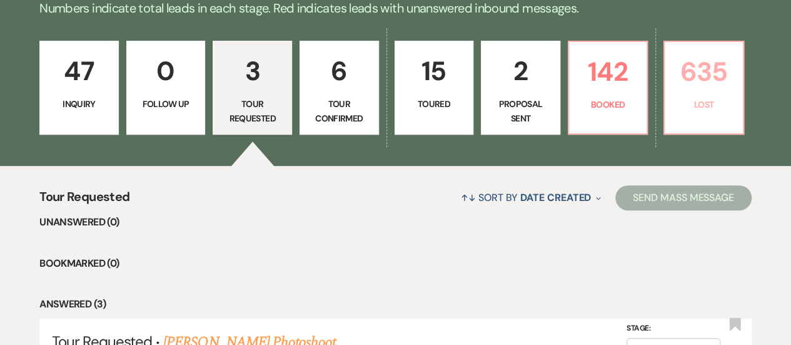
select select "8"
select select "5"
select select "8"
select select "6"
select select "8"
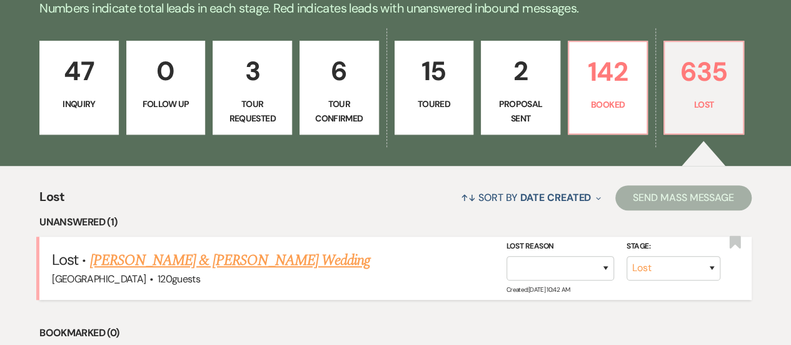
click at [265, 251] on link "Don Kessler & Naomi Brown's Wedding" at bounding box center [230, 260] width 280 height 23
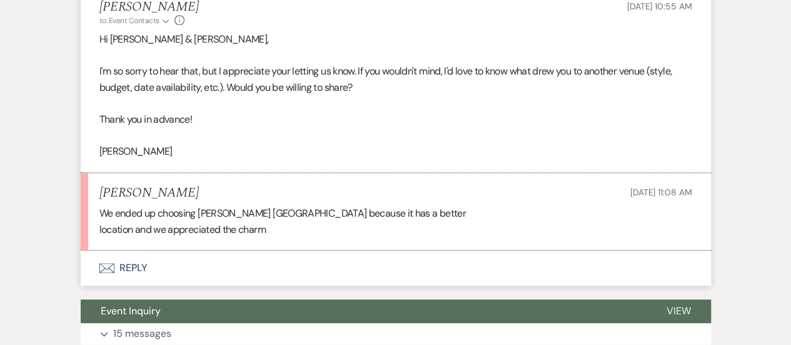
scroll to position [766, 0]
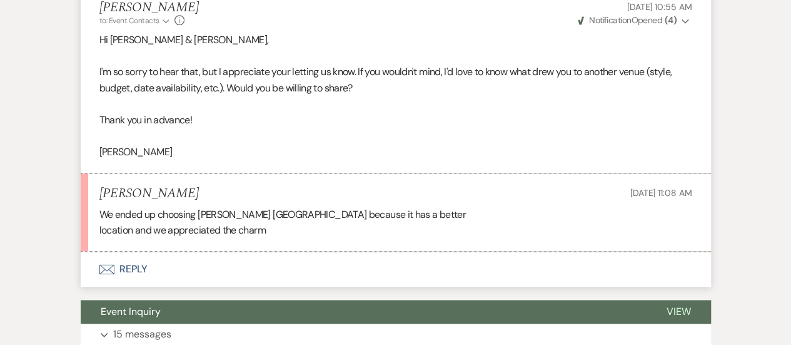
click at [397, 277] on button "Envelope Reply" at bounding box center [396, 268] width 630 height 35
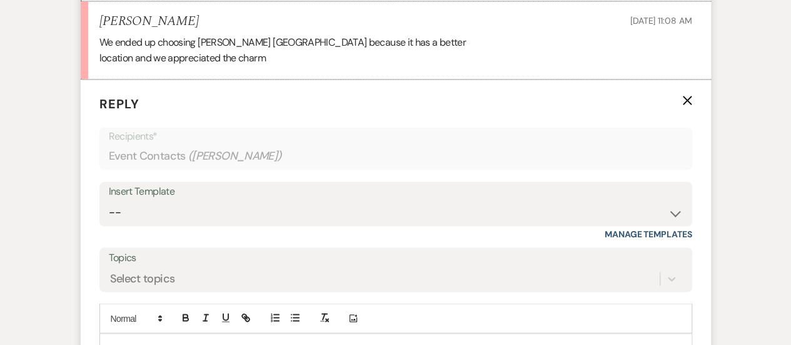
scroll to position [953, 0]
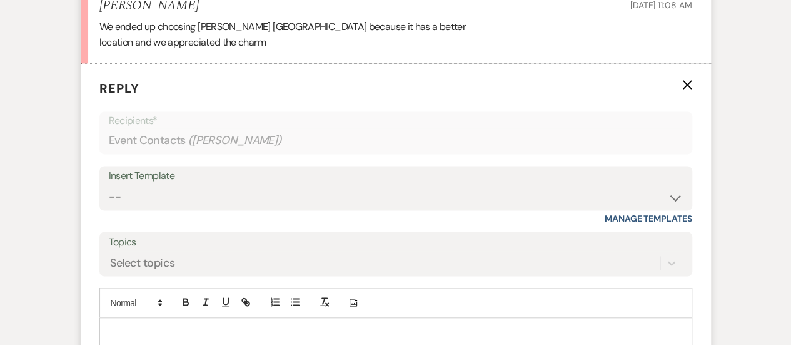
click at [356, 325] on p at bounding box center [395, 332] width 573 height 14
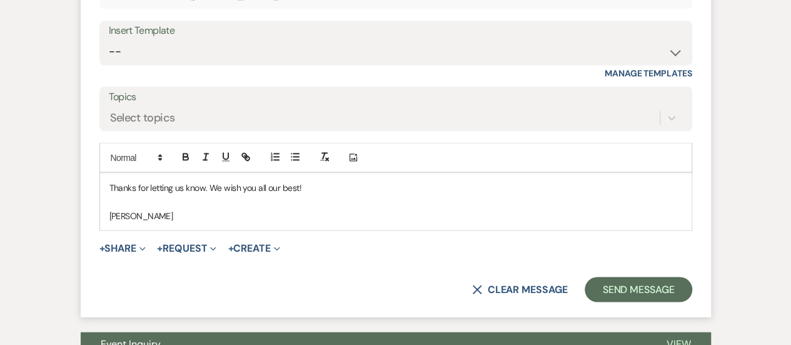
scroll to position [1223, 0]
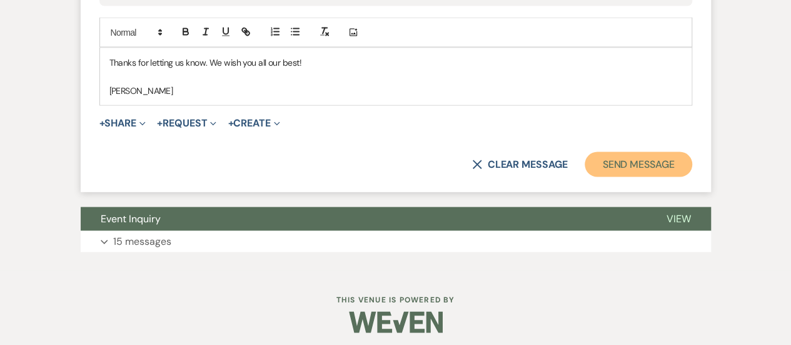
click at [657, 166] on button "Send Message" at bounding box center [638, 164] width 107 height 25
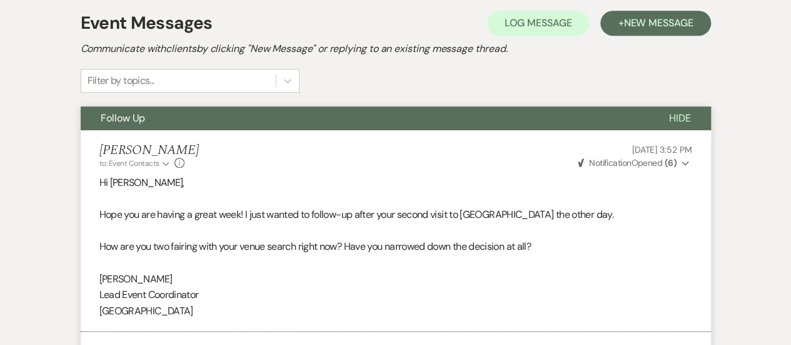
scroll to position [0, 0]
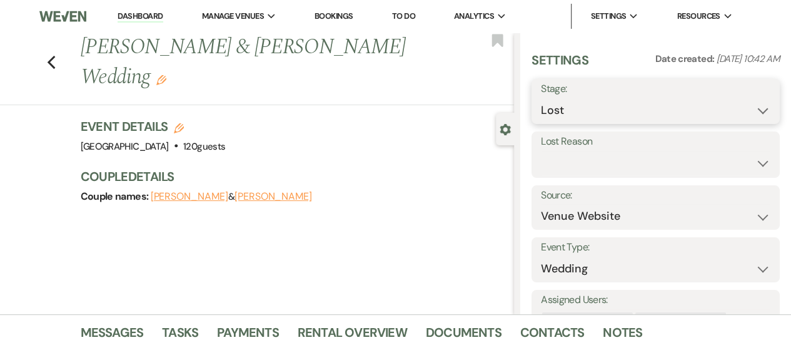
click at [639, 107] on select "Inquiry Follow Up Tour Requested Tour Confirmed Toured Proposal Sent Booked Lost" at bounding box center [656, 110] width 230 height 24
click at [580, 170] on select "Booked Elsewhere Budget Date Unavailable No Response Not a Good Match Capacity …" at bounding box center [656, 163] width 230 height 24
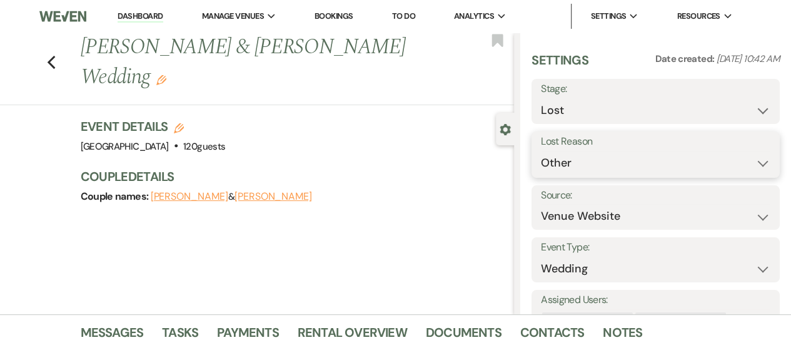
click at [541, 151] on select "Booked Elsewhere Budget Date Unavailable No Response Not a Good Match Capacity …" at bounding box center [656, 163] width 230 height 24
click at [665, 165] on input "Other" at bounding box center [688, 163] width 65 height 24
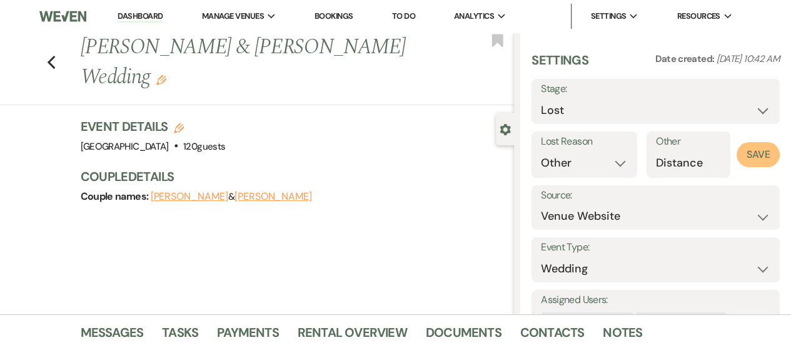
click at [754, 144] on button "Save" at bounding box center [758, 154] width 43 height 25
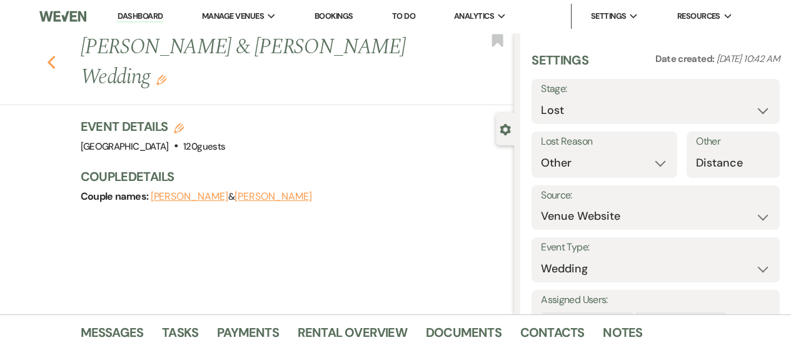
click at [56, 55] on icon "Previous" at bounding box center [51, 62] width 9 height 15
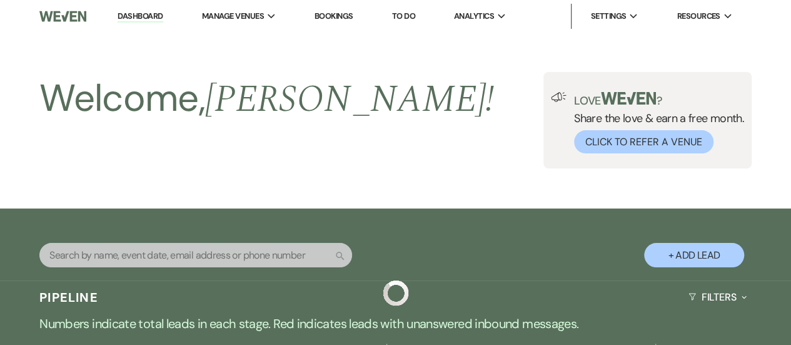
scroll to position [315, 0]
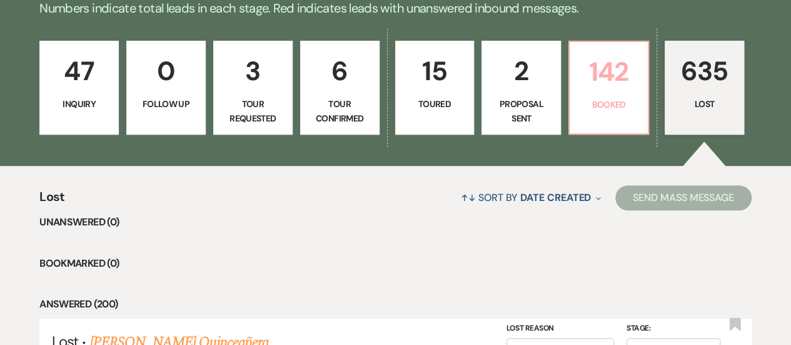
click at [628, 88] on p "142" at bounding box center [608, 72] width 63 height 42
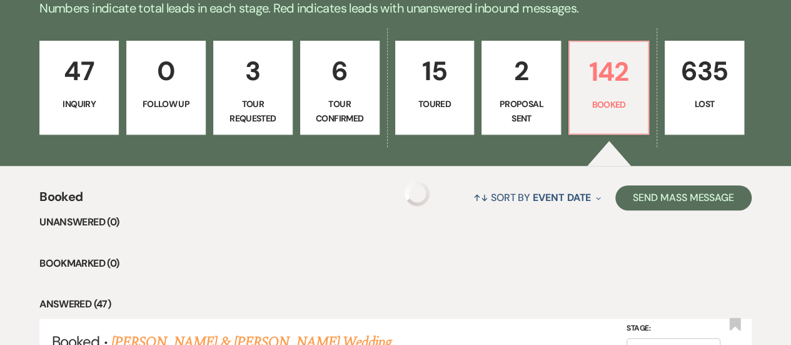
scroll to position [378, 0]
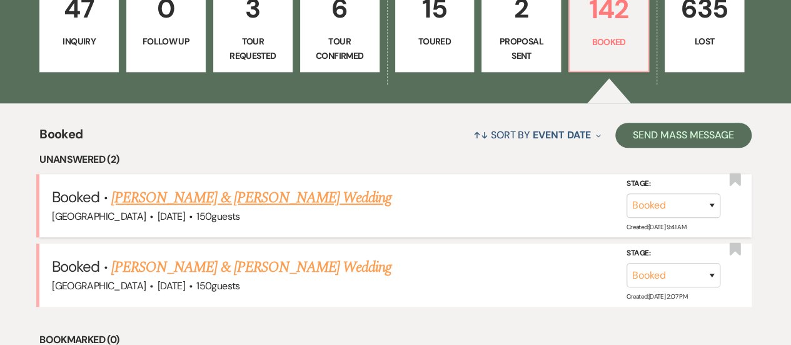
click at [226, 197] on link "[PERSON_NAME] & [PERSON_NAME] Wedding" at bounding box center [251, 197] width 280 height 23
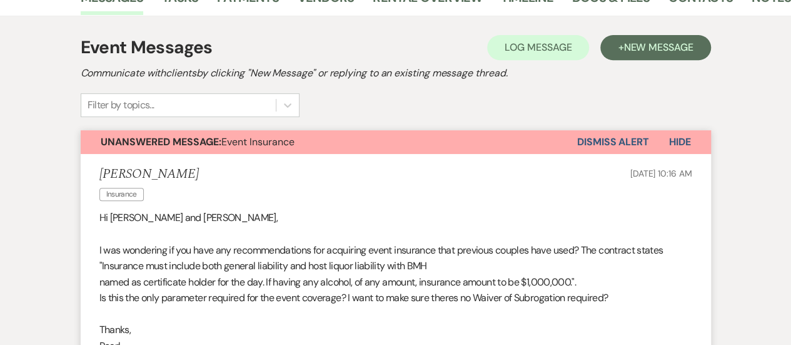
scroll to position [118, 0]
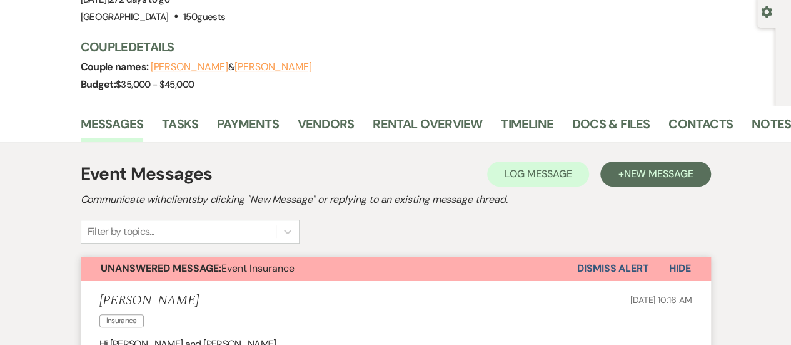
click at [582, 265] on button "Dismiss Alert" at bounding box center [613, 268] width 72 height 24
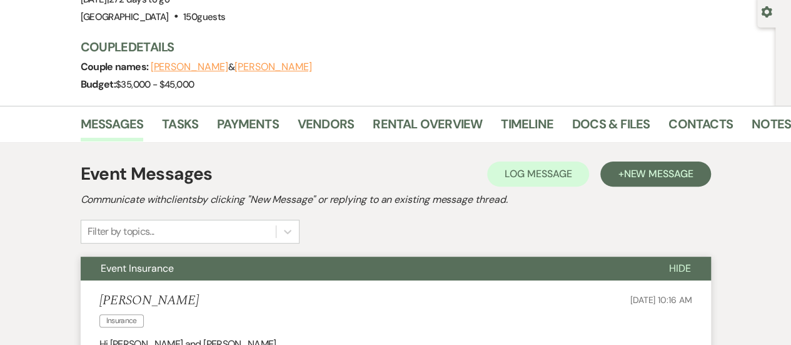
scroll to position [0, 0]
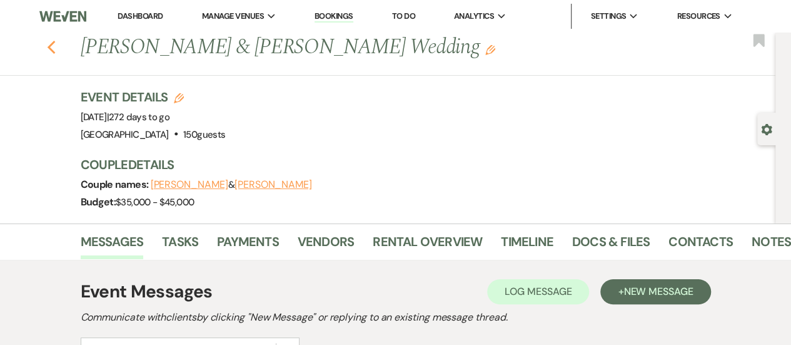
click at [56, 48] on icon "Previous" at bounding box center [51, 47] width 9 height 15
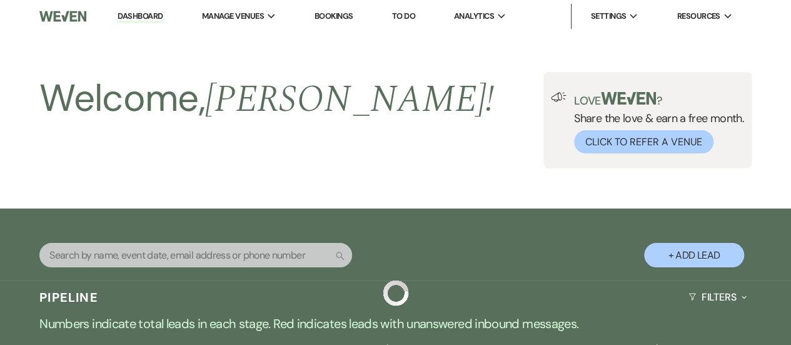
scroll to position [378, 0]
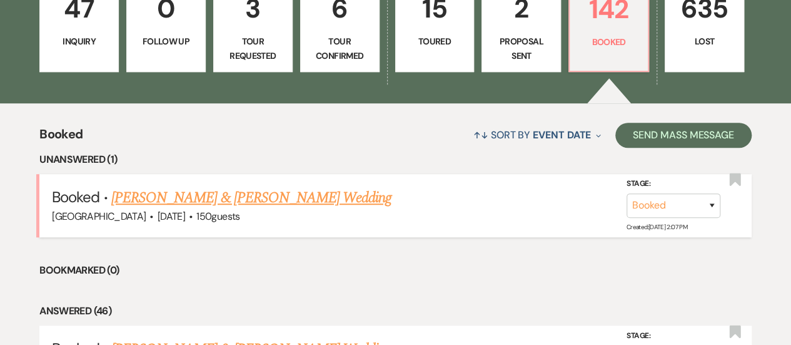
click at [293, 198] on link "[PERSON_NAME] & [PERSON_NAME] Wedding" at bounding box center [251, 197] width 280 height 23
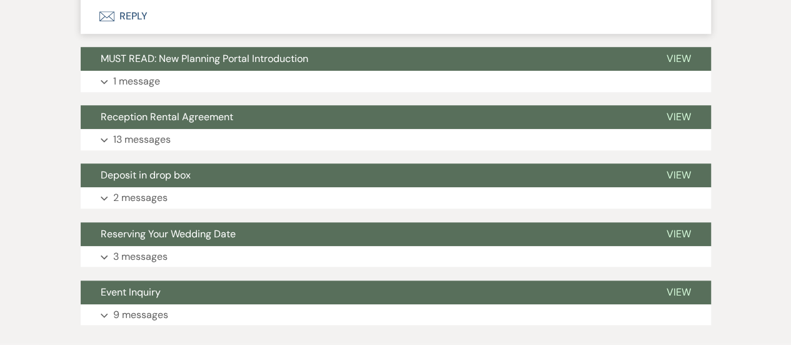
scroll to position [313, 0]
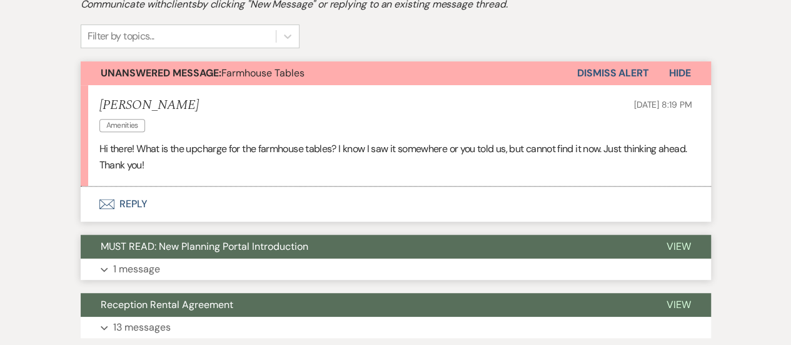
click at [380, 255] on button "MUST READ: New Planning Portal Introduction" at bounding box center [364, 247] width 566 height 24
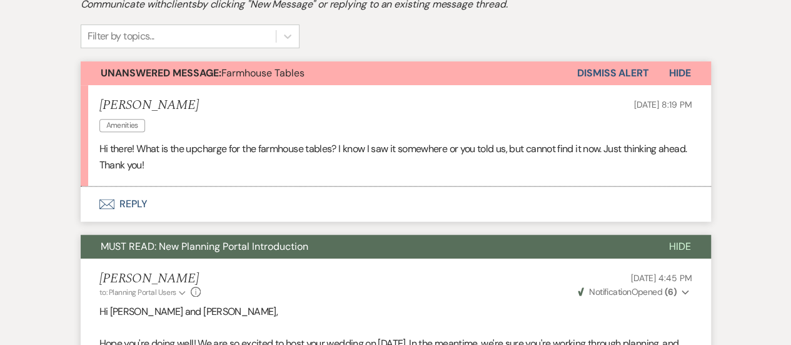
click at [431, 207] on button "Envelope Reply" at bounding box center [396, 203] width 630 height 35
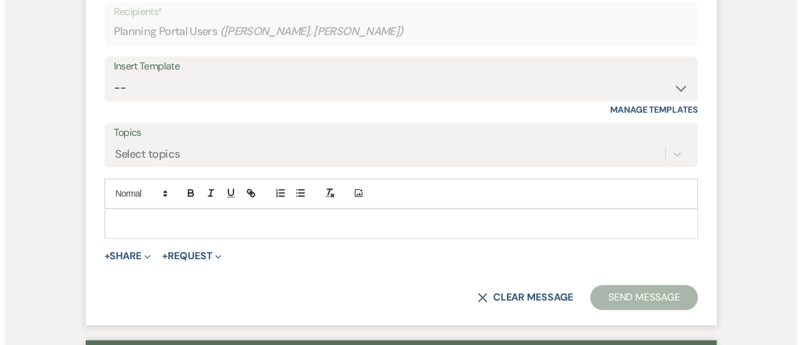
scroll to position [563, 0]
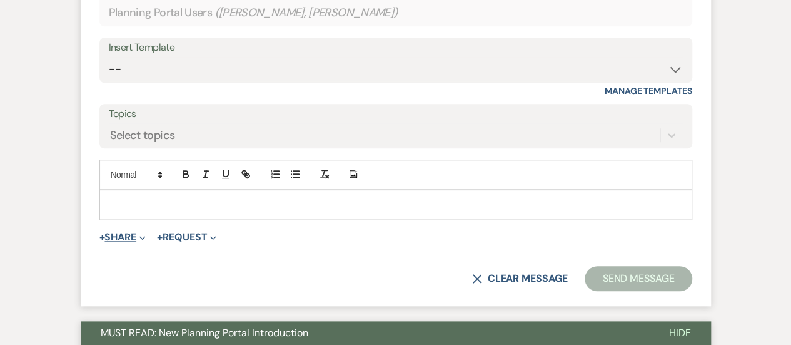
click at [138, 232] on button "+ Share Expand" at bounding box center [122, 237] width 47 height 10
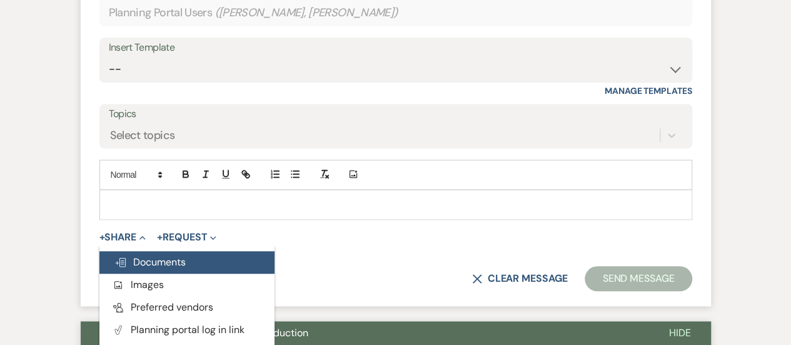
click at [168, 258] on span "Doc Upload Documents" at bounding box center [149, 261] width 71 height 13
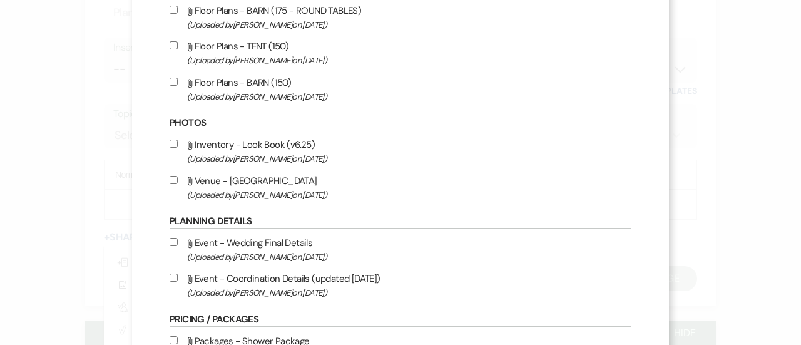
scroll to position [938, 0]
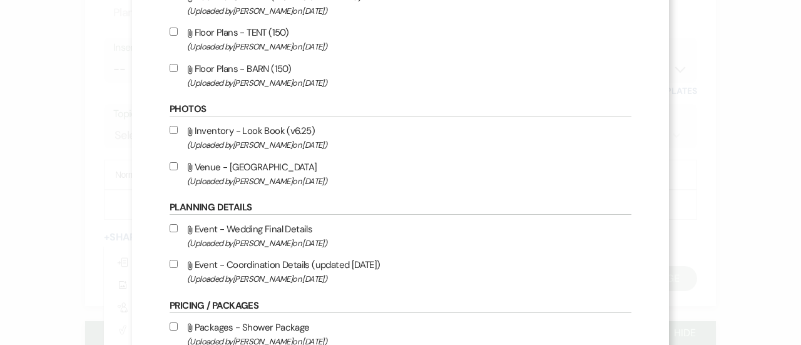
click at [319, 144] on span "(Uploaded by Aimee Farrell on Jun 3rd, 2025 )" at bounding box center [409, 145] width 444 height 14
click at [178, 134] on input "Attach File Inventory - Look Book (v6.25) (Uploaded by Aimee Farrell on Jun 3rd…" at bounding box center [174, 130] width 8 height 8
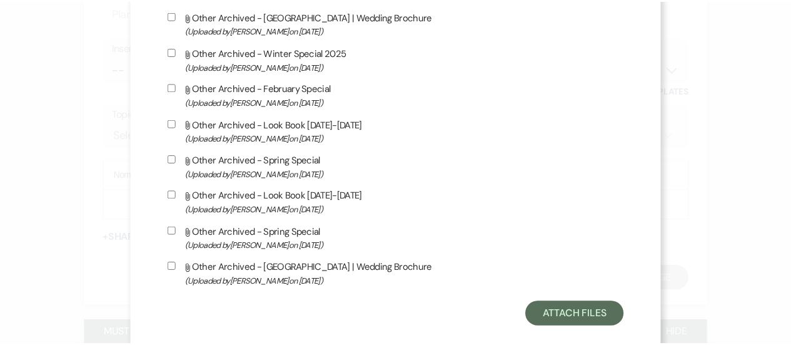
scroll to position [3274, 0]
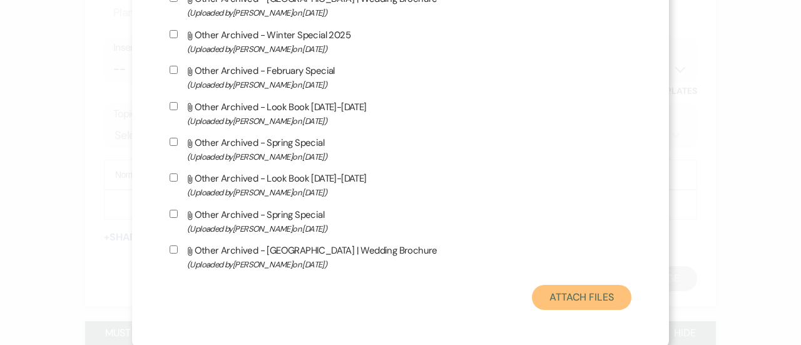
click at [580, 303] on button "Attach Files" at bounding box center [581, 297] width 99 height 25
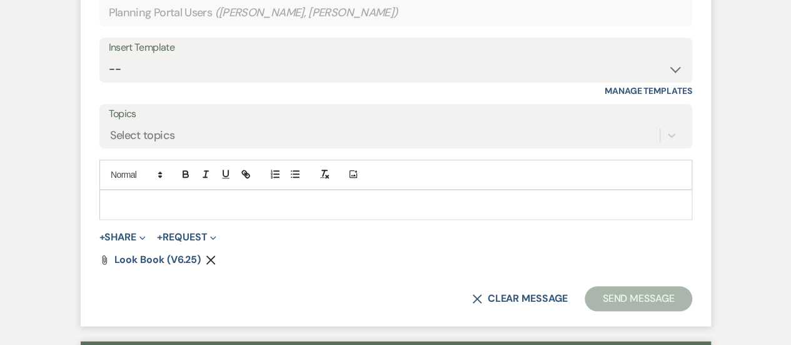
click at [369, 202] on p at bounding box center [395, 205] width 573 height 14
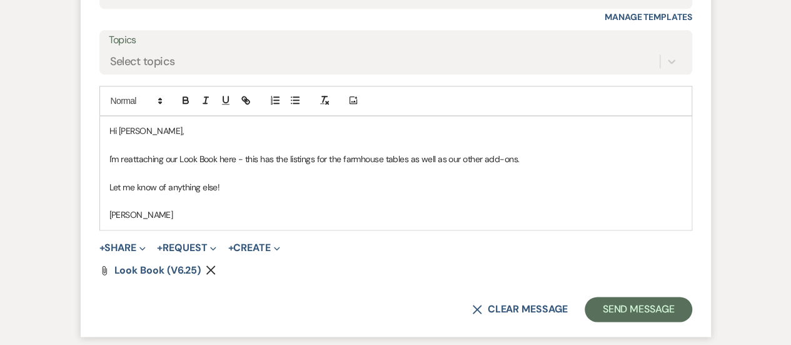
scroll to position [688, 0]
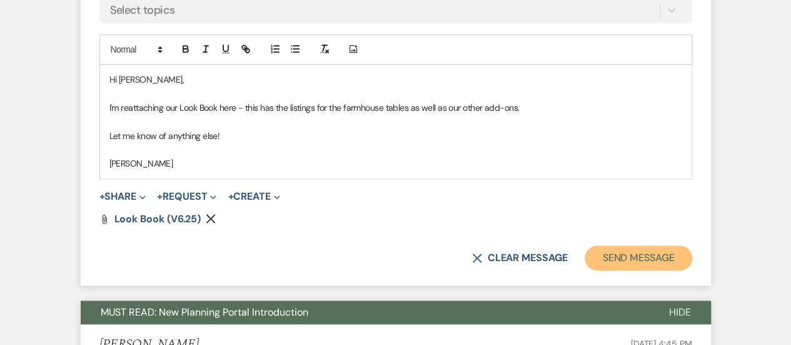
click at [618, 260] on button "Send Message" at bounding box center [638, 257] width 107 height 25
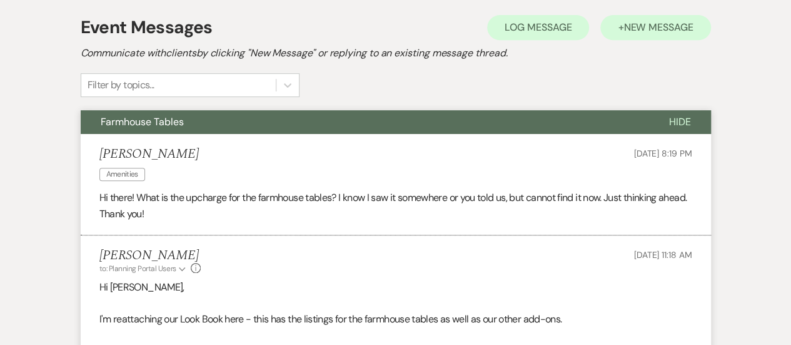
scroll to position [0, 0]
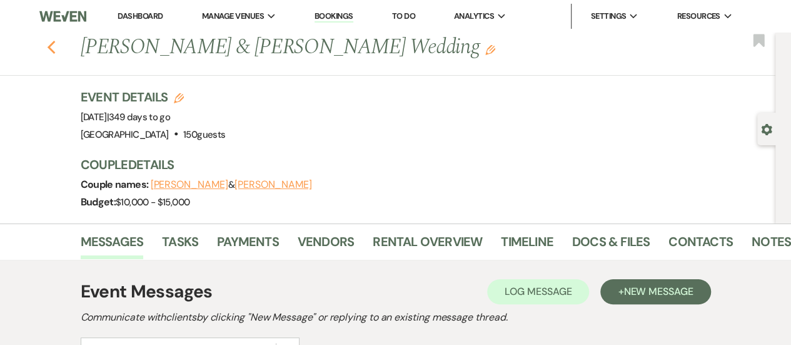
click at [51, 46] on icon "Previous" at bounding box center [51, 47] width 9 height 15
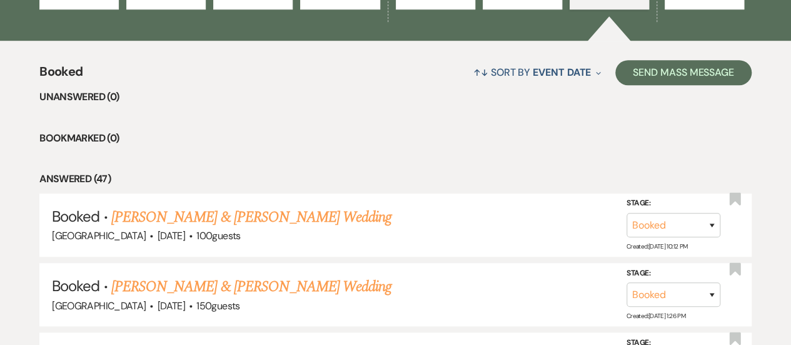
scroll to position [3, 0]
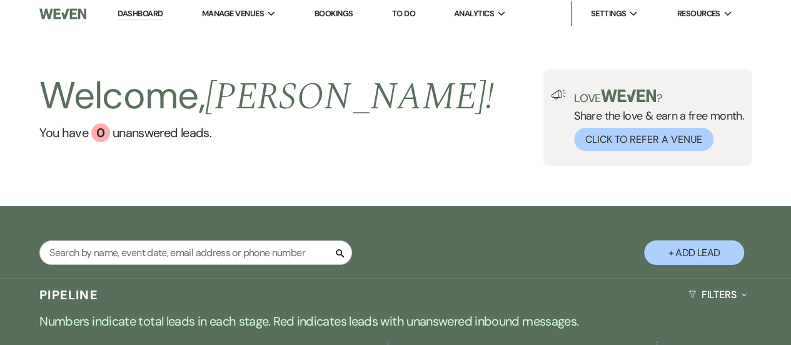
click at [142, 14] on link "Dashboard" at bounding box center [140, 14] width 45 height 12
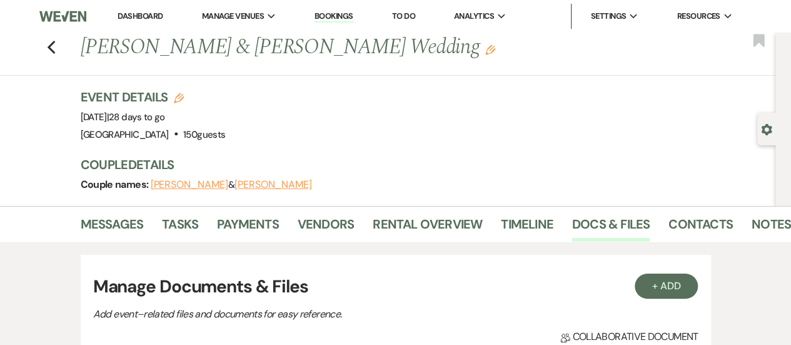
click at [139, 9] on li "Dashboard" at bounding box center [140, 16] width 58 height 25
click at [139, 13] on link "Dashboard" at bounding box center [140, 16] width 45 height 11
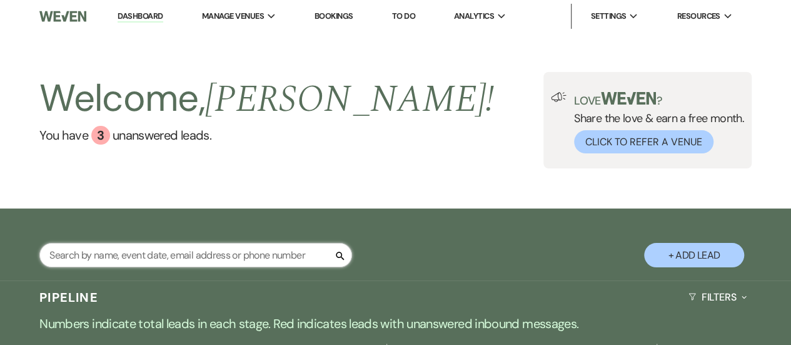
click at [239, 255] on input "text" at bounding box center [195, 255] width 313 height 24
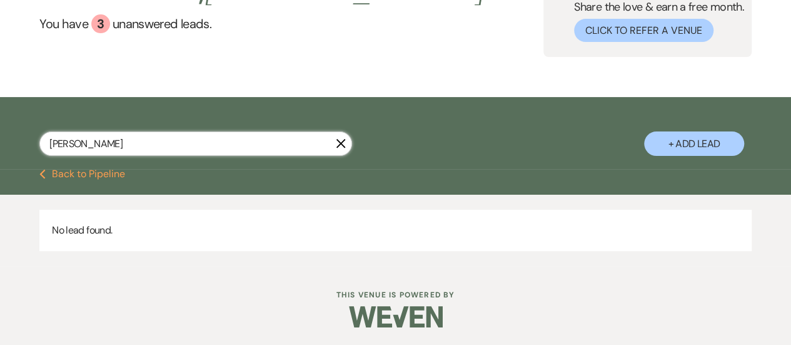
scroll to position [113, 0]
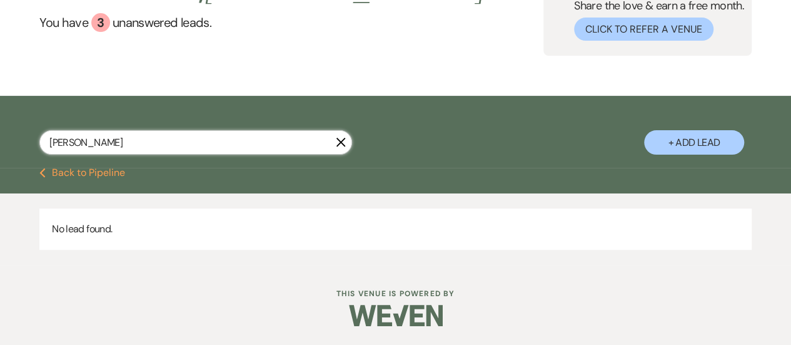
type input "[PERSON_NAME]"
click at [339, 142] on icon "X" at bounding box center [341, 142] width 10 height 10
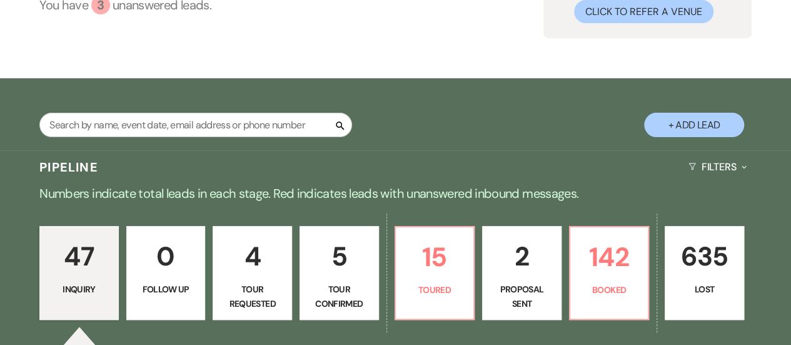
scroll to position [313, 0]
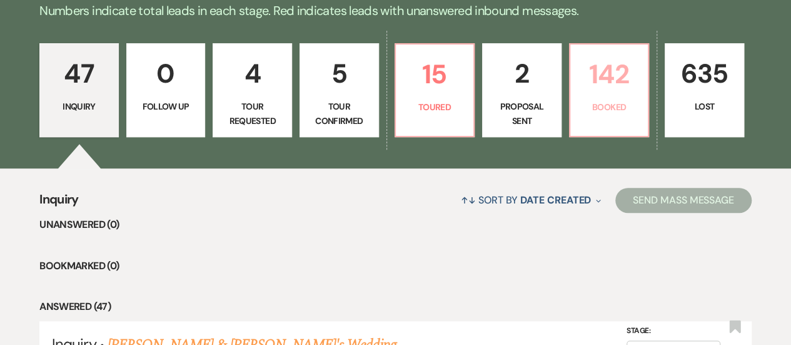
click at [583, 102] on p "Booked" at bounding box center [609, 107] width 63 height 14
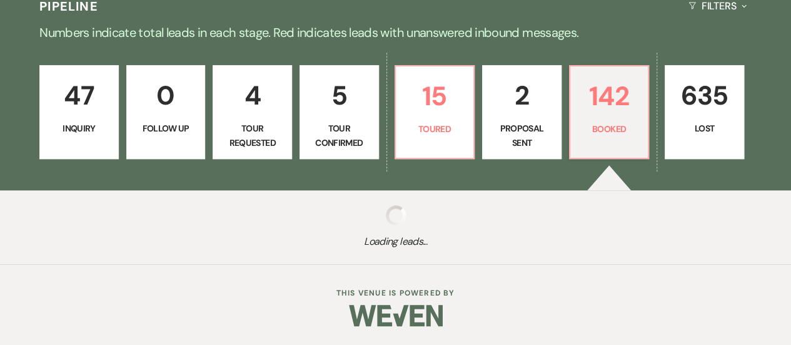
scroll to position [290, 0]
